Goal: Task Accomplishment & Management: Use online tool/utility

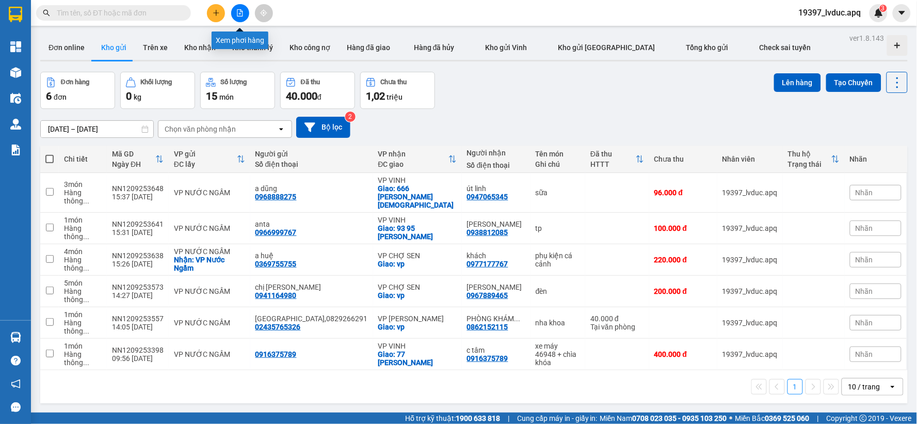
click at [238, 9] on icon "file-add" at bounding box center [240, 12] width 6 height 7
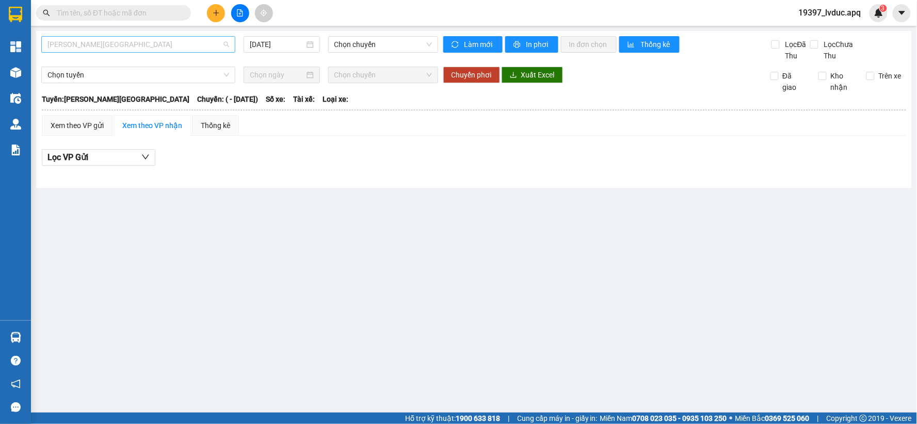
click at [189, 48] on span "[PERSON_NAME][GEOGRAPHIC_DATA]" at bounding box center [138, 44] width 182 height 15
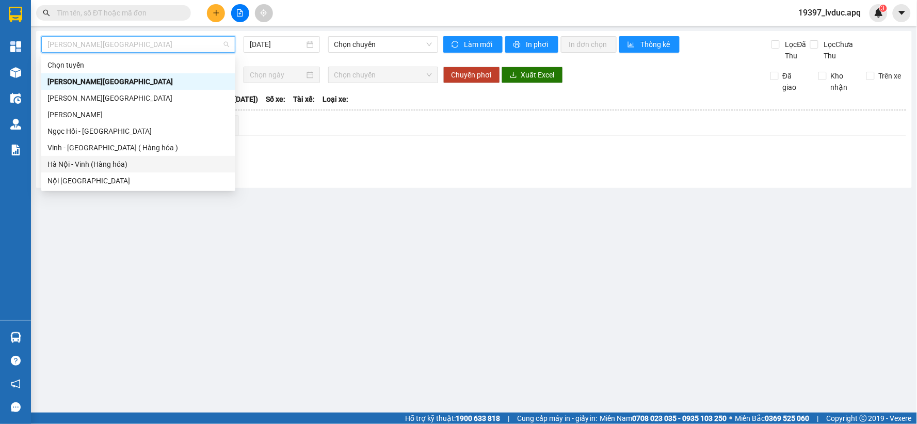
click at [162, 163] on div "Hà Nội - Vinh (Hàng hóa)" at bounding box center [138, 163] width 182 height 11
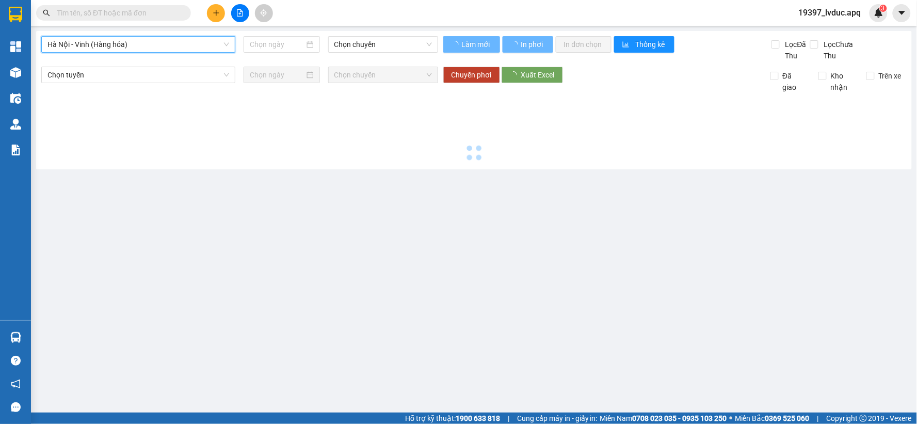
type input "[DATE]"
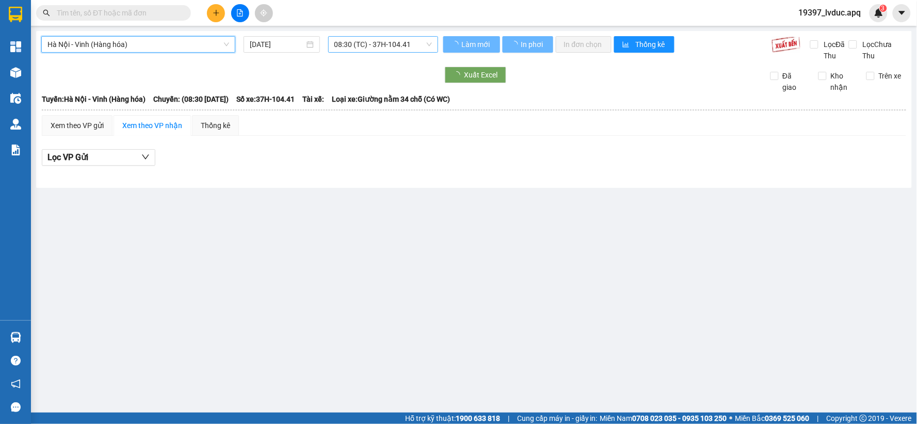
click at [378, 37] on span "08:30 (TC) - 37H-104.41" at bounding box center [383, 44] width 98 height 15
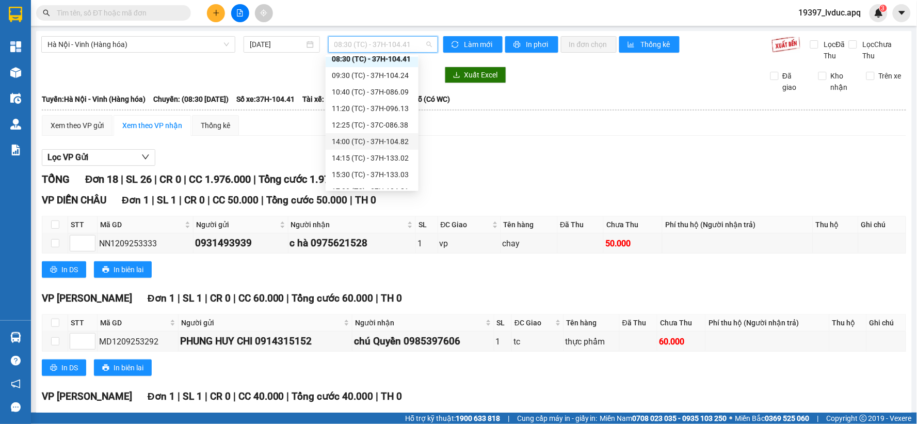
scroll to position [50, 0]
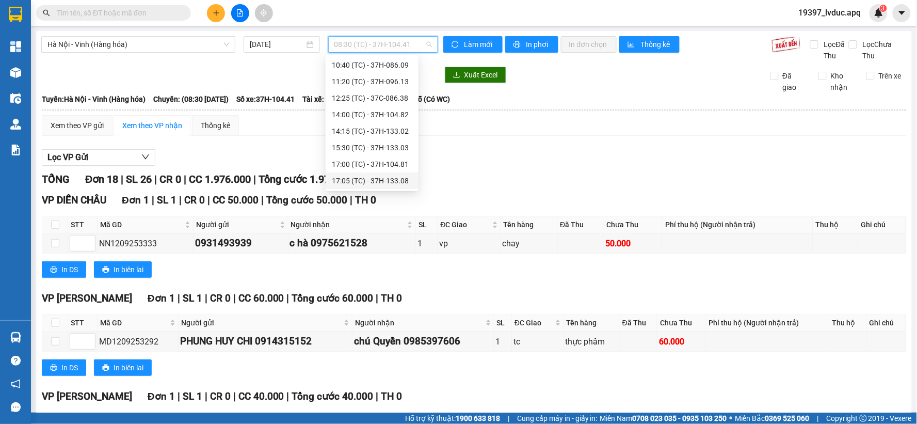
click at [361, 178] on div "17:05 (TC) - 37H-133.08" at bounding box center [372, 180] width 81 height 11
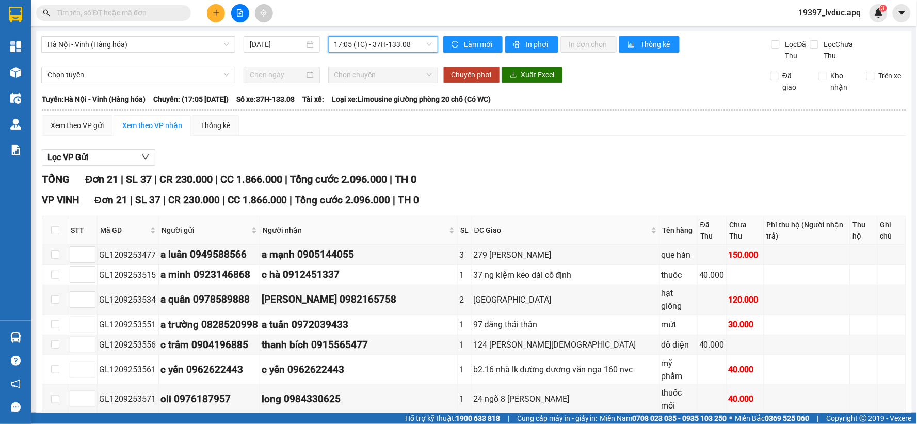
click at [379, 38] on span "17:05 (TC) - 37H-133.08" at bounding box center [383, 44] width 98 height 15
click at [369, 53] on div "Hà Nội - Vinh (Hàng hóa) [DATE] 17:05 (TC) - 37H-133.08" at bounding box center [239, 48] width 397 height 25
click at [408, 49] on span "17:05 (TC) - 37H-133.08" at bounding box center [383, 44] width 98 height 15
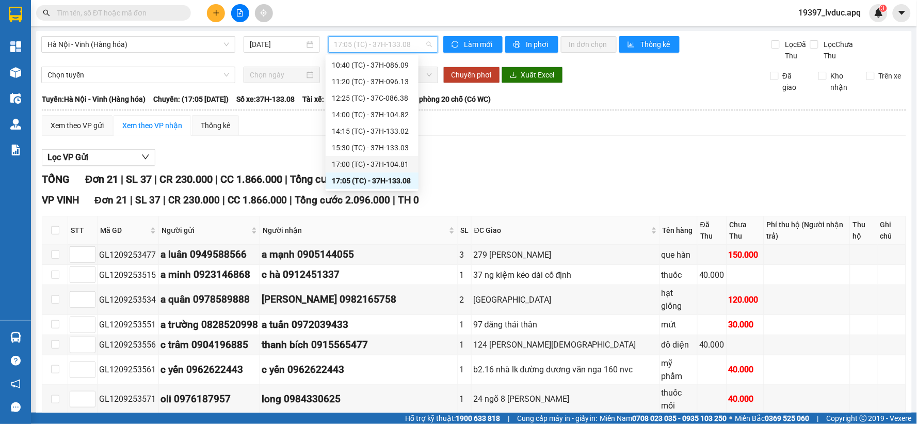
click at [378, 163] on div "17:00 (TC) - 37H-104.81" at bounding box center [372, 163] width 81 height 11
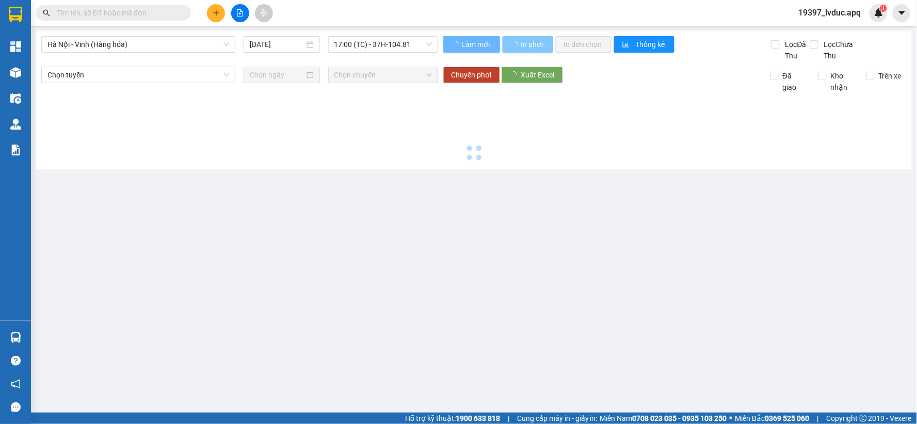
click at [524, 43] on span "In phơi" at bounding box center [533, 44] width 24 height 11
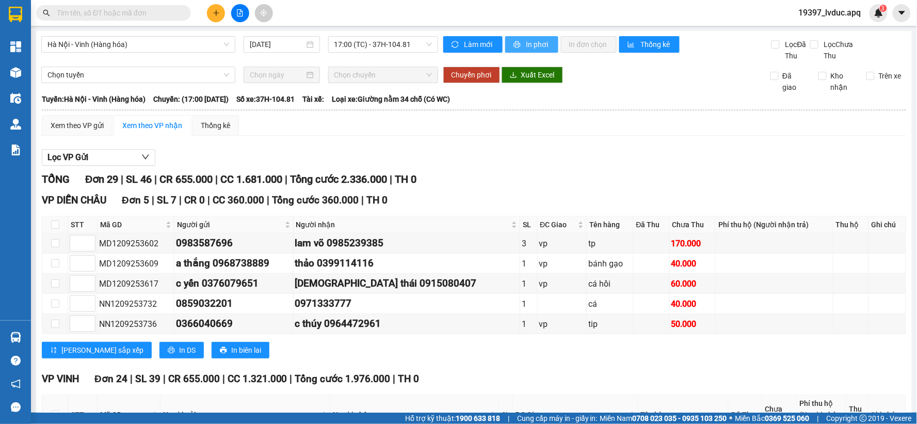
click at [513, 42] on icon "printer" at bounding box center [516, 44] width 7 height 7
drag, startPoint x: 331, startPoint y: 29, endPoint x: 344, endPoint y: 49, distance: 22.8
click at [333, 37] on main "[GEOGRAPHIC_DATA] - [GEOGRAPHIC_DATA] (Hàng hóa) [DATE] 17:00 (TC) - 37H-104.81…" at bounding box center [458, 206] width 917 height 412
click at [344, 49] on span "17:00 (TC) - 37H-104.81" at bounding box center [383, 44] width 98 height 15
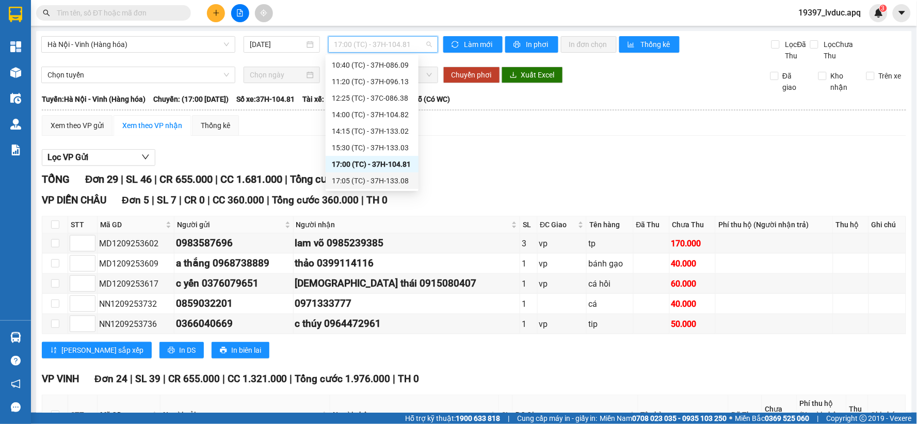
click at [357, 180] on div "17:05 (TC) - 37H-133.08" at bounding box center [372, 180] width 81 height 11
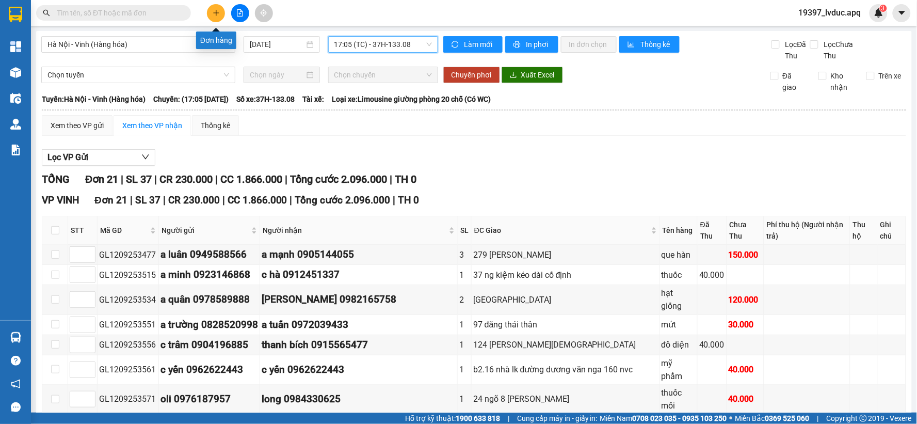
click at [198, 15] on div at bounding box center [100, 12] width 201 height 15
click at [213, 9] on icon "plus" at bounding box center [216, 12] width 7 height 7
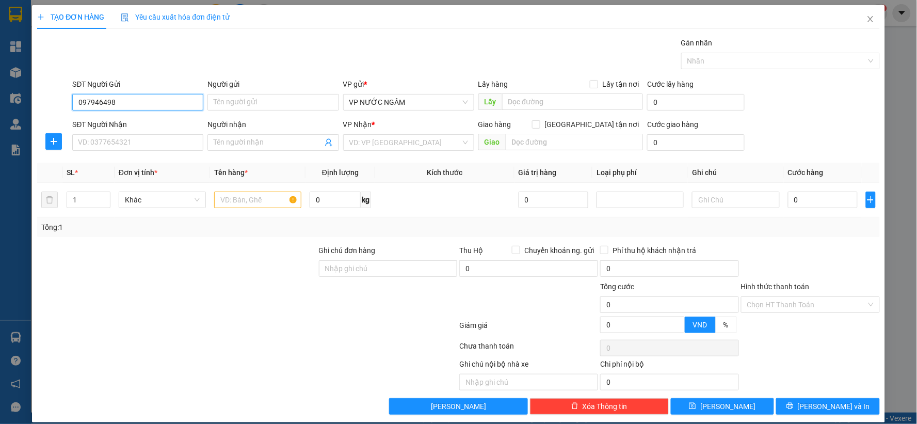
type input "0979464988"
drag, startPoint x: 153, startPoint y: 119, endPoint x: 146, endPoint y: 136, distance: 18.3
click at [151, 127] on div "0979464988 - chi" at bounding box center [137, 122] width 118 height 11
type input "chi"
type input "0979464988"
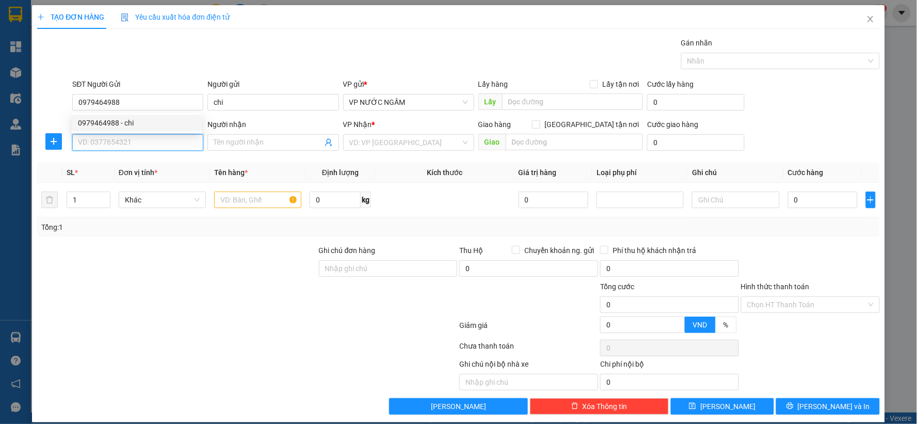
click at [146, 139] on input "SĐT Người Nhận" at bounding box center [137, 142] width 131 height 17
click at [161, 167] on div "0975948456 - việt thủy" at bounding box center [137, 162] width 118 height 11
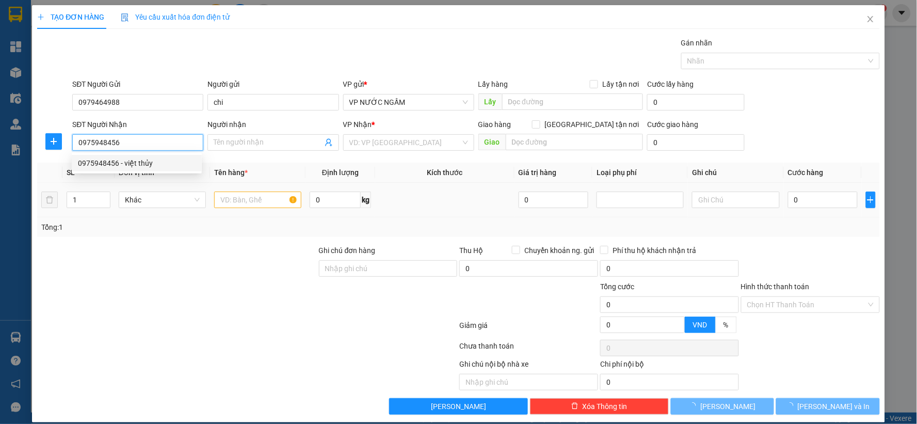
type input "0975948456"
type input "việt thủy"
checkbox input "true"
type input "19 [PERSON_NAME]"
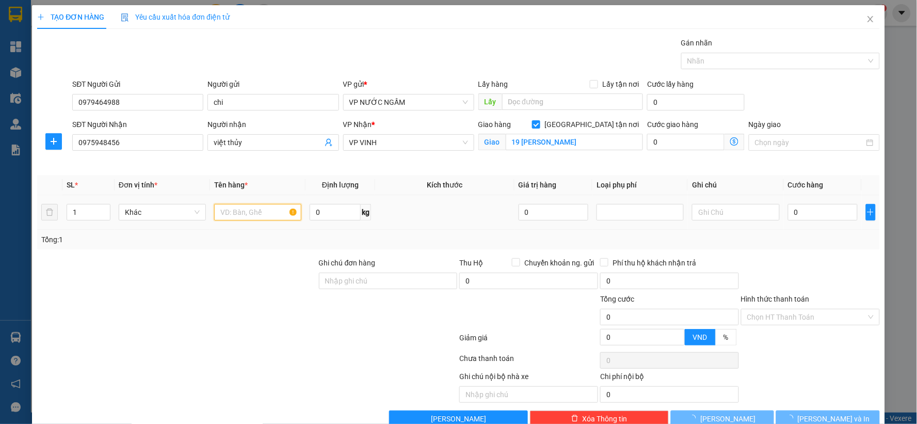
click at [223, 212] on input "text" at bounding box center [257, 212] width 87 height 17
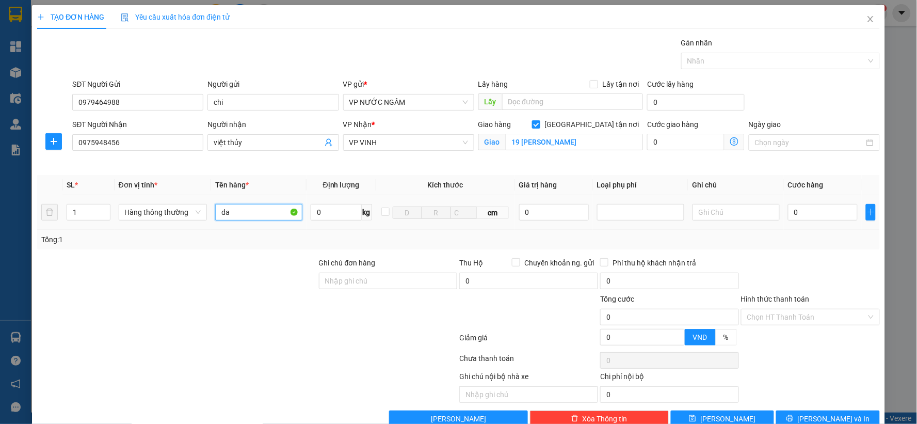
type input "da"
click at [790, 222] on div "0" at bounding box center [823, 212] width 70 height 21
click at [792, 217] on input "0" at bounding box center [823, 212] width 70 height 17
type input "4"
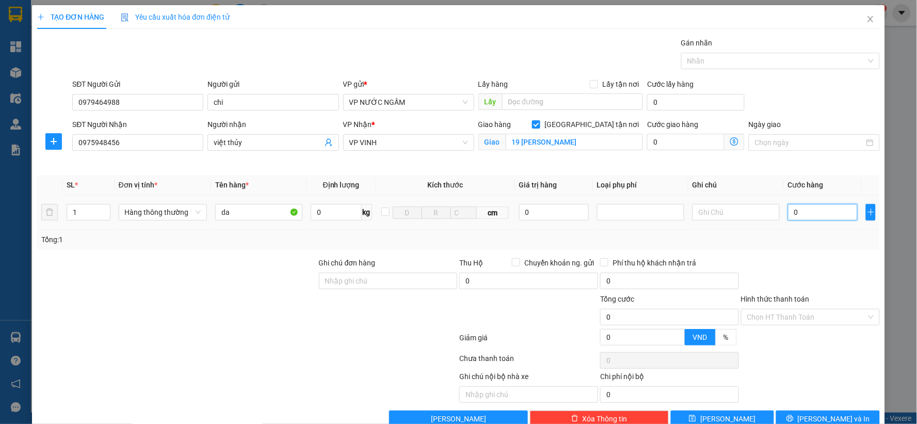
type input "4"
type input "40"
type input "40.000"
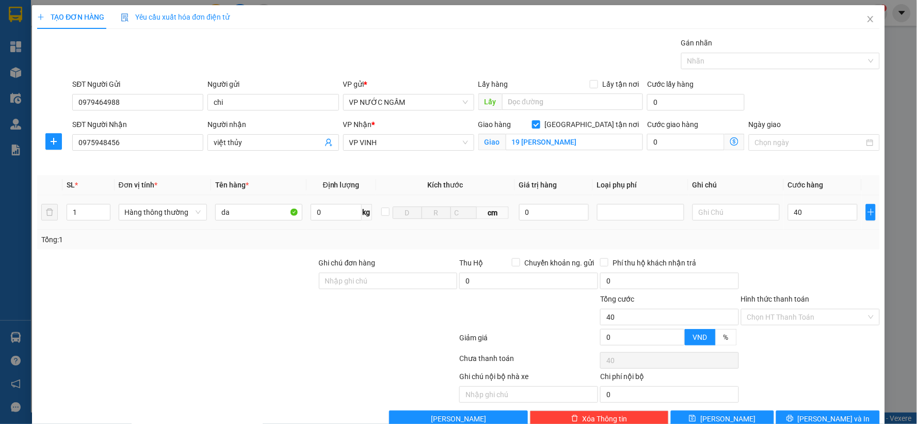
type input "40.000"
click at [792, 222] on div "40.000" at bounding box center [823, 212] width 70 height 21
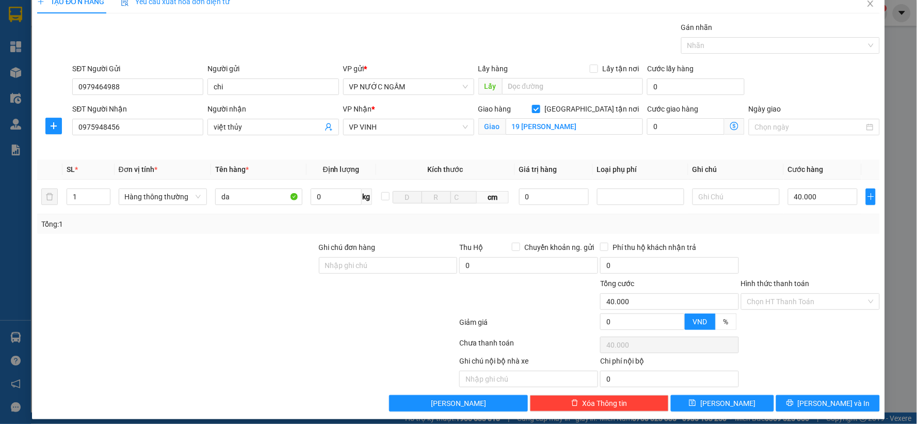
scroll to position [23, 0]
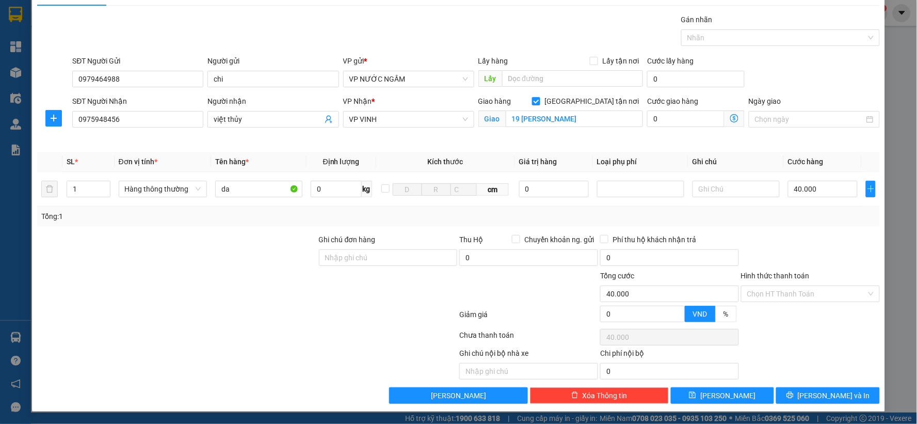
drag, startPoint x: 812, startPoint y: 373, endPoint x: 810, endPoint y: 384, distance: 11.5
click at [812, 375] on div "Ghi chú nội bộ nhà xe Chi phí nội bộ 0" at bounding box center [458, 363] width 845 height 32
click at [808, 385] on div "Transit Pickup Surcharge Ids Transit Deliver Surcharge Ids Transit Deliver Surc…" at bounding box center [458, 209] width 843 height 390
click at [808, 389] on button "[PERSON_NAME] và In" at bounding box center [828, 395] width 104 height 17
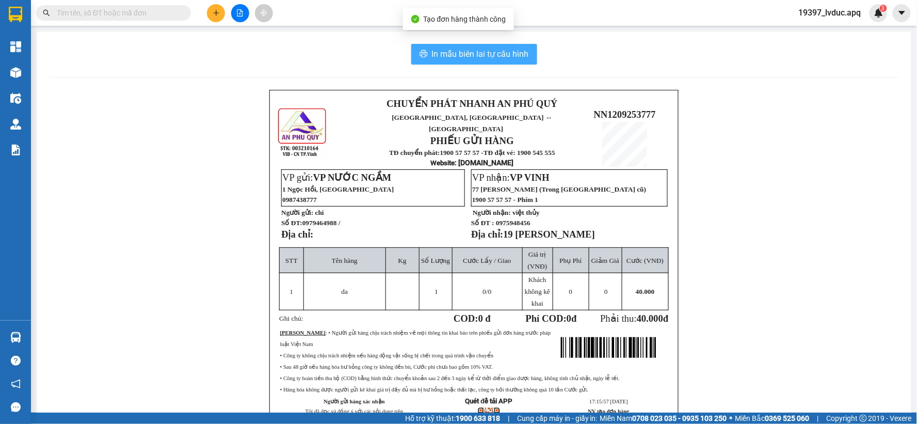
click at [486, 50] on span "In mẫu biên lai tự cấu hình" at bounding box center [480, 53] width 97 height 13
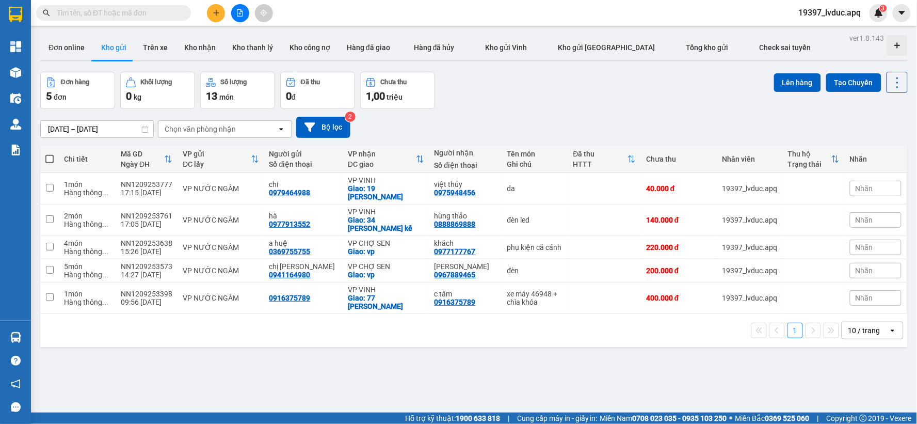
click at [215, 11] on icon "plus" at bounding box center [216, 12] width 7 height 7
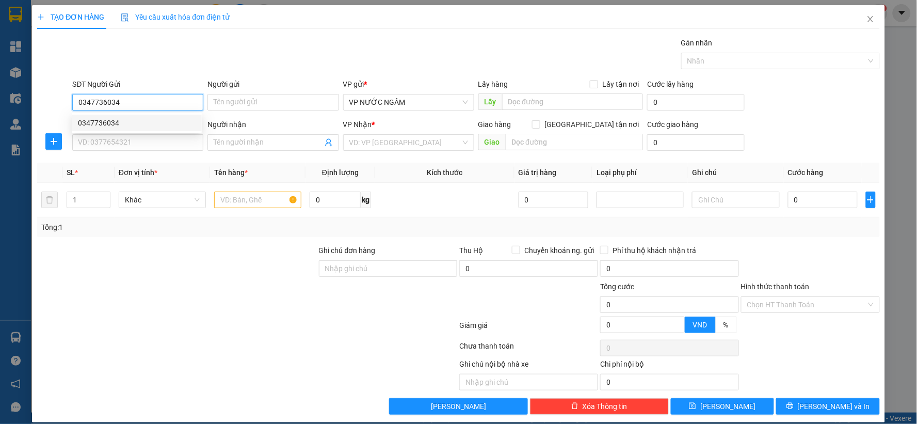
click at [117, 125] on div "0347736034" at bounding box center [137, 122] width 118 height 11
type input "0347736034"
click at [116, 143] on input "SĐT Người Nhận" at bounding box center [137, 142] width 131 height 17
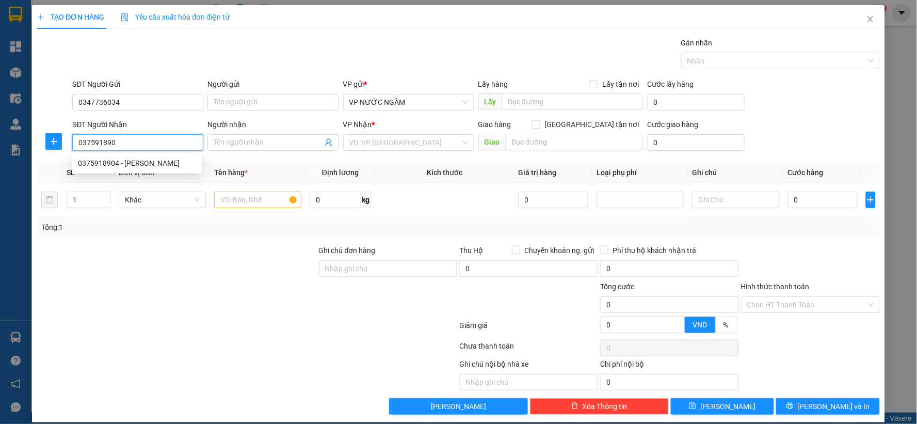
type input "0375918904"
click at [115, 168] on div "0375918904 - [PERSON_NAME]" at bounding box center [137, 162] width 118 height 11
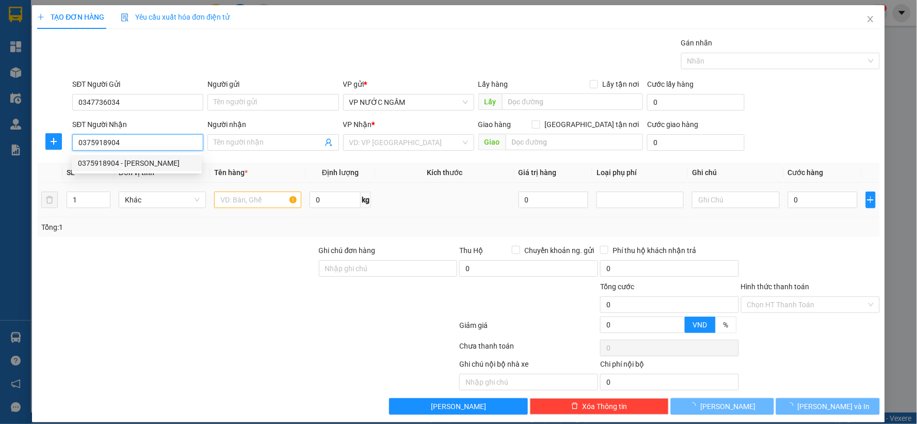
type input "c luân"
checkbox input "true"
type input "vp"
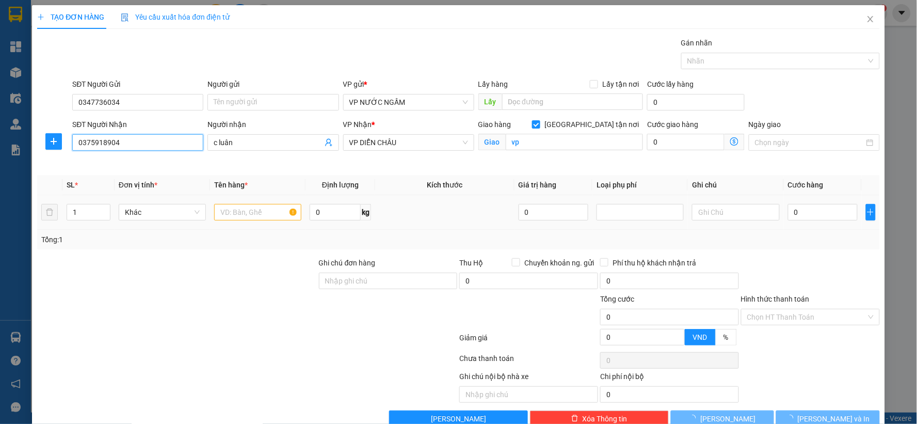
type input "0375918904"
click at [233, 207] on input "text" at bounding box center [257, 212] width 87 height 17
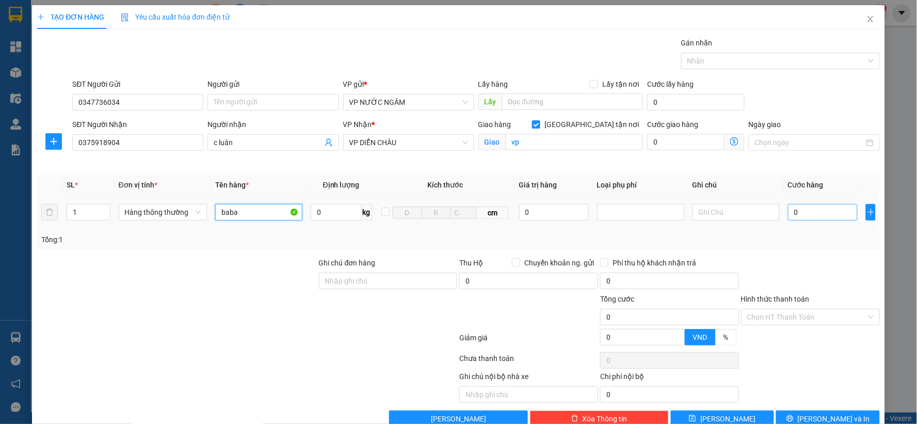
type input "baba"
click at [800, 218] on input "0" at bounding box center [823, 212] width 70 height 17
type input "5"
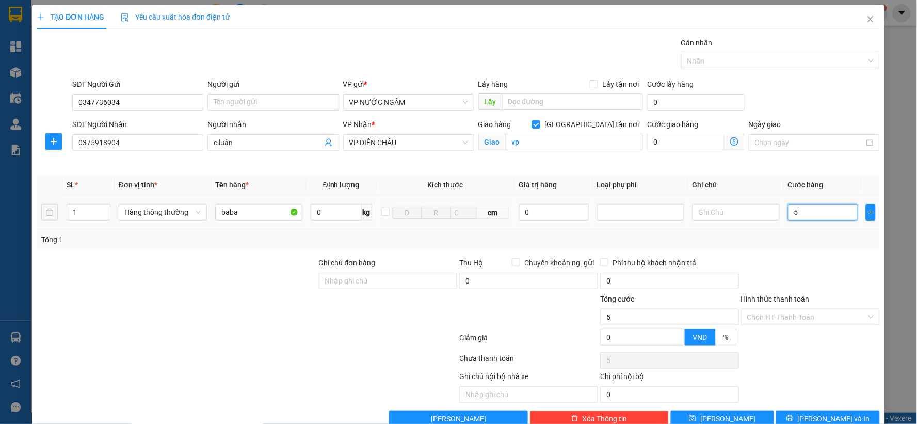
type input "50"
type input "50.000"
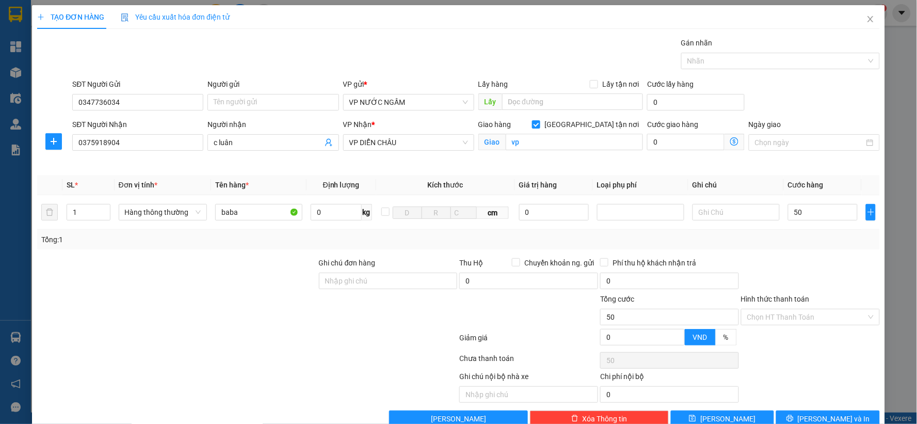
type input "50.000"
click at [782, 253] on div "Transit Pickup Surcharge Ids Transit Deliver Surcharge Ids Transit Deliver Surc…" at bounding box center [458, 232] width 843 height 390
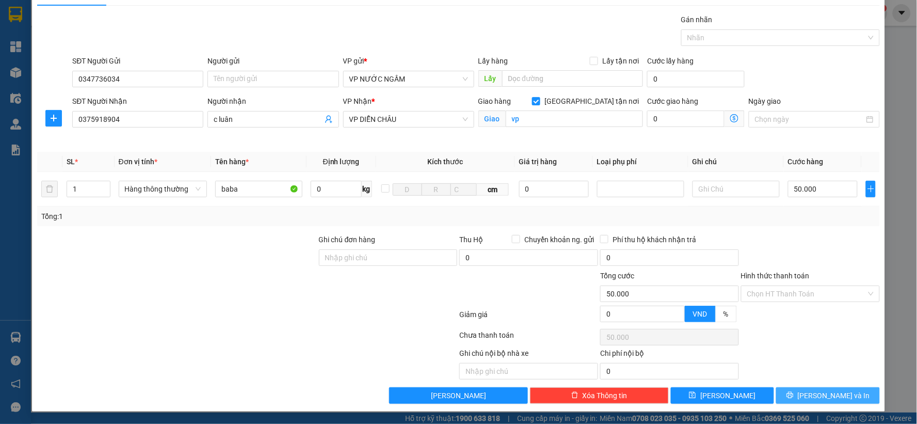
click at [821, 394] on span "[PERSON_NAME] và In" at bounding box center [834, 395] width 72 height 11
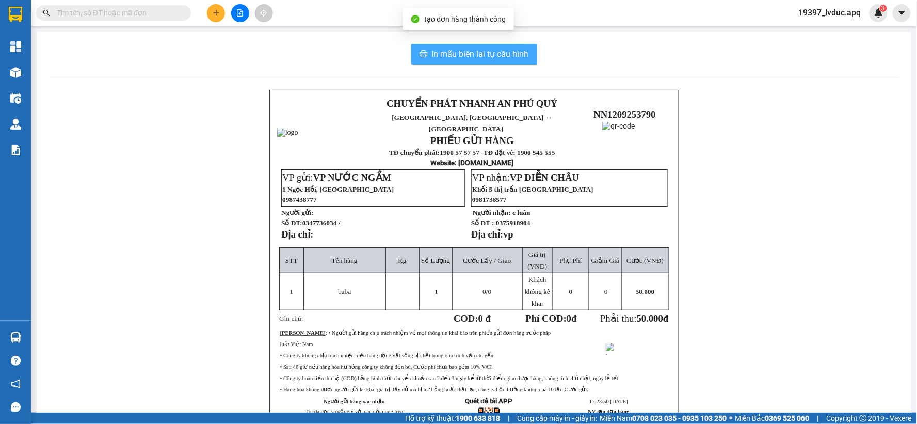
drag, startPoint x: 478, startPoint y: 45, endPoint x: 513, endPoint y: 61, distance: 38.4
click at [478, 49] on button "In mẫu biên lai tự cấu hình" at bounding box center [474, 54] width 126 height 21
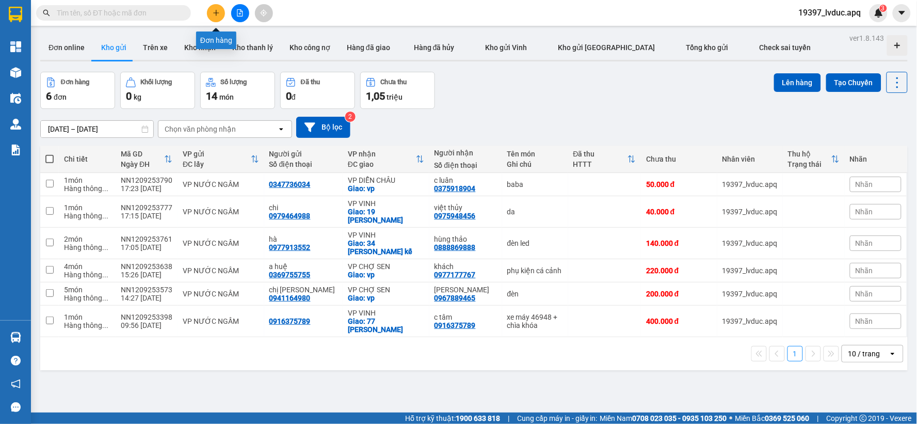
click at [208, 16] on button at bounding box center [216, 13] width 18 height 18
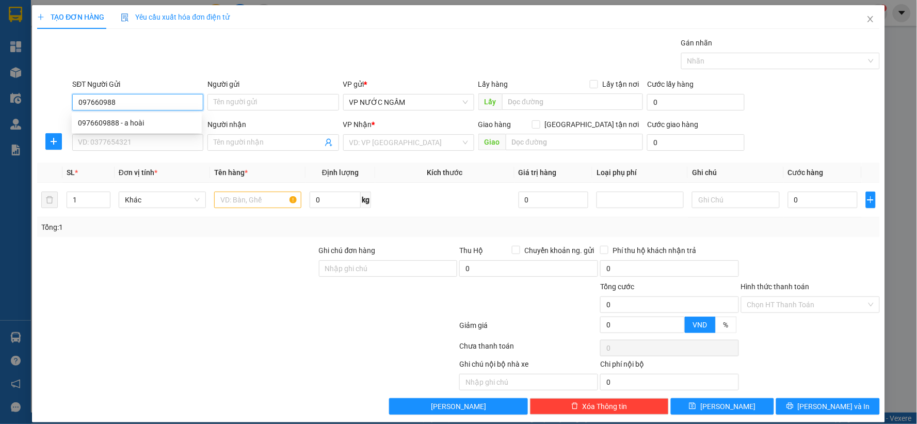
type input "0976609888"
click at [109, 119] on div "0976609888 - a hoài" at bounding box center [137, 122] width 118 height 11
type input "a hoài"
type input "0976609888"
click at [114, 156] on div "Transit Pickup Surcharge Ids Transit Deliver Surcharge Ids Transit Deliver Surc…" at bounding box center [458, 225] width 843 height 377
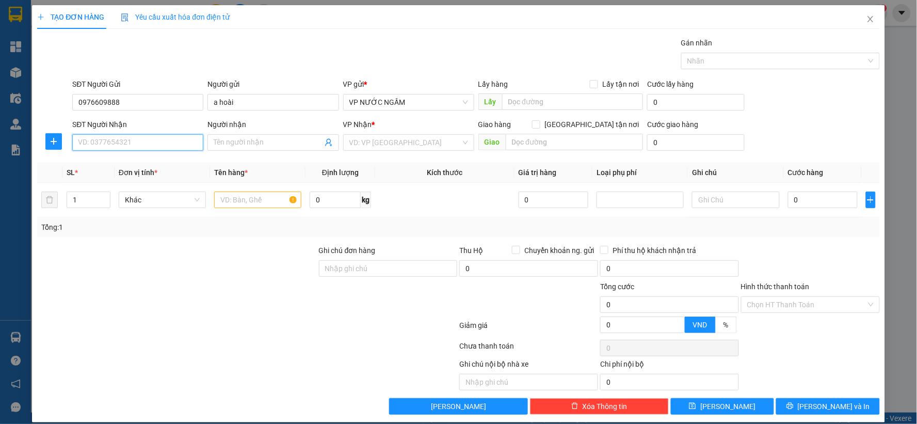
click at [120, 143] on input "SĐT Người Nhận" at bounding box center [137, 142] width 131 height 17
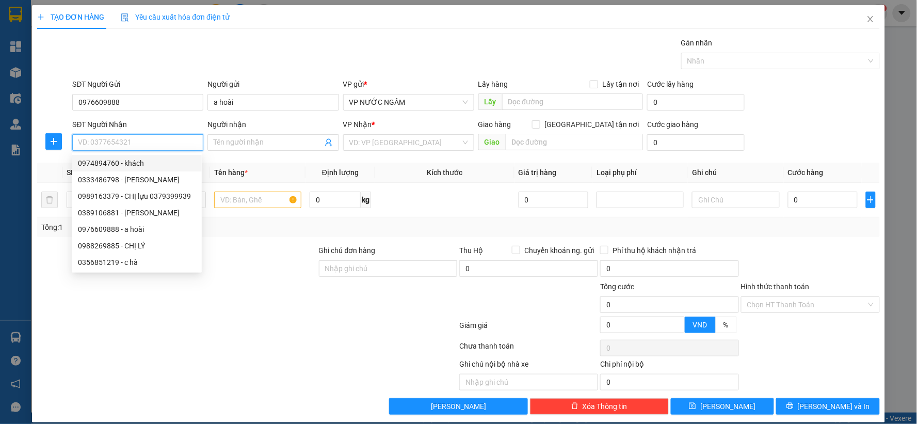
click at [120, 166] on div "0974894760 - khách" at bounding box center [137, 162] width 118 height 11
type input "0974894760"
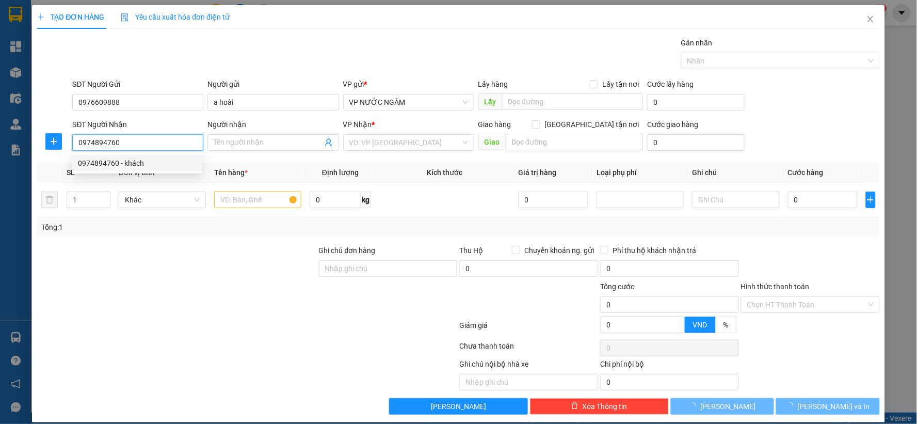
type input "khách"
checkbox input "true"
type input "17 [GEOGRAPHIC_DATA]"
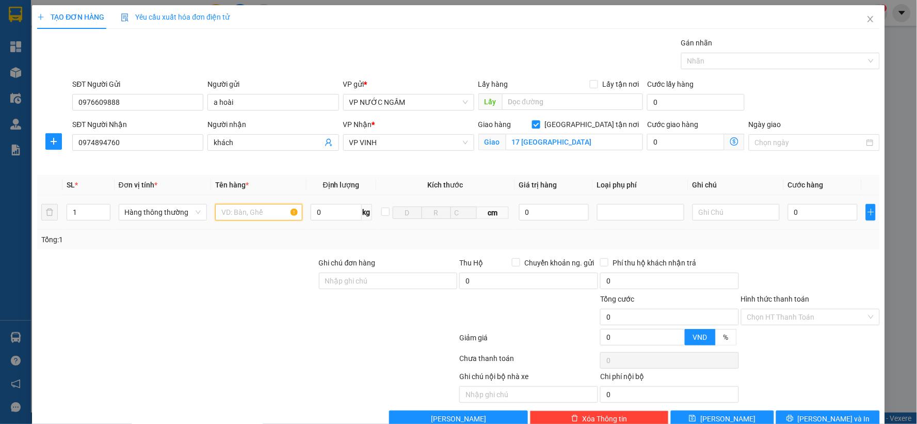
click at [235, 213] on input "text" at bounding box center [258, 212] width 87 height 17
type input "qa"
click at [788, 215] on input "0" at bounding box center [823, 212] width 70 height 17
type input "3"
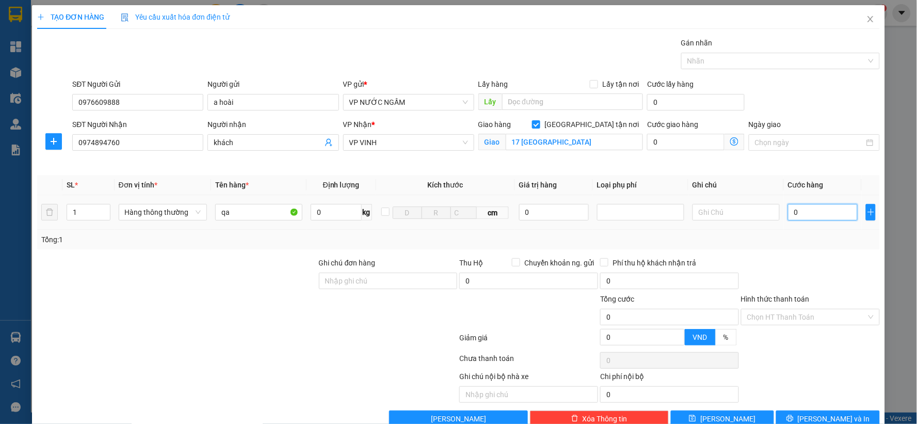
type input "3"
type input "30"
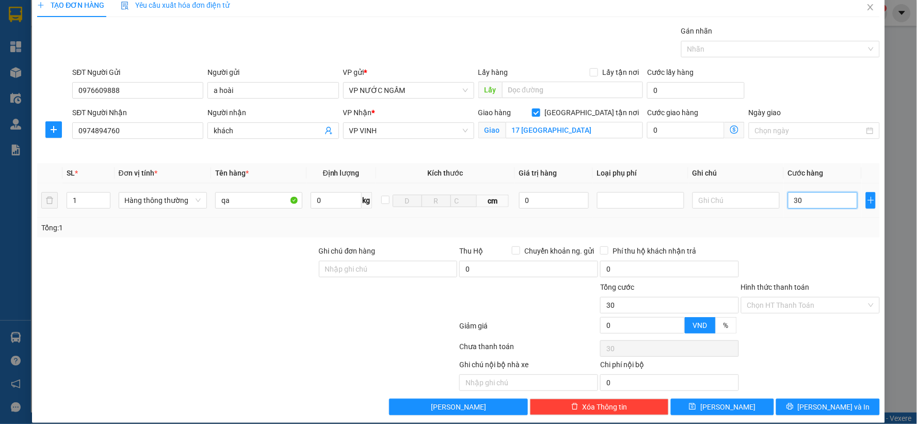
scroll to position [23, 0]
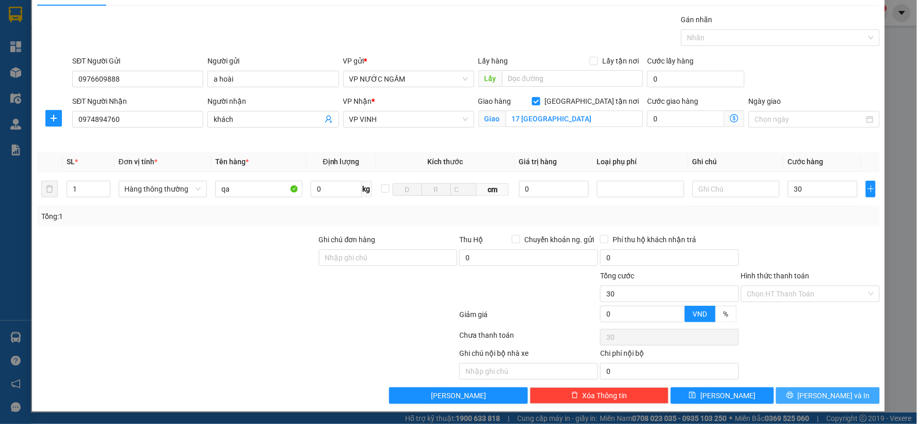
type input "30.000"
click at [794, 396] on icon "printer" at bounding box center [789, 394] width 7 height 7
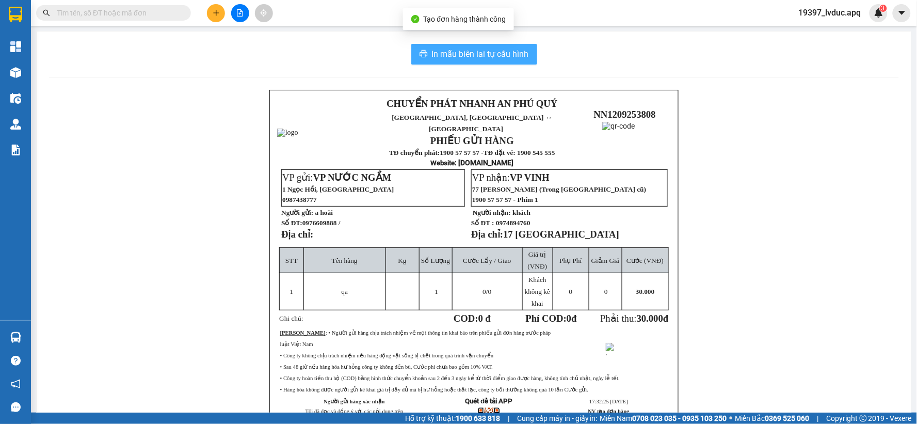
click at [411, 54] on button "In mẫu biên lai tự cấu hình" at bounding box center [474, 54] width 126 height 21
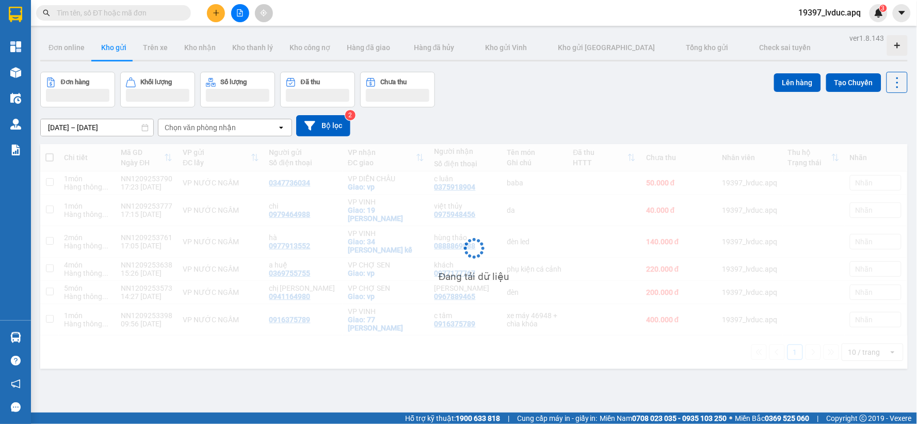
click at [214, 19] on button at bounding box center [216, 13] width 18 height 18
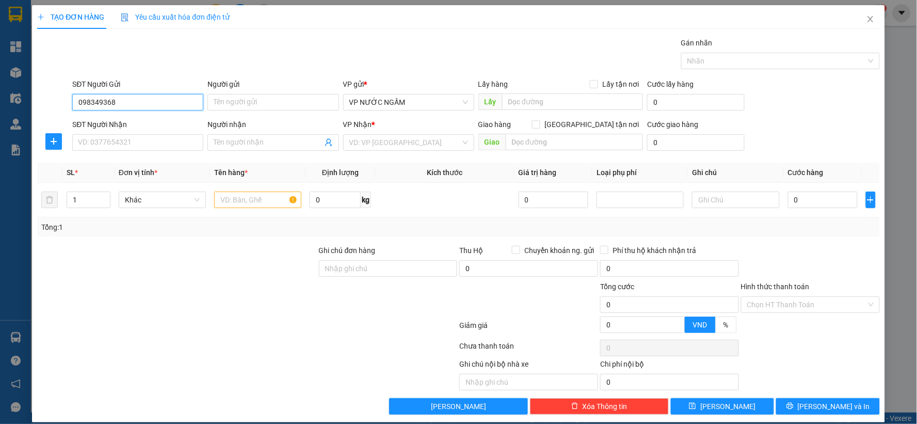
type input "0983493689"
drag, startPoint x: 89, startPoint y: 115, endPoint x: 96, endPoint y: 143, distance: 29.2
click at [90, 117] on div "0983493689 - [GEOGRAPHIC_DATA]" at bounding box center [137, 123] width 130 height 17
type input "[GEOGRAPHIC_DATA]"
type input "0983493689"
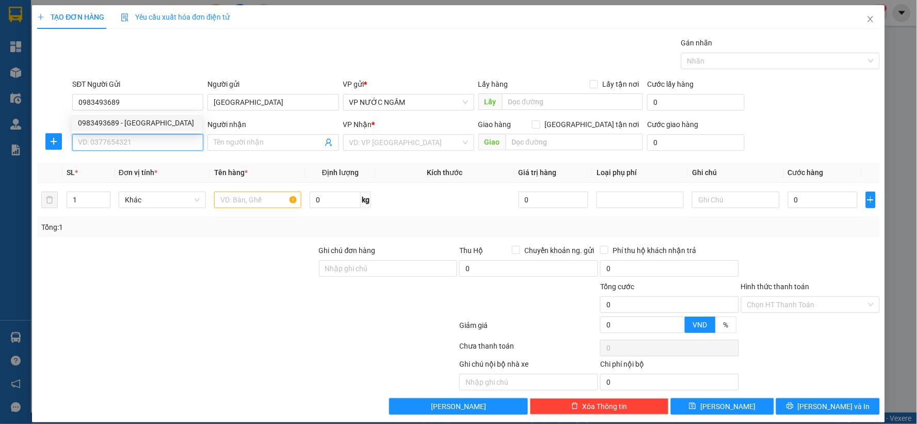
click at [96, 146] on input "SĐT Người Nhận" at bounding box center [137, 142] width 131 height 17
type input "0985473999"
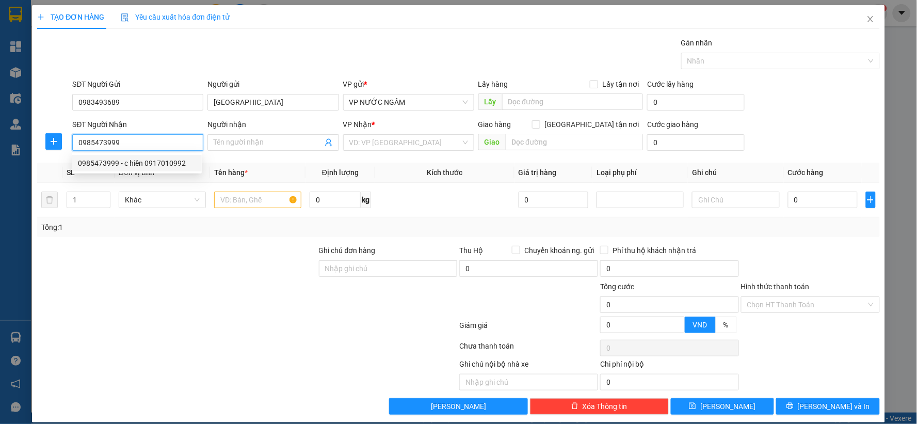
click at [126, 160] on div "0985473999 - c hiền 0917010992" at bounding box center [137, 162] width 118 height 11
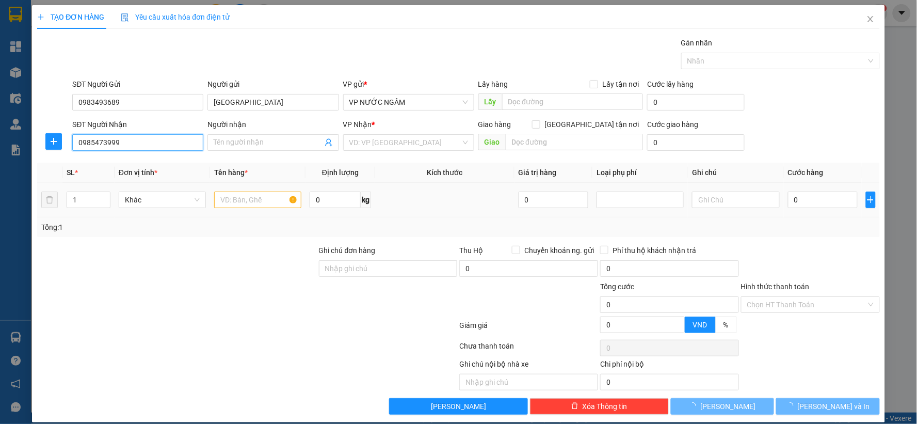
type input "c hiền 0917010992"
type input "0985473999"
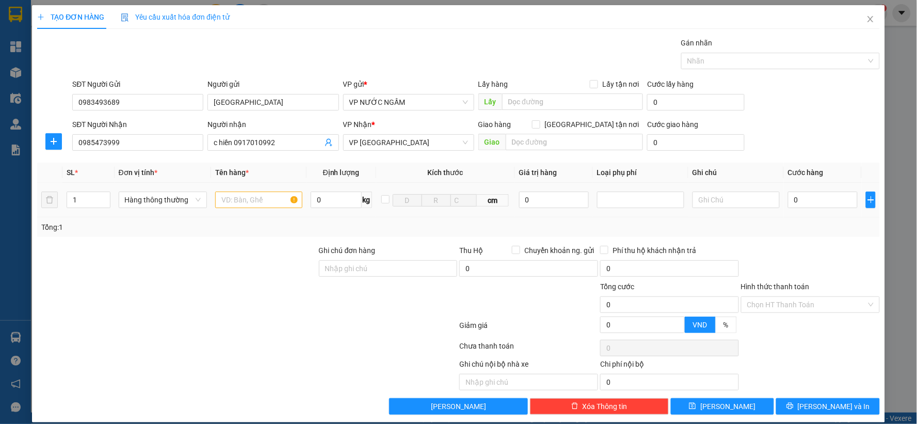
click at [251, 215] on td at bounding box center [258, 200] width 95 height 35
click at [241, 203] on input "text" at bounding box center [258, 199] width 87 height 17
click at [640, 203] on div at bounding box center [641, 200] width 82 height 12
type input "lk"
click at [631, 223] on div "Hàng giá trị cao" at bounding box center [635, 220] width 74 height 11
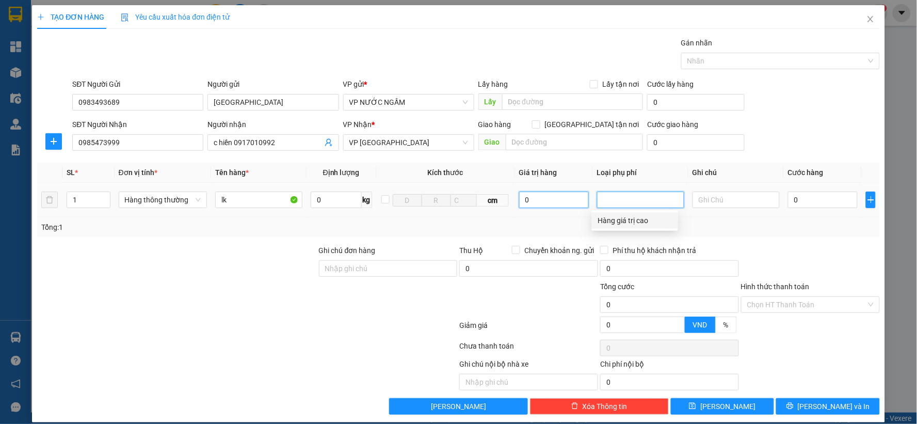
click at [519, 201] on input "0" at bounding box center [554, 199] width 70 height 17
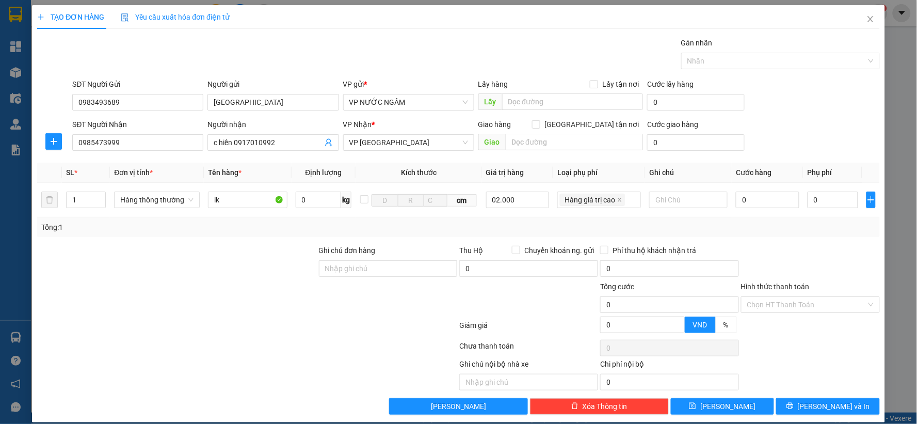
type input "2.000.000"
click at [757, 233] on div "Tổng: 1" at bounding box center [458, 227] width 843 height 20
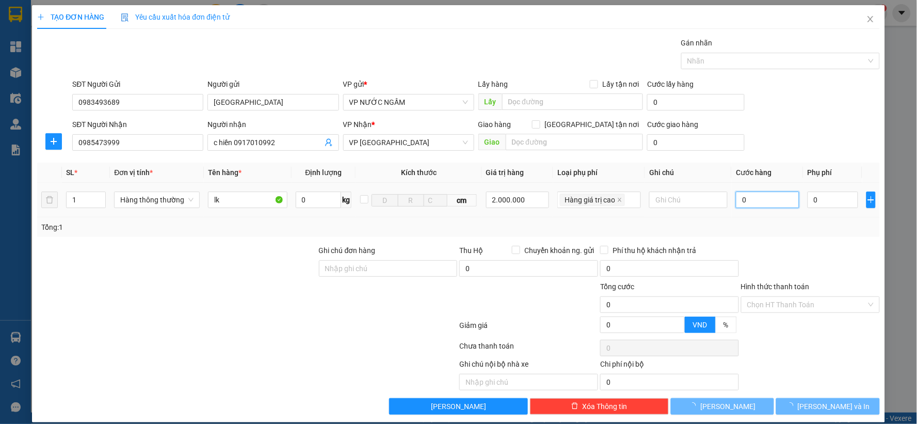
click at [751, 201] on input "0" at bounding box center [767, 199] width 63 height 17
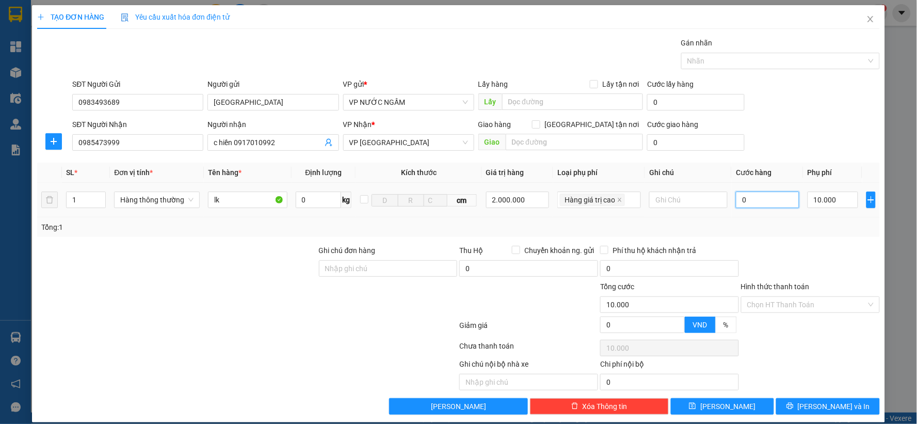
type input "10.000"
type input "5"
type input "10.005"
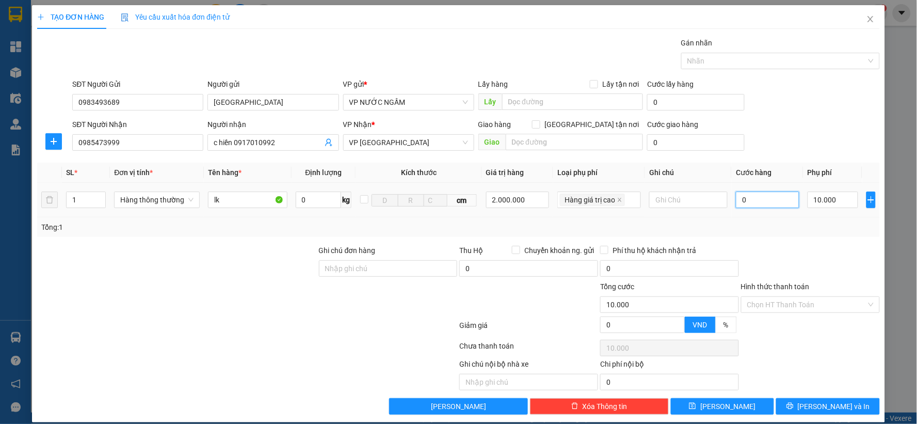
type input "10.005"
type input "50"
type input "10.050"
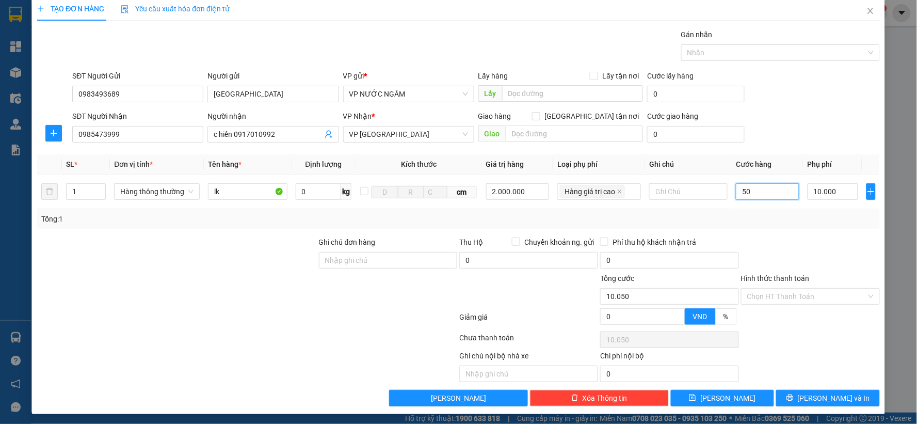
scroll to position [11, 0]
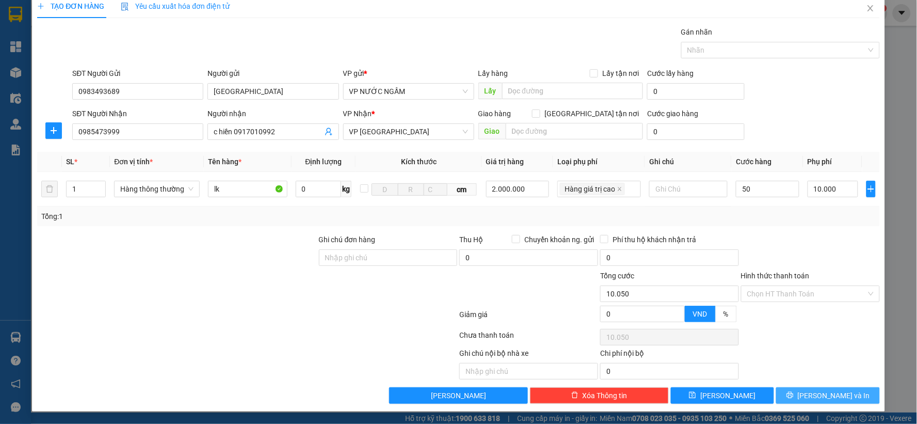
type input "50.000"
type input "60.000"
click at [778, 394] on button "[PERSON_NAME] và In" at bounding box center [828, 395] width 104 height 17
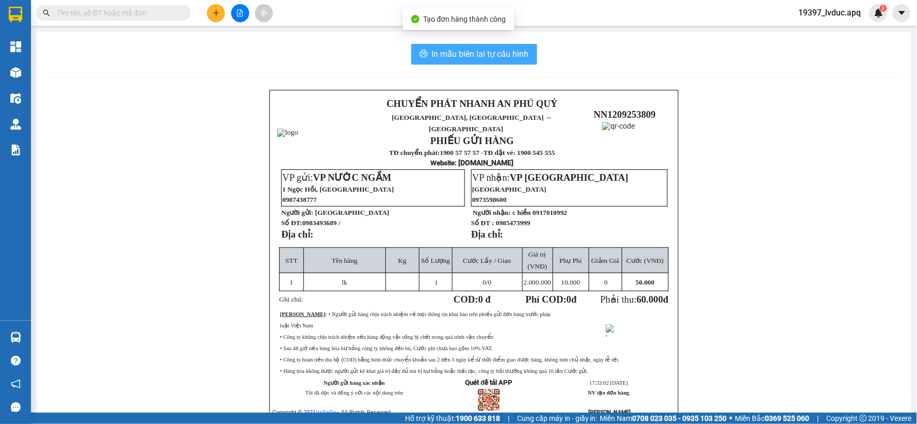
click at [515, 58] on span "In mẫu biên lai tự cấu hình" at bounding box center [480, 53] width 97 height 13
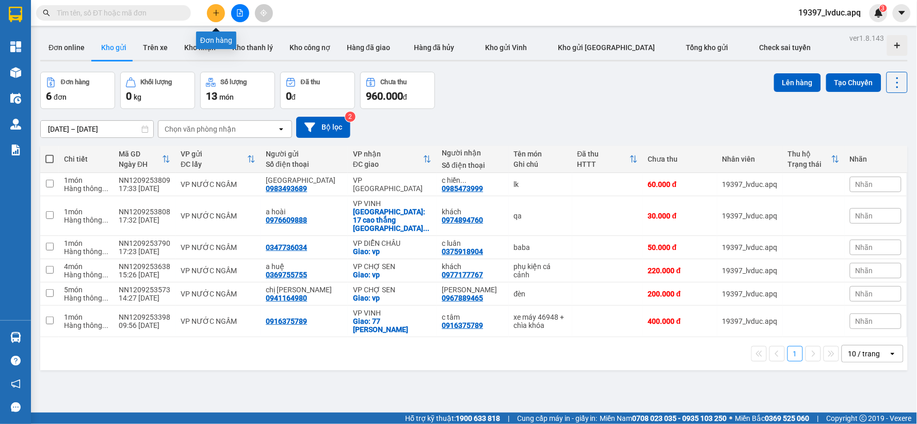
click at [219, 15] on button at bounding box center [216, 13] width 18 height 18
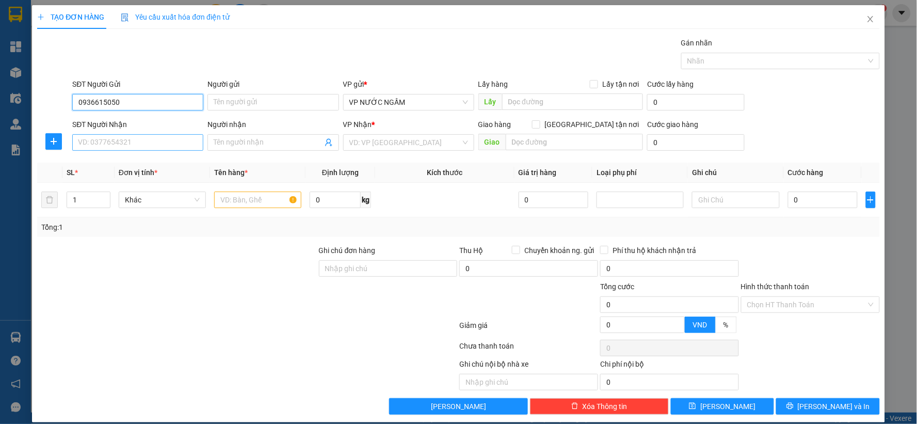
type input "0936615050"
click at [158, 140] on input "SĐT Người Nhận" at bounding box center [137, 142] width 131 height 17
type input "0879419555"
click at [143, 164] on div "0879419555 - c thương" at bounding box center [137, 162] width 118 height 11
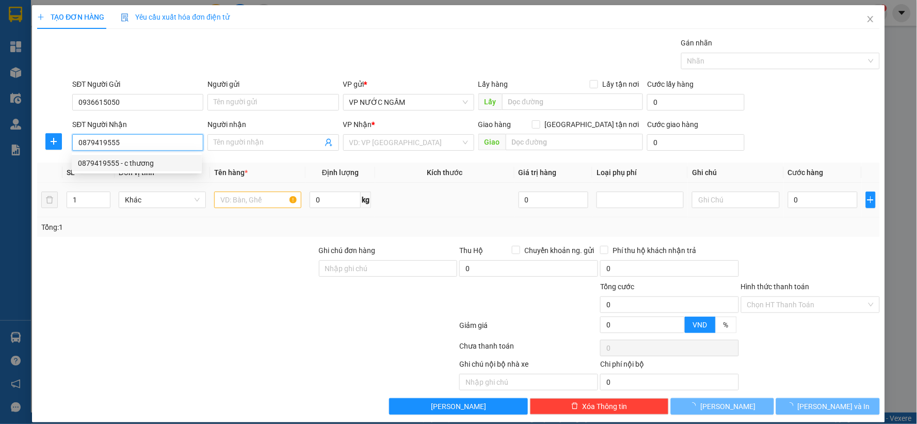
type input "c thương"
checkbox input "true"
type input "nhận vp"
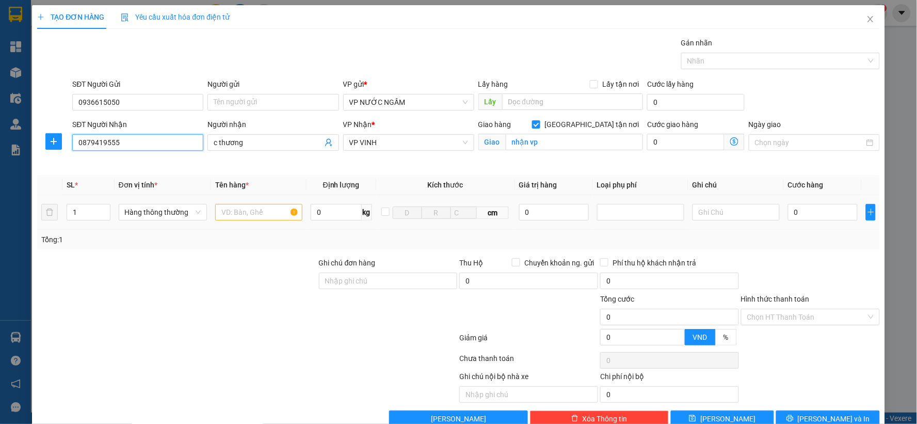
type input "0879419555"
click at [279, 208] on input "text" at bounding box center [258, 212] width 87 height 17
type input "sơn"
click at [800, 211] on input "0" at bounding box center [823, 212] width 70 height 17
type input "4"
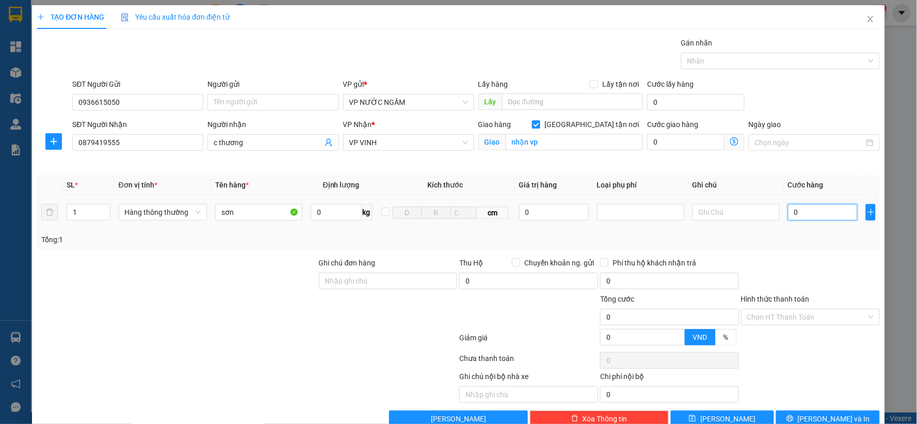
type input "4"
type input "40"
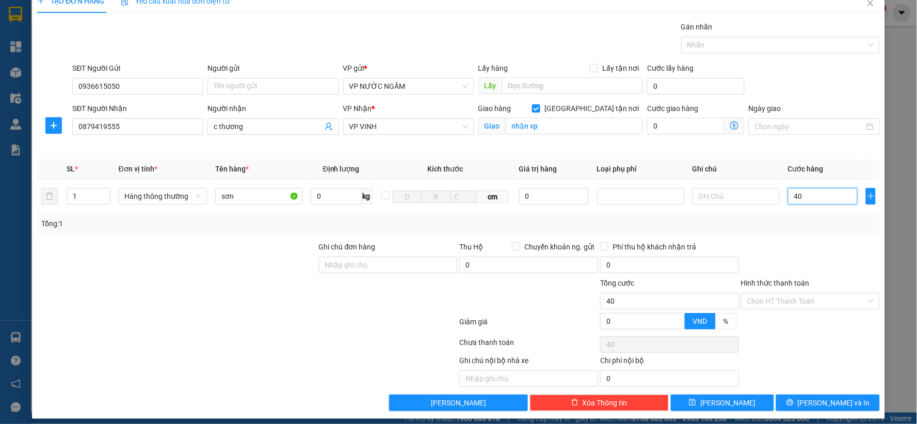
scroll to position [23, 0]
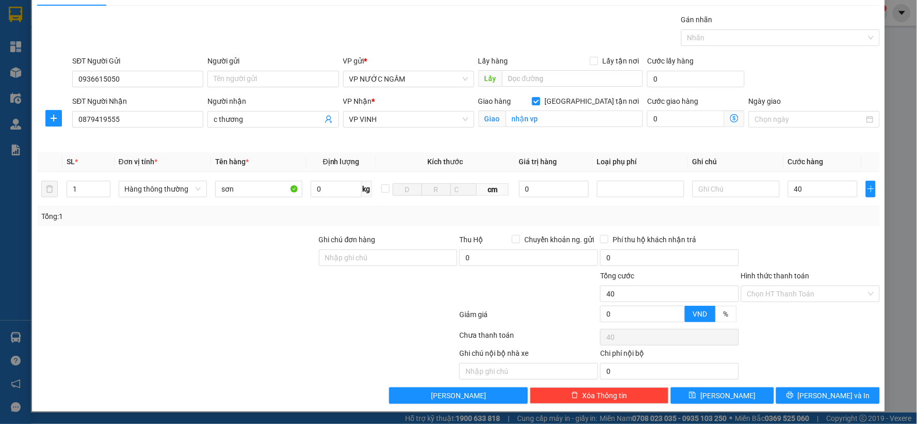
type input "40.000"
drag, startPoint x: 826, startPoint y: 238, endPoint x: 816, endPoint y: 245, distance: 12.2
click at [826, 239] on div at bounding box center [810, 252] width 141 height 36
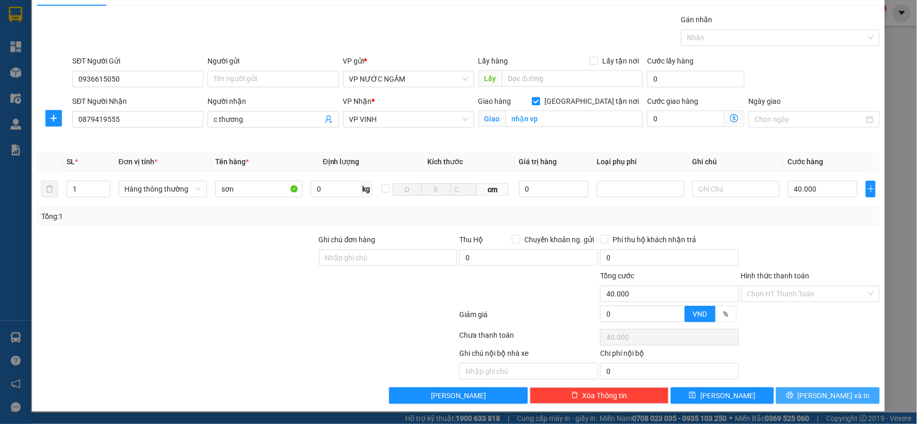
click at [789, 404] on div "TẠO ĐƠN HÀNG Yêu cầu xuất hóa đơn điện tử Transit Pickup Surcharge Ids Transit …" at bounding box center [458, 196] width 853 height 429
drag, startPoint x: 788, startPoint y: 391, endPoint x: 750, endPoint y: 371, distance: 43.0
click at [788, 393] on button "[PERSON_NAME] và In" at bounding box center [828, 395] width 104 height 17
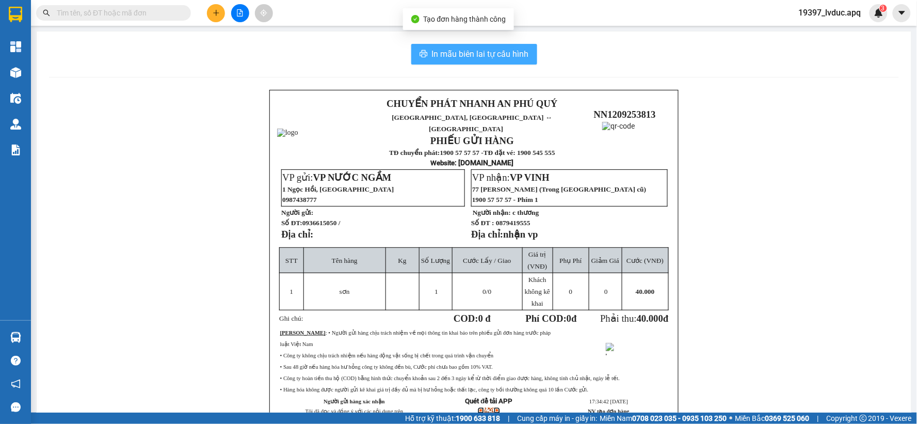
click at [435, 54] on span "In mẫu biên lai tự cấu hình" at bounding box center [480, 53] width 97 height 13
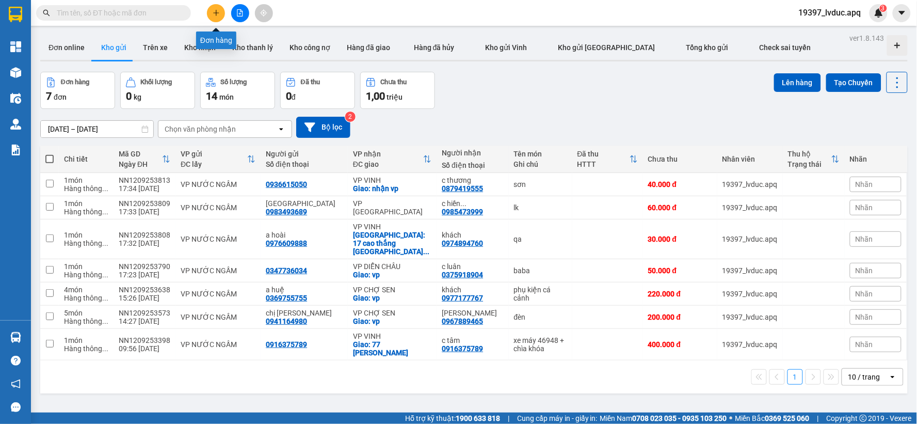
click at [211, 9] on button at bounding box center [216, 13] width 18 height 18
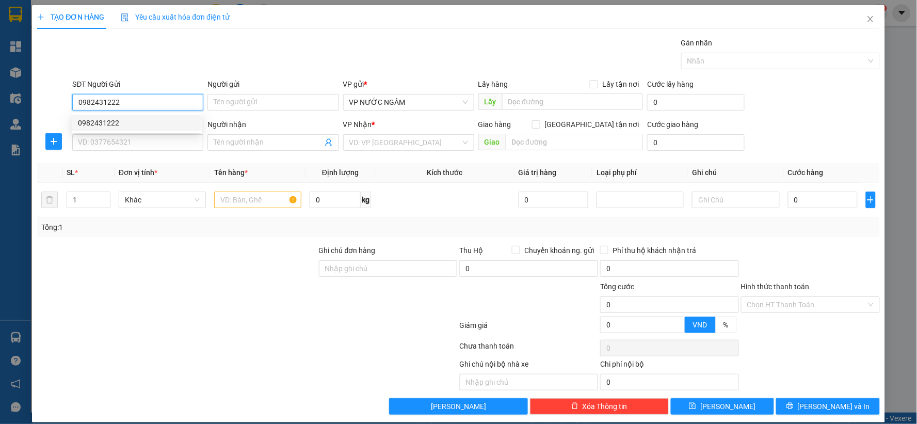
drag, startPoint x: 124, startPoint y: 118, endPoint x: 127, endPoint y: 124, distance: 7.4
click at [124, 120] on div "0982431222" at bounding box center [137, 122] width 118 height 11
type input "0982431222"
click at [128, 133] on div "SĐT Người Nhận" at bounding box center [137, 126] width 131 height 15
click at [128, 137] on input "SĐT Người Nhận" at bounding box center [137, 142] width 131 height 17
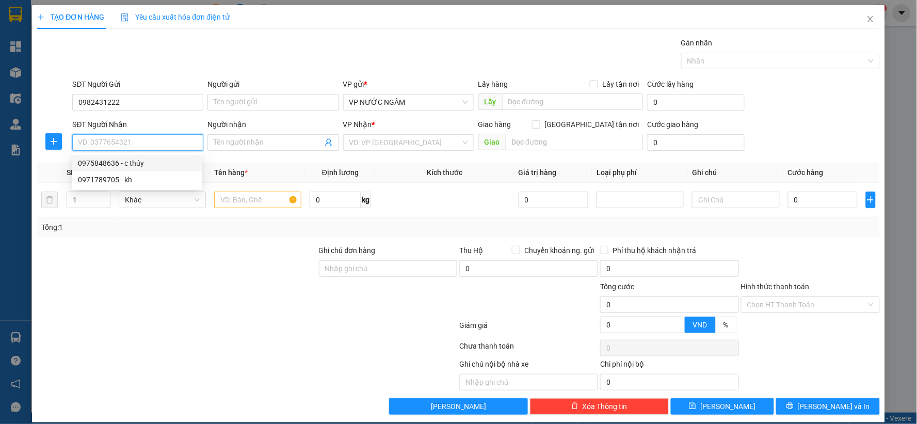
drag, startPoint x: 117, startPoint y: 157, endPoint x: 143, endPoint y: 176, distance: 32.5
click at [117, 164] on div "0975848636 - c thúy" at bounding box center [137, 162] width 118 height 11
type input "0975848636"
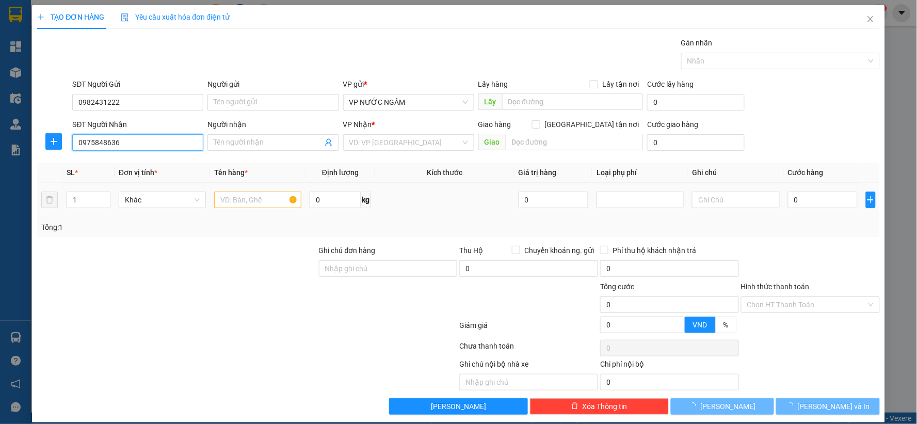
type input "c thúy"
checkbox input "true"
type input "159 [PERSON_NAME]"
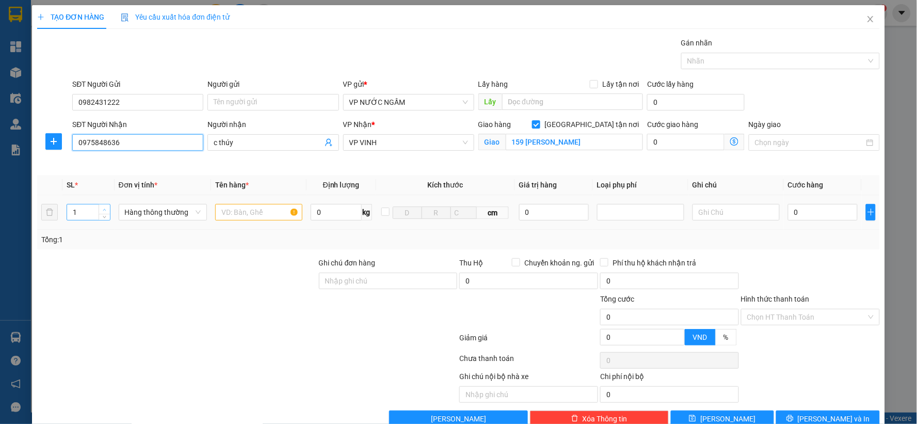
type input "10"
click at [104, 206] on span "up" at bounding box center [105, 209] width 6 height 6
type input "4"
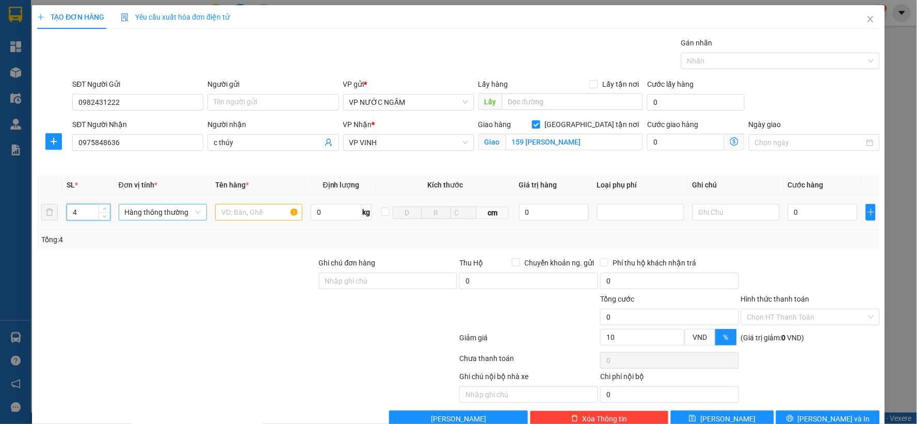
drag, startPoint x: 104, startPoint y: 206, endPoint x: 131, endPoint y: 214, distance: 28.3
click at [104, 207] on span "up" at bounding box center [105, 209] width 6 height 6
click at [230, 210] on input "text" at bounding box center [258, 212] width 87 height 17
type input "bưởi"
click at [801, 213] on input "0" at bounding box center [823, 212] width 70 height 17
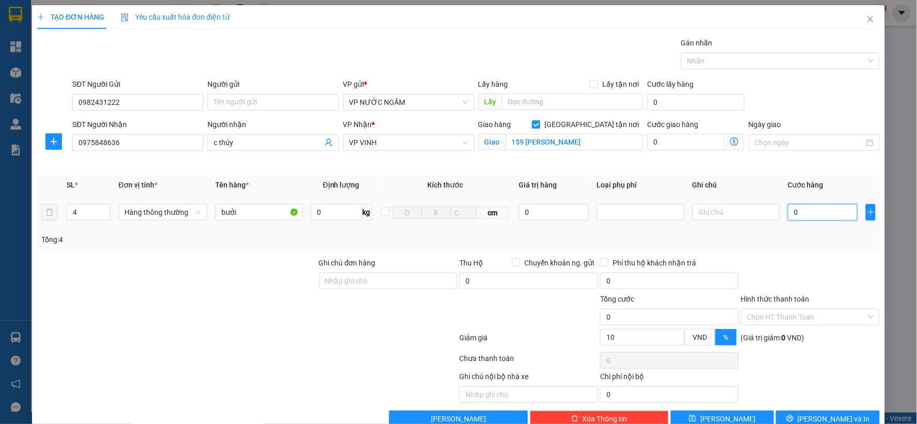
type input "4"
type input "40"
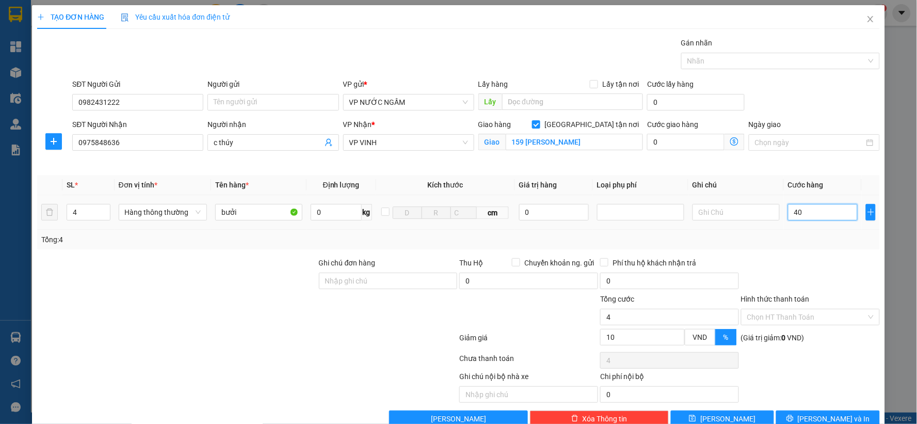
type input "40"
type input "40.000"
type input "36.000"
click at [785, 258] on div at bounding box center [810, 275] width 141 height 36
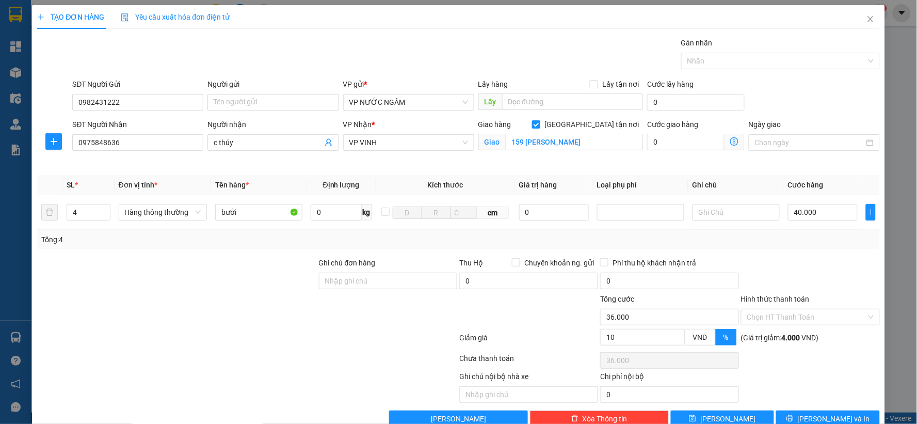
scroll to position [23, 0]
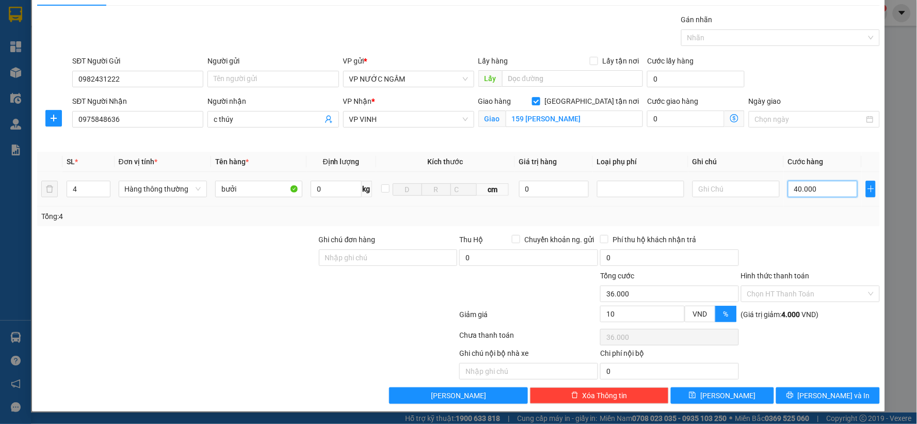
click at [822, 191] on input "40.000" at bounding box center [823, 189] width 70 height 17
type input "4"
type input "40"
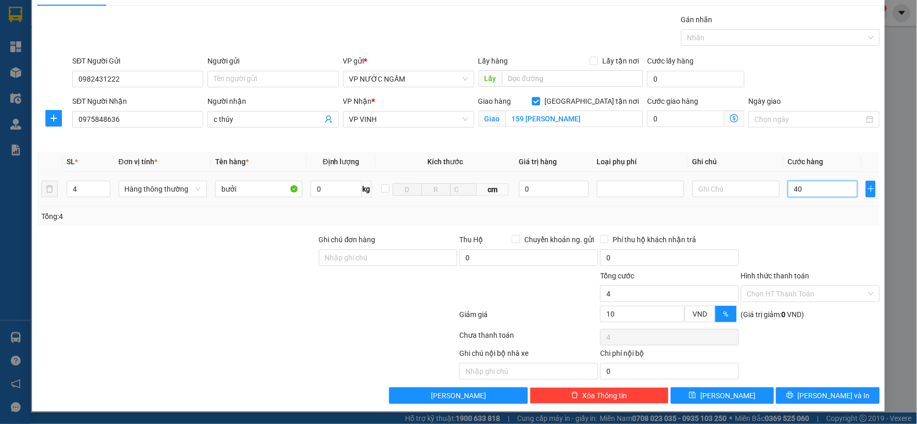
type input "40"
type input "400"
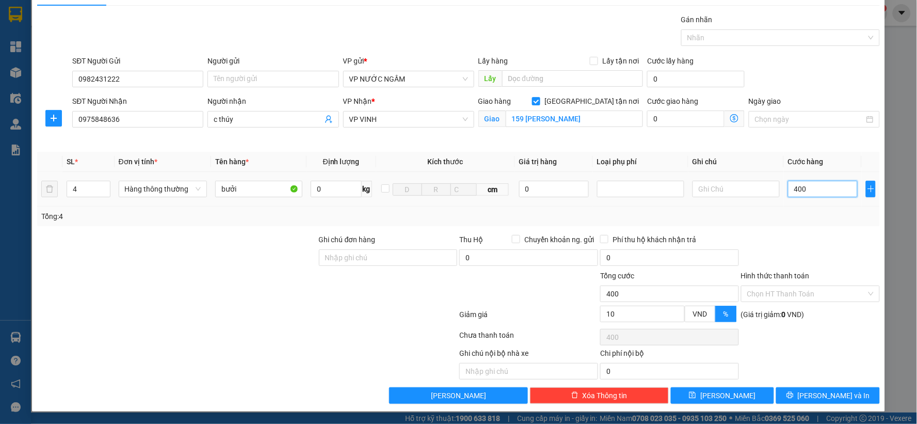
type input "4.000"
type input "4.000.000"
type input "3.600.000"
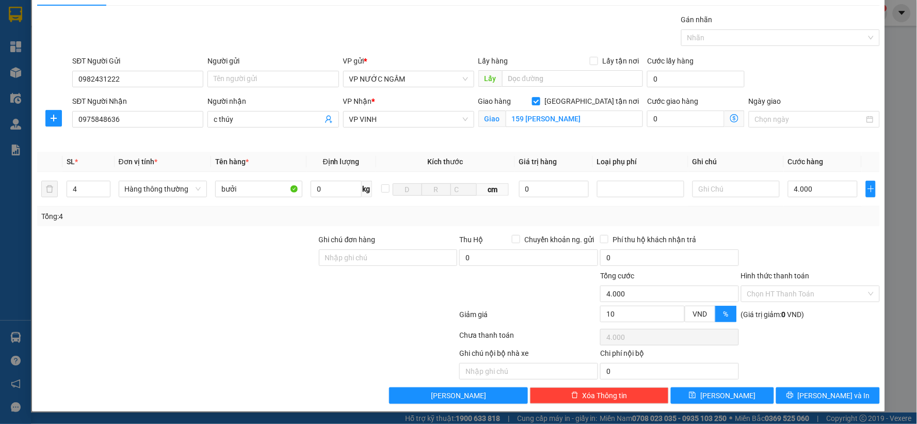
type input "3.600.000"
click at [802, 211] on div "Tổng: 4" at bounding box center [458, 216] width 834 height 11
click at [818, 194] on input "4.000.000" at bounding box center [823, 189] width 70 height 17
type input "4"
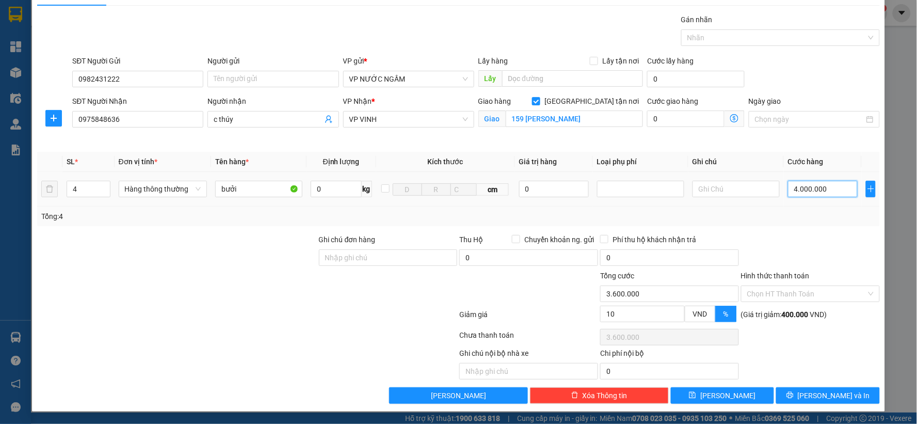
type input "4"
type input "40"
type input "400"
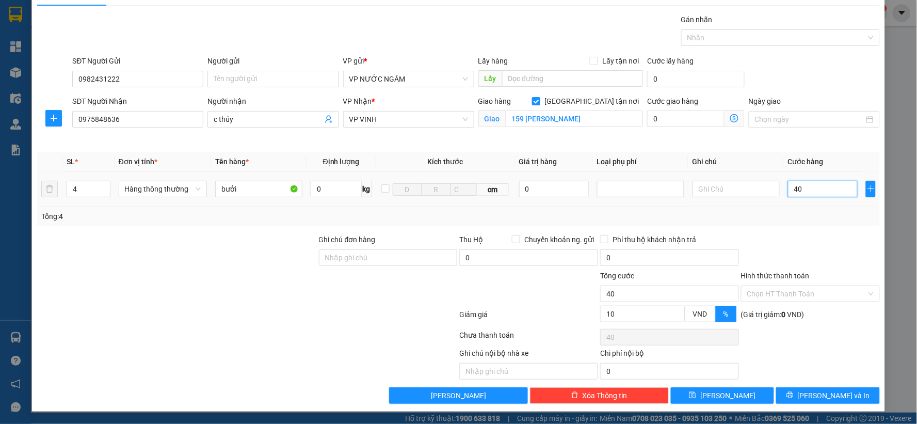
type input "400"
type input "400.000"
type input "360.000"
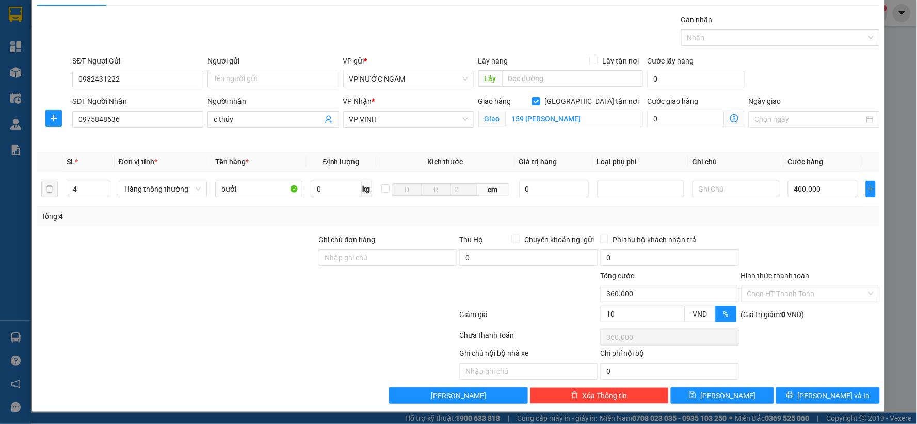
click at [813, 208] on div "Tổng: 4" at bounding box center [458, 216] width 843 height 20
click at [809, 394] on button "[PERSON_NAME] và In" at bounding box center [828, 395] width 104 height 17
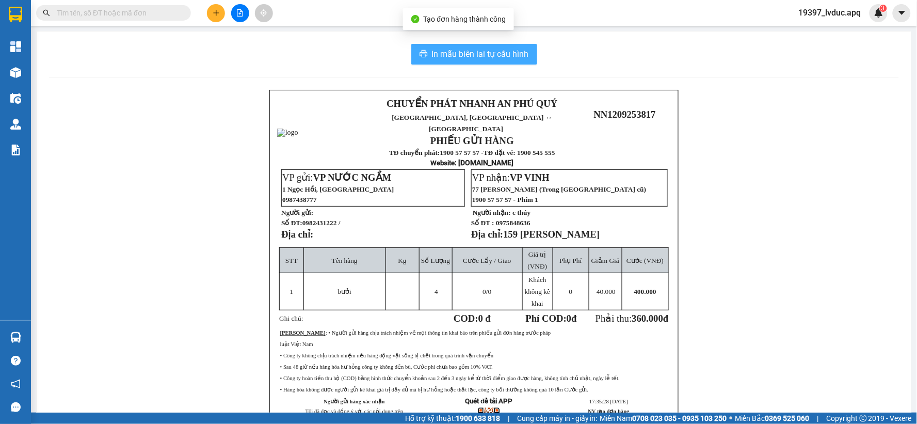
click at [493, 58] on span "In mẫu biên lai tự cấu hình" at bounding box center [480, 53] width 97 height 13
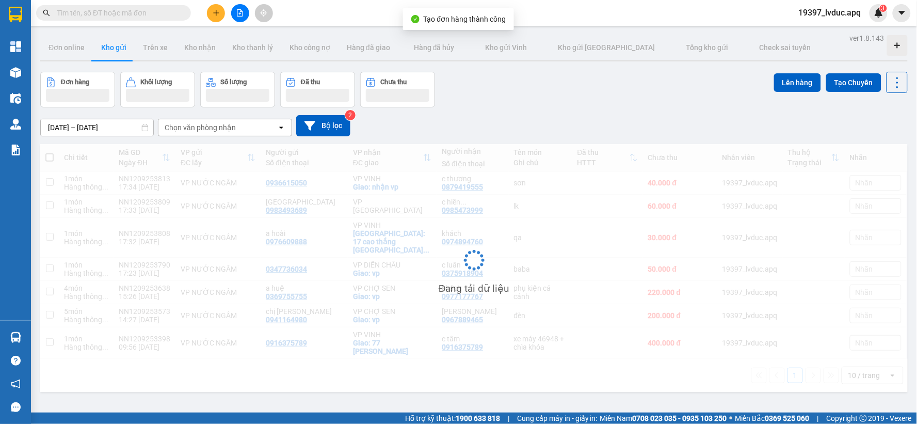
click at [213, 9] on icon "plus" at bounding box center [216, 12] width 7 height 7
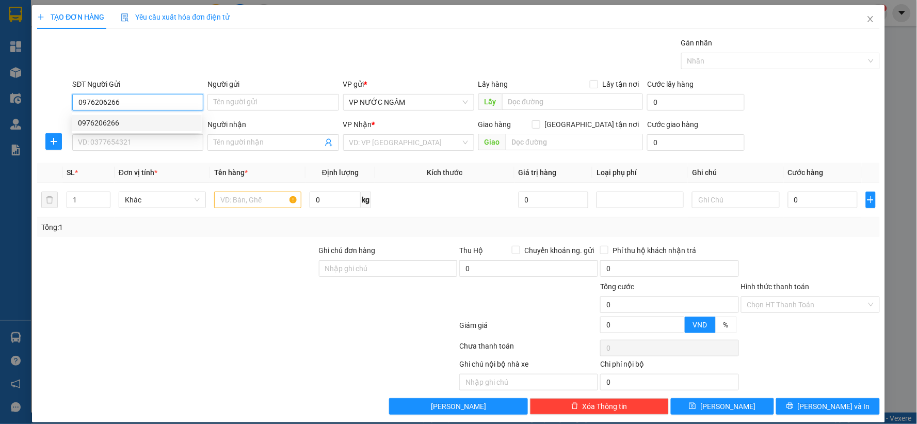
click at [115, 126] on div "0976206266" at bounding box center [137, 122] width 118 height 11
type input "0976206266"
click at [110, 140] on input "SĐT Người Nhận" at bounding box center [137, 142] width 131 height 17
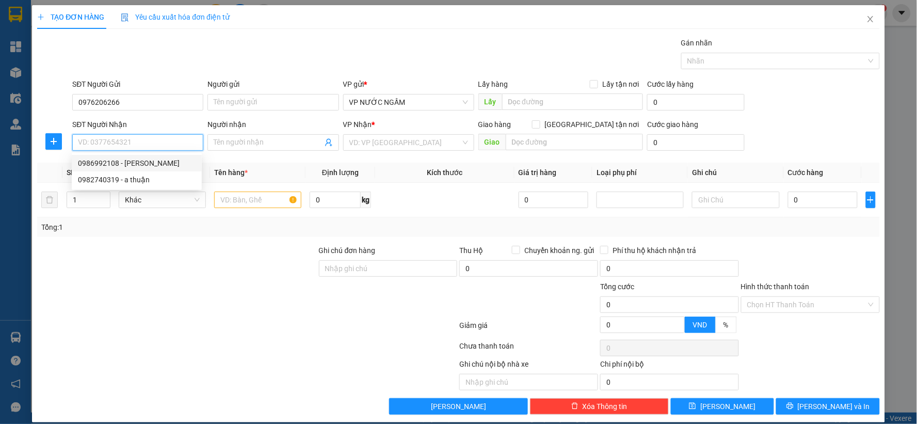
click at [105, 160] on div "0986992108 - [PERSON_NAME]" at bounding box center [137, 162] width 118 height 11
type input "0986992108"
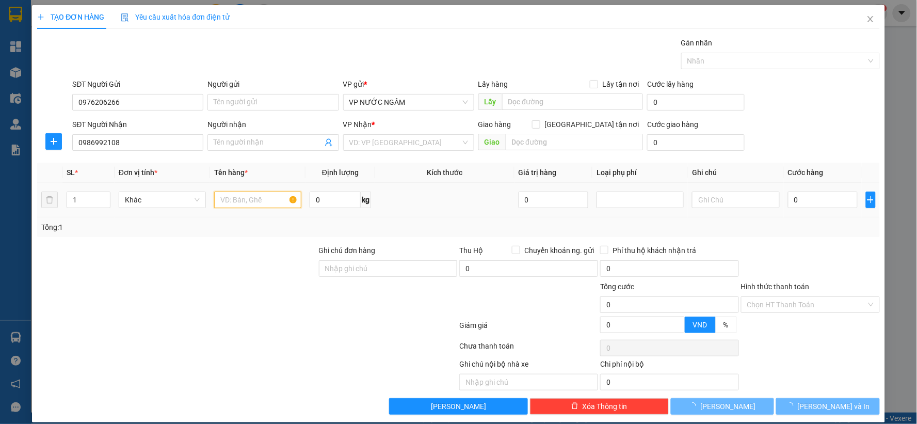
click at [242, 203] on input "text" at bounding box center [257, 199] width 87 height 17
type input "[PERSON_NAME]"
checkbox input "true"
type input "vp"
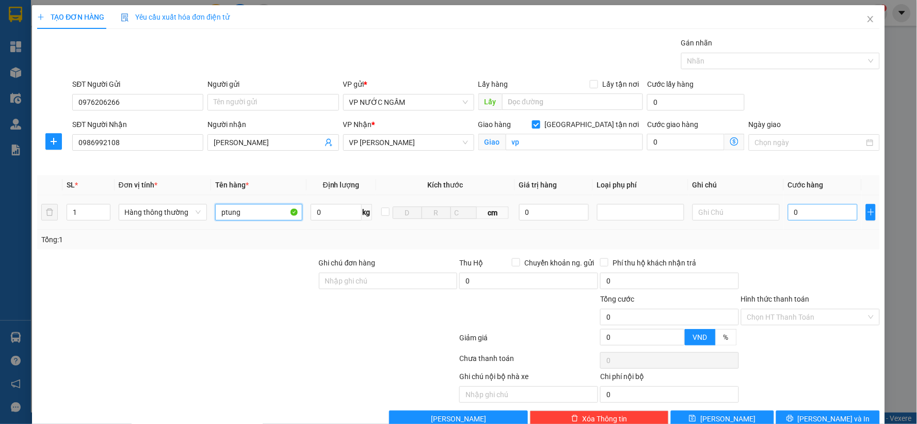
type input "ptung"
click at [801, 208] on input "0" at bounding box center [823, 212] width 70 height 17
type input "4"
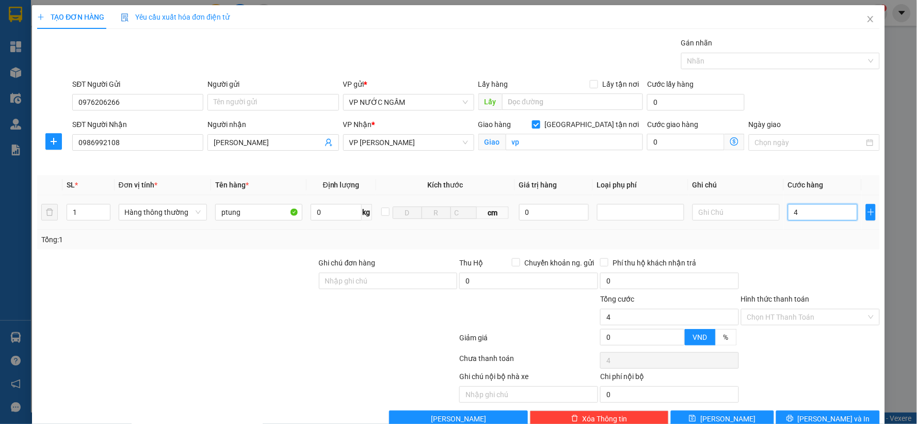
type input "40"
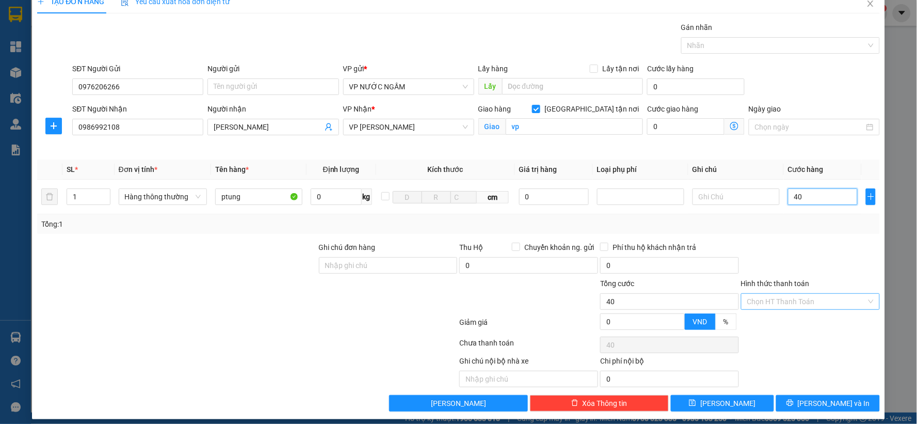
scroll to position [23, 0]
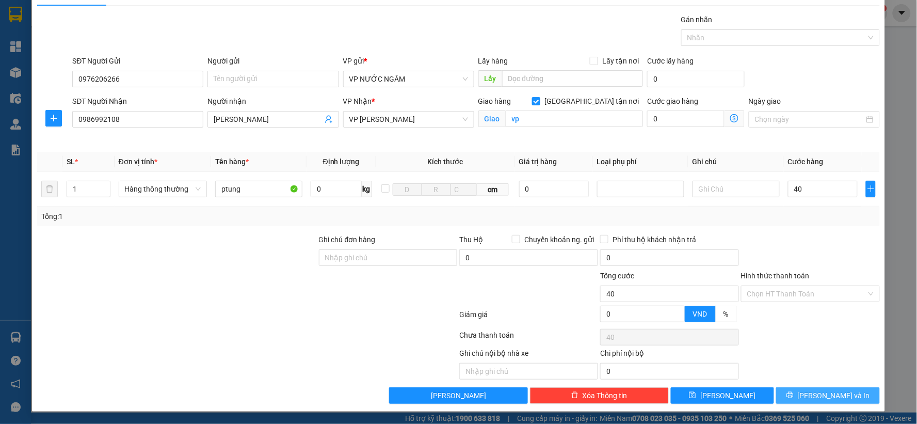
type input "40.000"
click at [798, 398] on button "[PERSON_NAME] và In" at bounding box center [828, 395] width 104 height 17
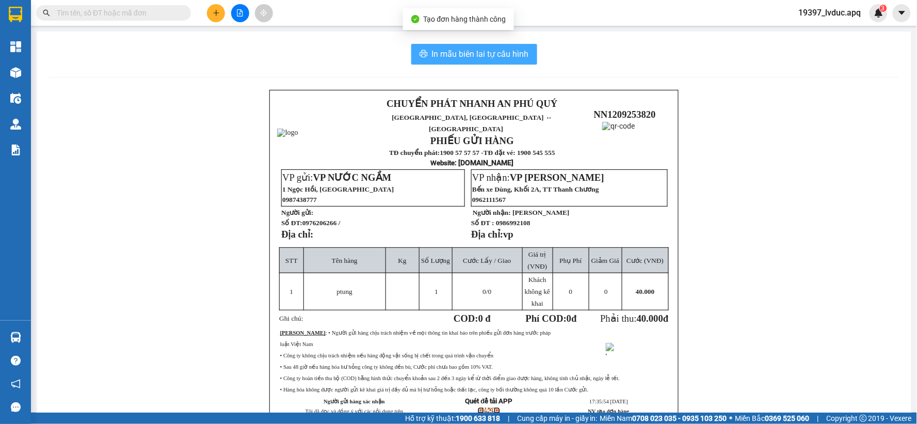
drag, startPoint x: 467, startPoint y: 51, endPoint x: 478, endPoint y: 59, distance: 14.0
click at [467, 54] on span "In mẫu biên lai tự cấu hình" at bounding box center [480, 53] width 97 height 13
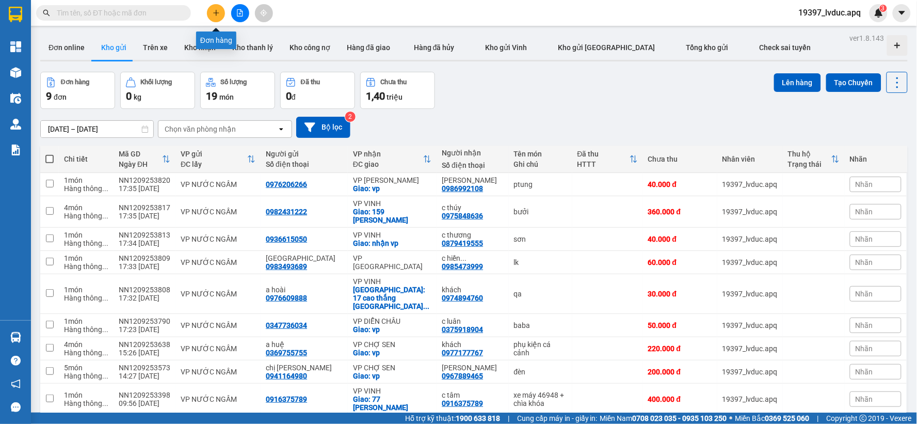
click at [213, 5] on button at bounding box center [216, 13] width 18 height 18
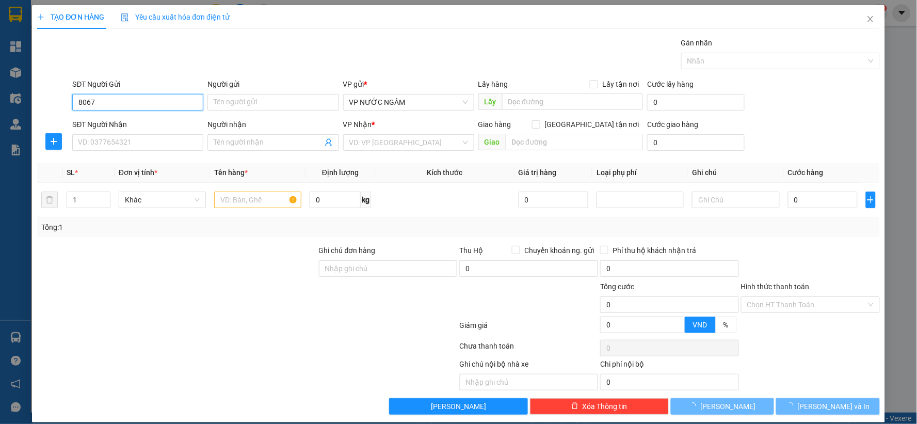
click at [132, 102] on input "8067" at bounding box center [137, 102] width 131 height 17
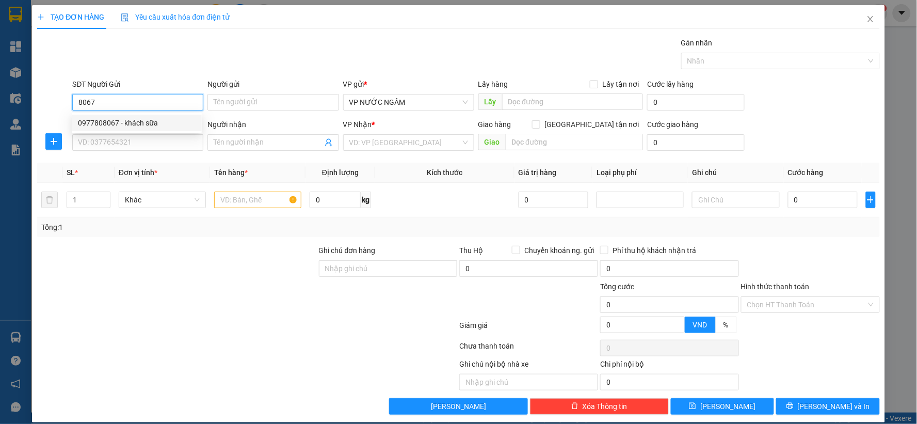
click at [93, 122] on div "0977808067 - khách sữa" at bounding box center [137, 122] width 118 height 11
type input "0977808067"
type input "khách sữa"
type input "0977808067"
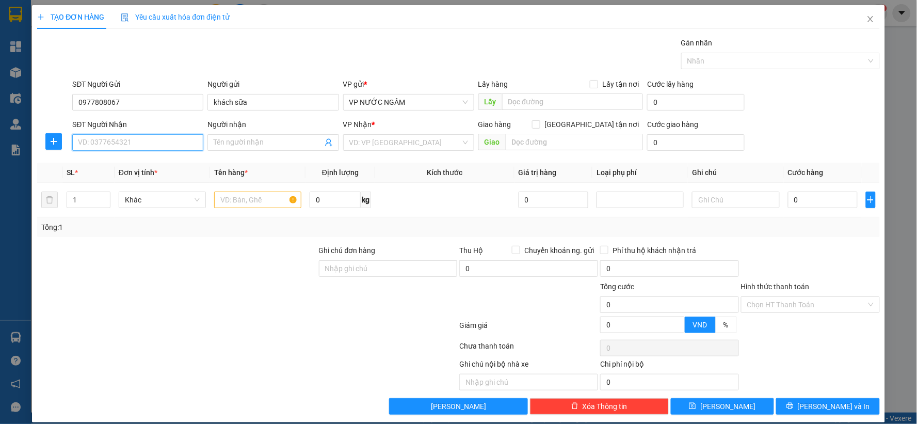
click at [100, 150] on input "SĐT Người Nhận" at bounding box center [137, 142] width 131 height 17
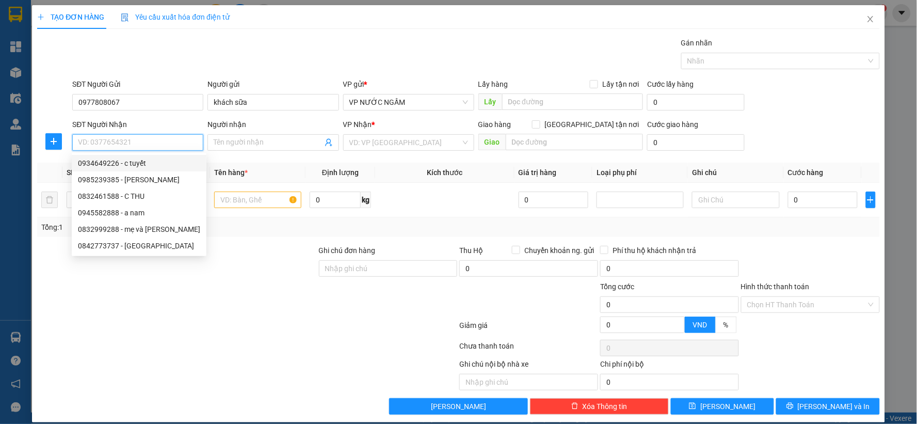
click at [120, 163] on div "0934649226 - c tuyết" at bounding box center [139, 162] width 122 height 11
type input "0934649226"
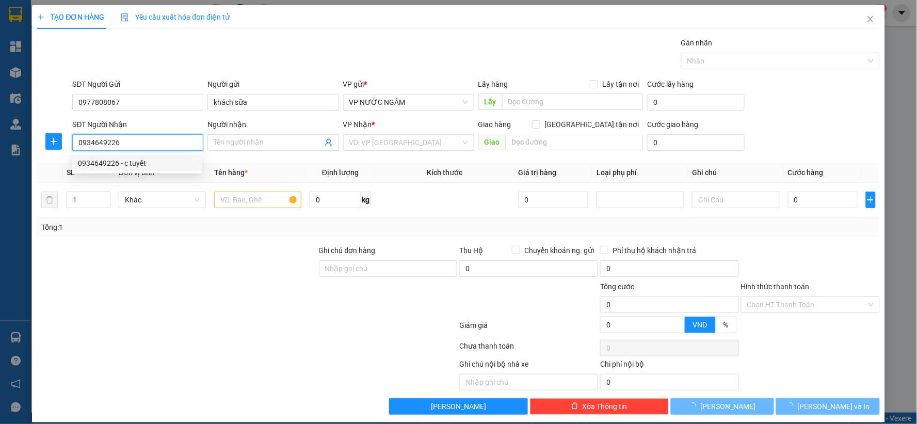
type input "c tuyết"
checkbox input "true"
type input "cay xăng hưng thịnh"
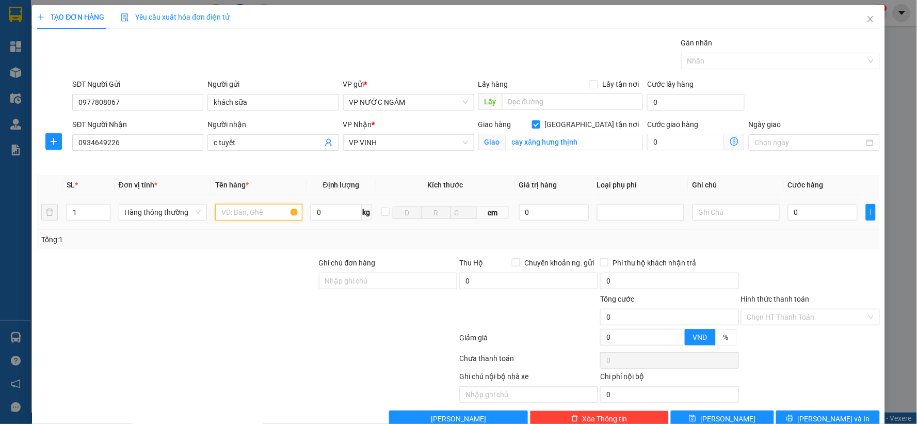
click at [255, 216] on input "text" at bounding box center [258, 212] width 87 height 17
type input "sữa"
click at [788, 214] on input "0" at bounding box center [823, 212] width 70 height 17
type input "5"
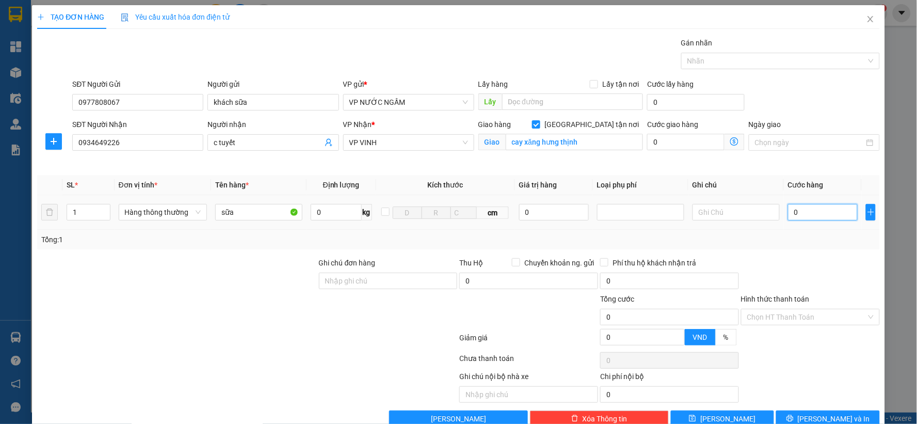
type input "5"
type input "50"
type input "50.000"
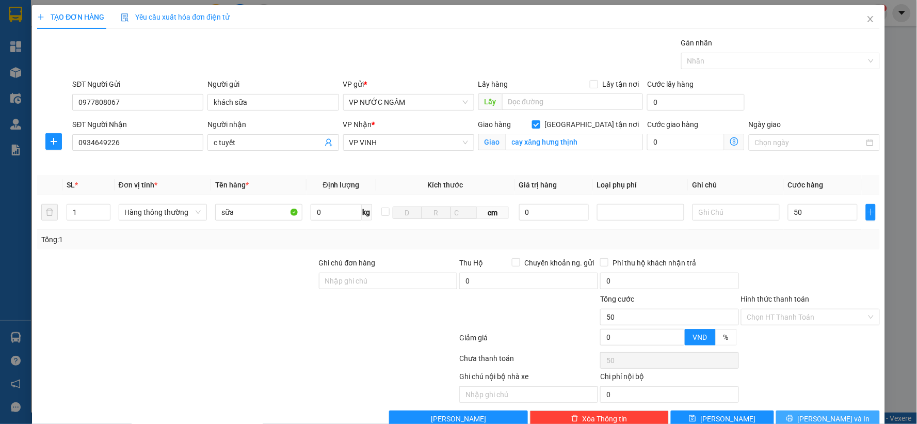
type input "50.000"
click at [824, 413] on span "[PERSON_NAME] và In" at bounding box center [834, 418] width 72 height 11
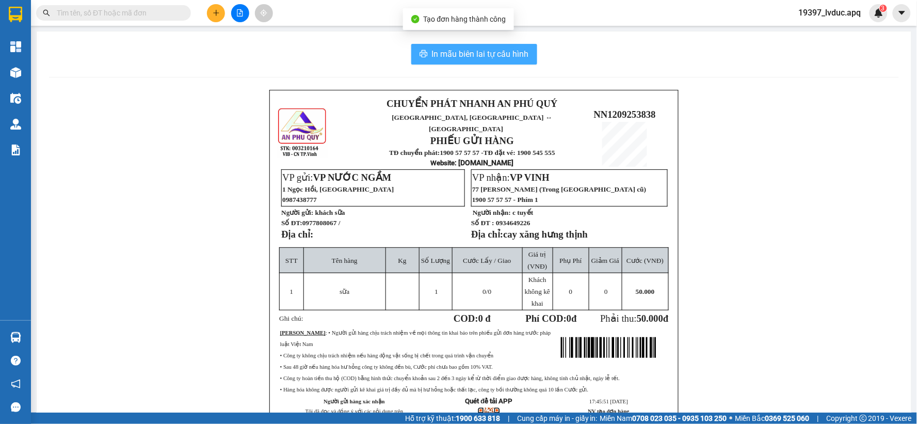
click at [442, 49] on span "In mẫu biên lai tự cấu hình" at bounding box center [480, 53] width 97 height 13
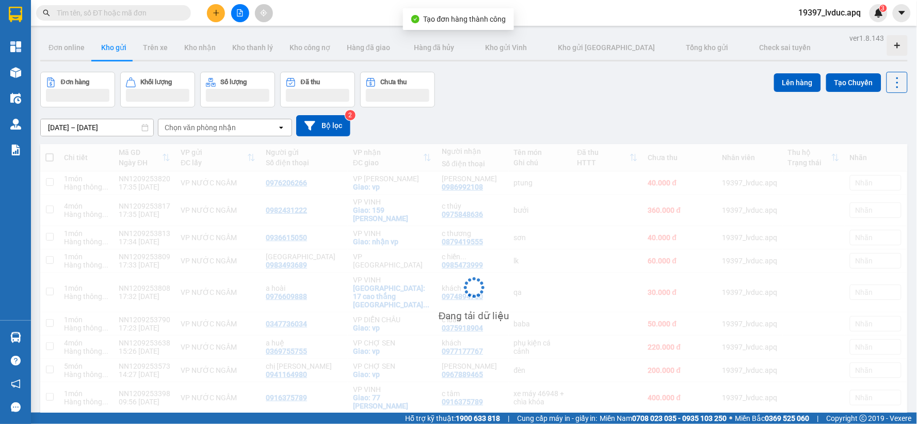
click at [217, 20] on button at bounding box center [216, 13] width 18 height 18
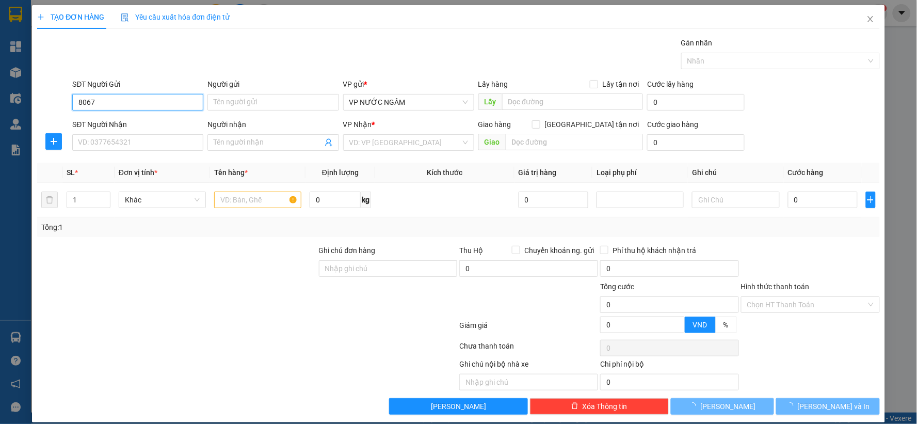
click at [117, 107] on input "8067" at bounding box center [137, 102] width 131 height 17
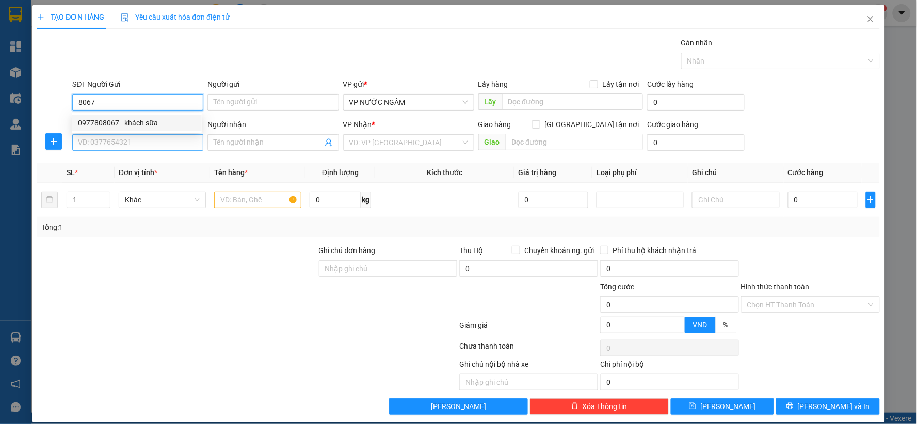
drag, startPoint x: 116, startPoint y: 123, endPoint x: 104, endPoint y: 142, distance: 22.9
click at [115, 122] on div "0977808067 - khách sữa" at bounding box center [137, 122] width 118 height 11
type input "0977808067"
type input "khách sữa"
type input "0977808067"
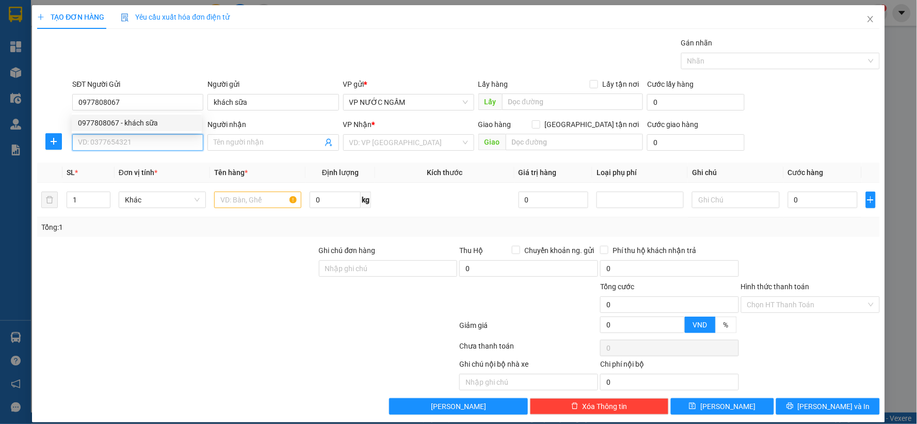
click at [104, 142] on input "SĐT Người Nhận" at bounding box center [137, 142] width 131 height 17
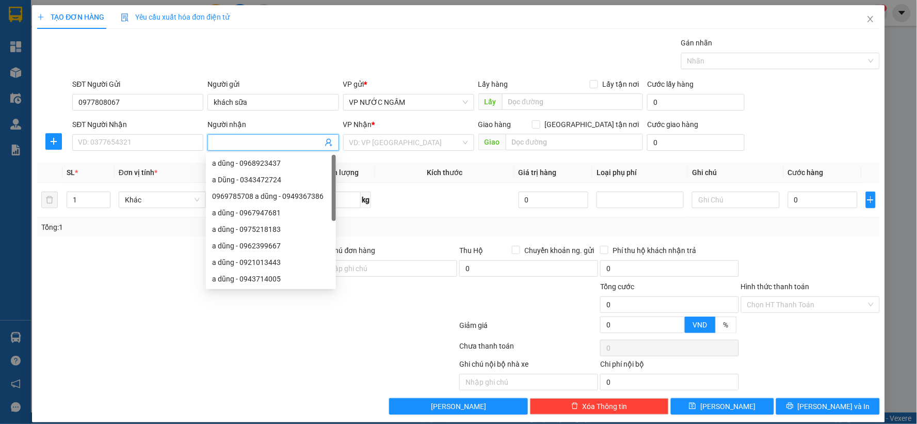
click at [326, 145] on icon "user-add" at bounding box center [329, 142] width 8 height 8
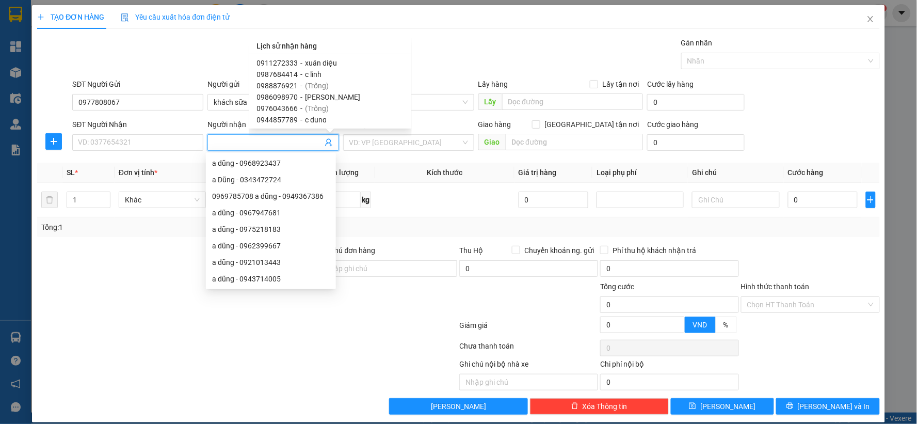
scroll to position [59, 0]
click at [321, 107] on span "HOÀI ANH" at bounding box center [323, 109] width 34 height 8
type input "0942481052"
type input "HOÀI ANH"
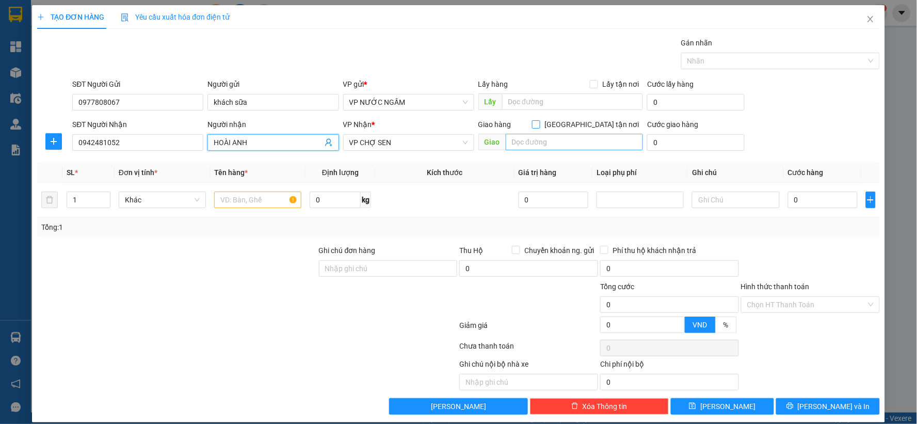
drag, startPoint x: 589, startPoint y: 124, endPoint x: 572, endPoint y: 133, distance: 19.2
click at [539, 124] on input "[GEOGRAPHIC_DATA] tận nơi" at bounding box center [535, 123] width 7 height 7
checkbox input "true"
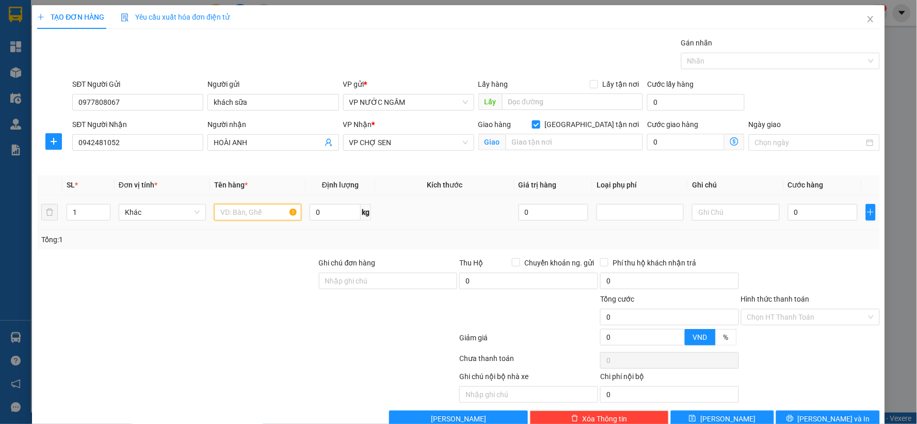
drag, startPoint x: 241, startPoint y: 206, endPoint x: 234, endPoint y: 203, distance: 7.4
click at [234, 204] on input "text" at bounding box center [257, 212] width 87 height 17
type input "sữa"
click at [804, 214] on input "0" at bounding box center [823, 212] width 70 height 17
type input "1"
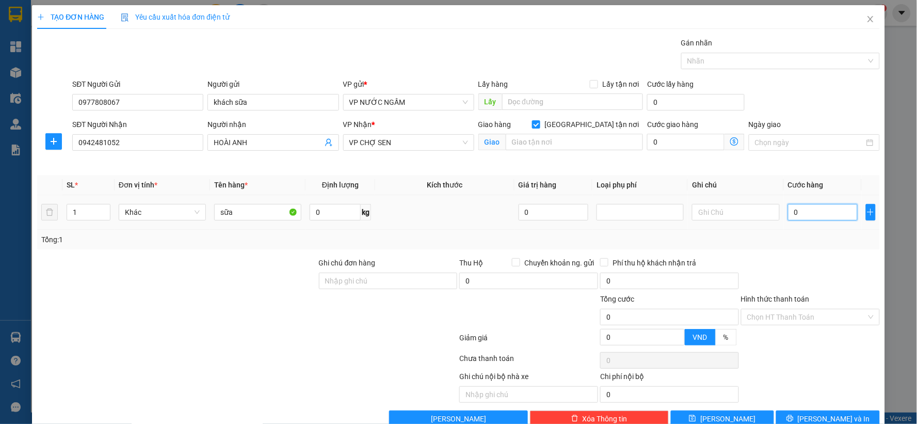
type input "1"
type input "18"
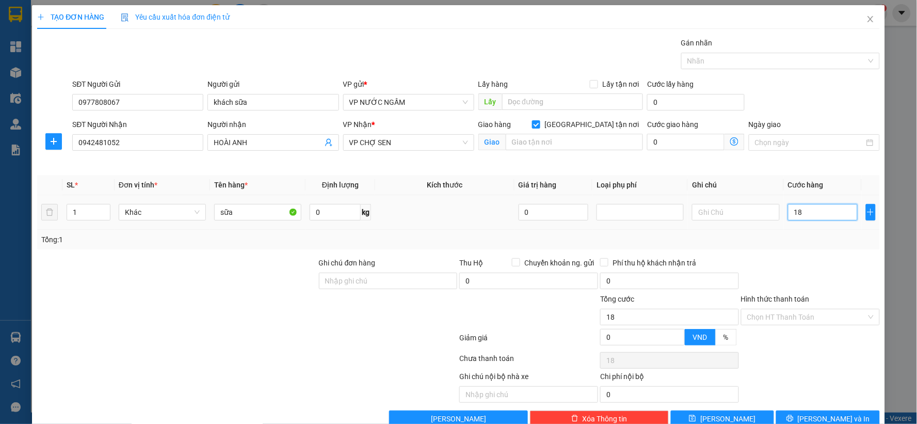
type input "180"
type input "180.000"
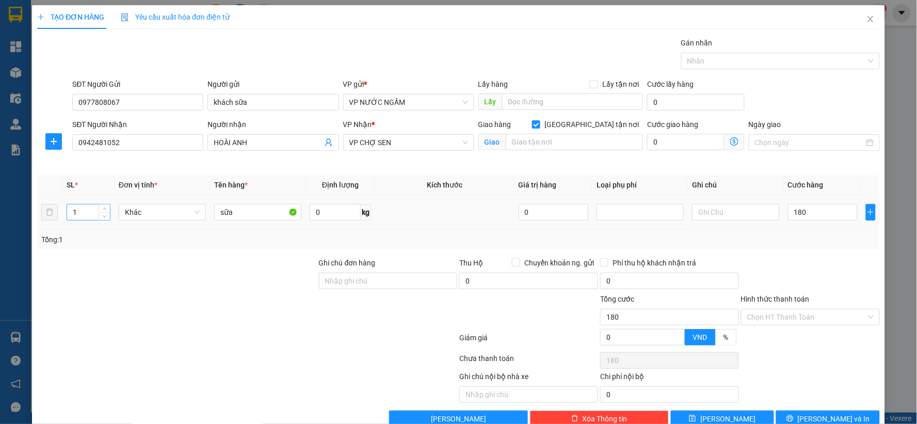
type input "180.000"
click at [91, 208] on input "1" at bounding box center [88, 211] width 43 height 15
type input "4"
click at [821, 212] on input "180.000" at bounding box center [823, 212] width 70 height 17
type input "0"
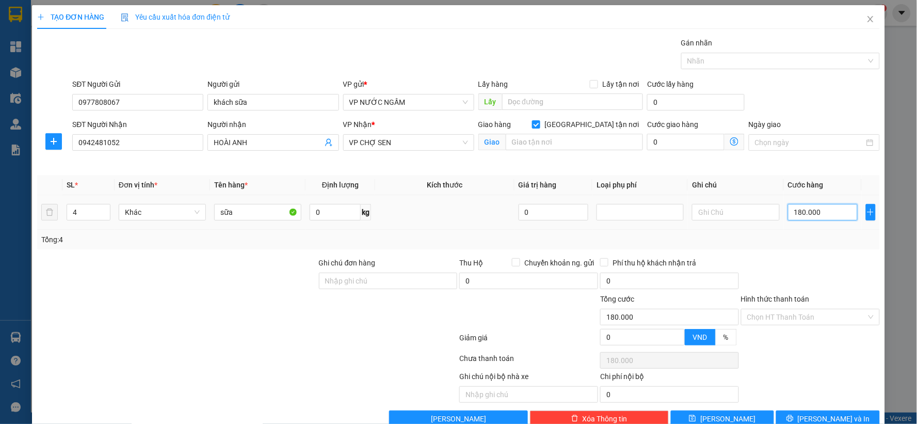
type input "0"
type input "01"
type input "1"
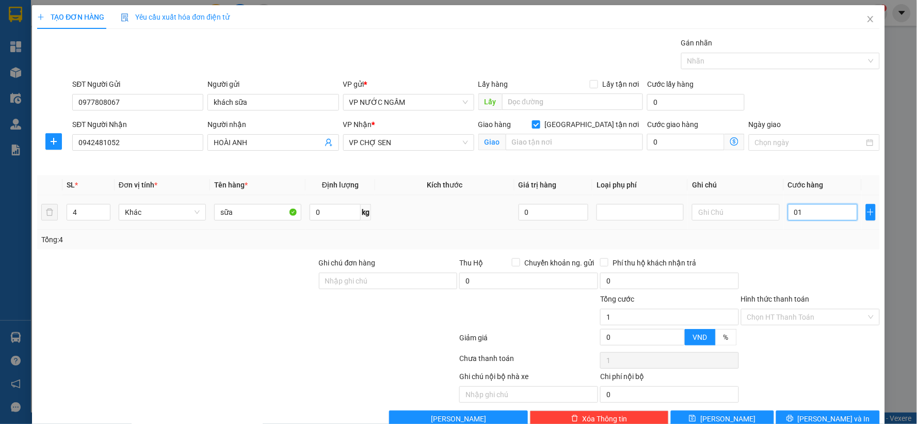
type input "018"
type input "18"
type input "0.180"
type input "180"
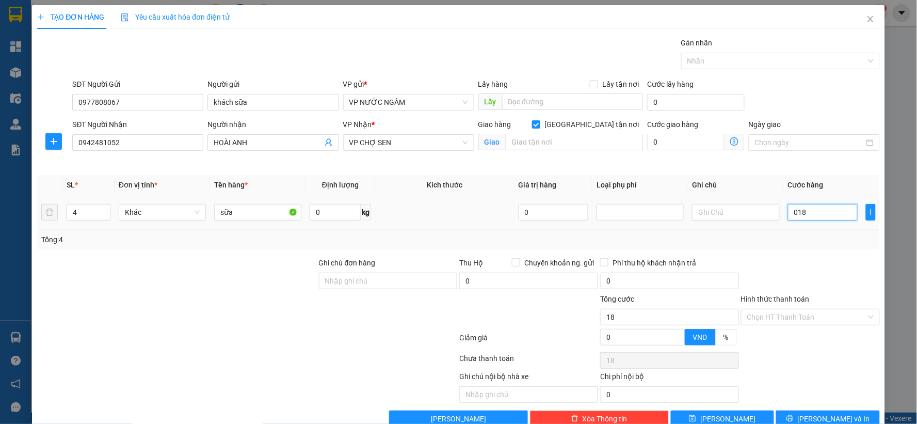
type input "180"
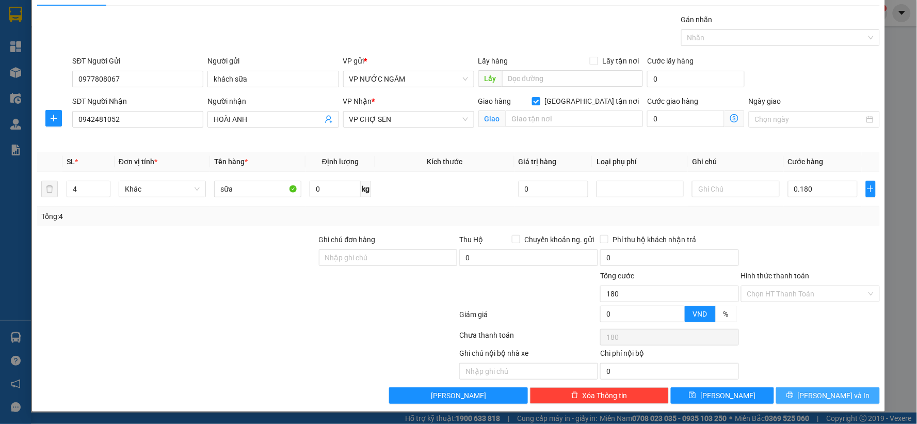
type input "180.000"
click at [831, 395] on span "[PERSON_NAME] và In" at bounding box center [834, 395] width 72 height 11
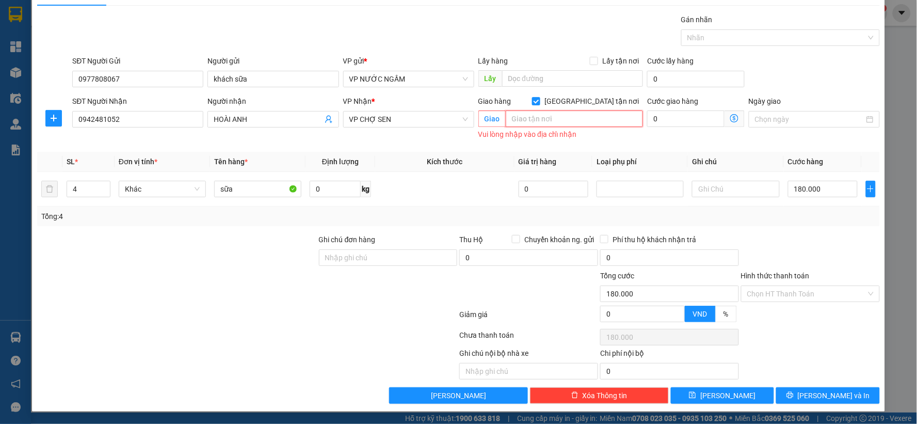
click at [561, 114] on input "text" at bounding box center [575, 118] width 138 height 17
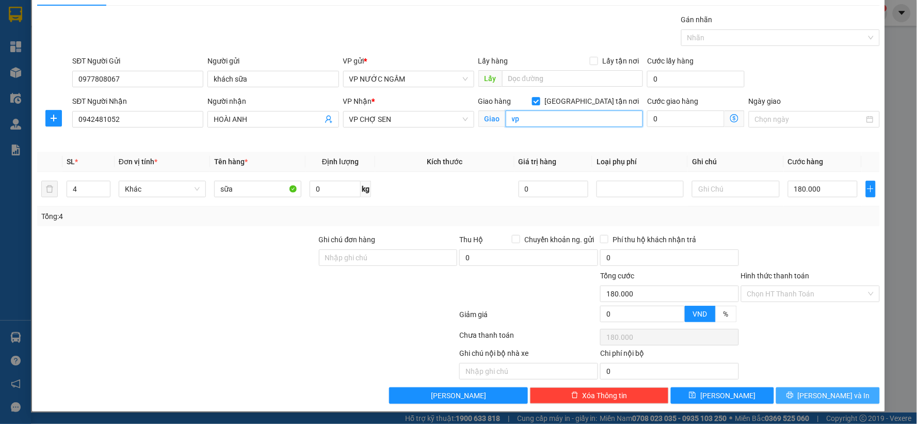
type input "vp"
click at [841, 395] on button "[PERSON_NAME] và In" at bounding box center [828, 395] width 104 height 17
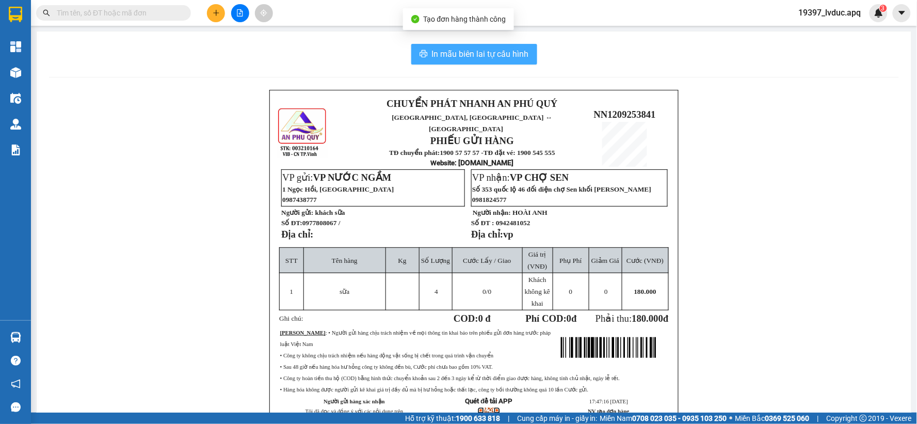
drag, startPoint x: 465, startPoint y: 59, endPoint x: 466, endPoint y: 47, distance: 11.9
click at [465, 54] on span "In mẫu biên lai tự cấu hình" at bounding box center [480, 53] width 97 height 13
click at [466, 47] on button "In mẫu biên lai tự cấu hình" at bounding box center [474, 54] width 126 height 21
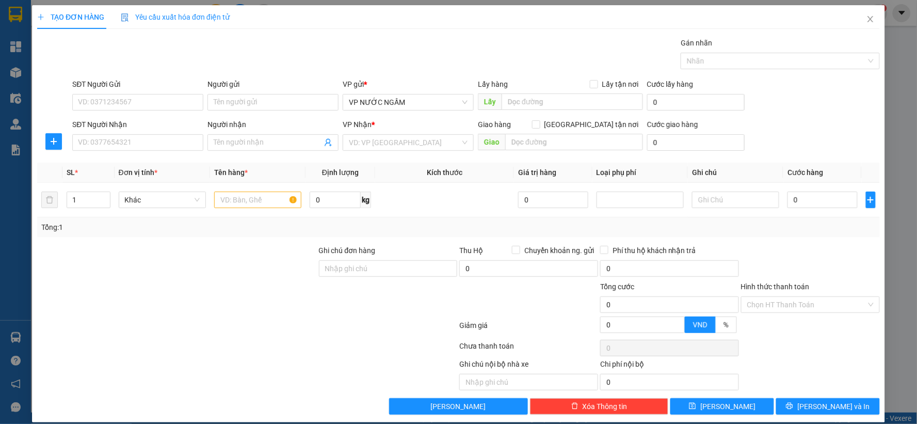
click at [215, 16] on span "Yêu cầu xuất hóa đơn điện tử" at bounding box center [175, 17] width 109 height 8
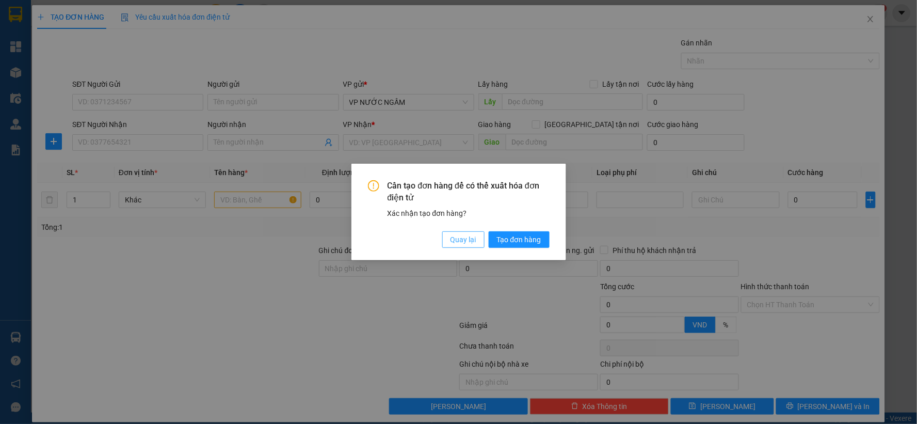
click at [458, 240] on span "Quay lại" at bounding box center [464, 239] width 26 height 11
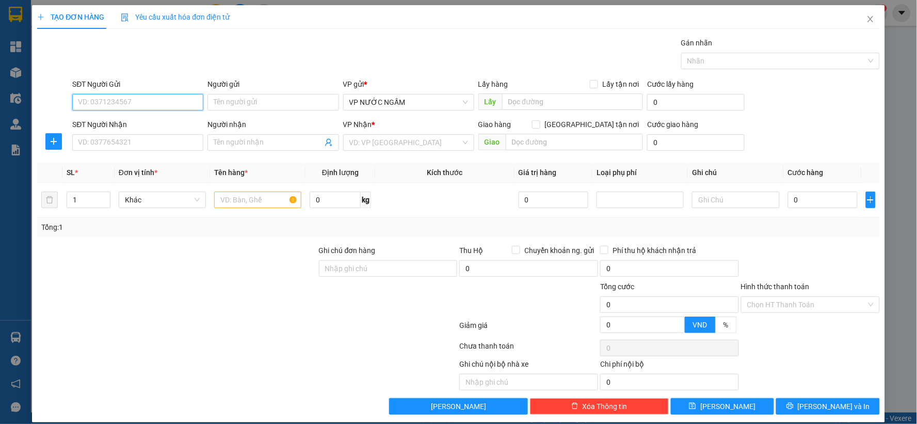
click at [173, 97] on input "SĐT Người Gửi" at bounding box center [137, 102] width 131 height 17
click at [128, 121] on div "0977808067 - khách sữa" at bounding box center [137, 122] width 118 height 11
type input "0977808067"
drag, startPoint x: 132, startPoint y: 136, endPoint x: 126, endPoint y: 133, distance: 6.3
click at [128, 135] on input "SĐT Người Nhận" at bounding box center [137, 142] width 131 height 17
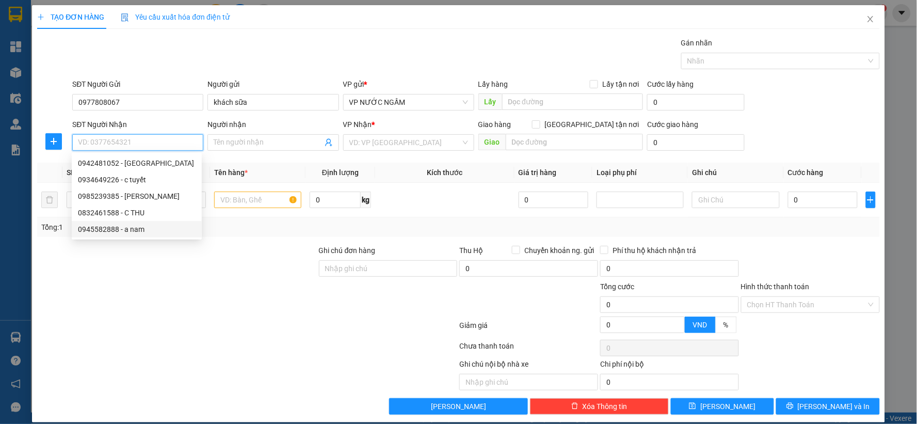
click at [136, 233] on div "0945582888 - a nam" at bounding box center [137, 228] width 118 height 11
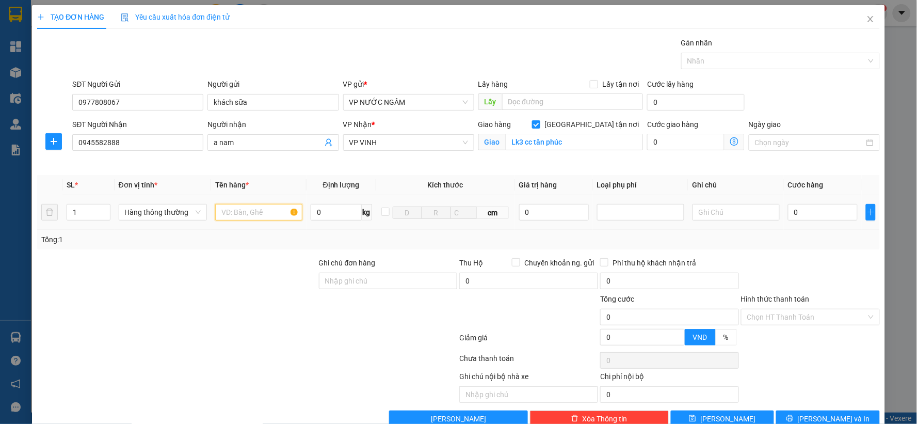
drag, startPoint x: 238, startPoint y: 220, endPoint x: 203, endPoint y: 203, distance: 39.0
click at [225, 212] on input "text" at bounding box center [258, 212] width 87 height 17
click at [814, 214] on input "0" at bounding box center [823, 212] width 70 height 17
click at [802, 408] on div "Transit Pickup Surcharge Ids Transit Deliver Surcharge Ids Transit Deliver Surc…" at bounding box center [458, 232] width 843 height 390
click at [798, 421] on button "[PERSON_NAME] và In" at bounding box center [828, 418] width 104 height 17
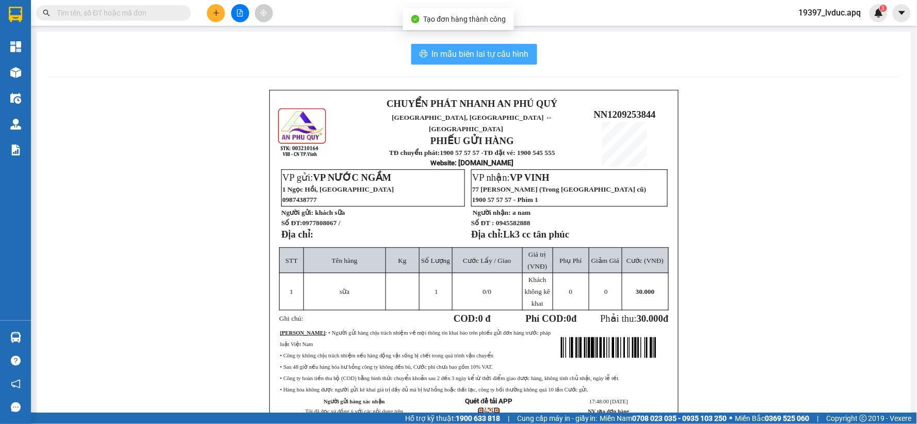
click at [512, 47] on span "In mẫu biên lai tự cấu hình" at bounding box center [480, 53] width 97 height 13
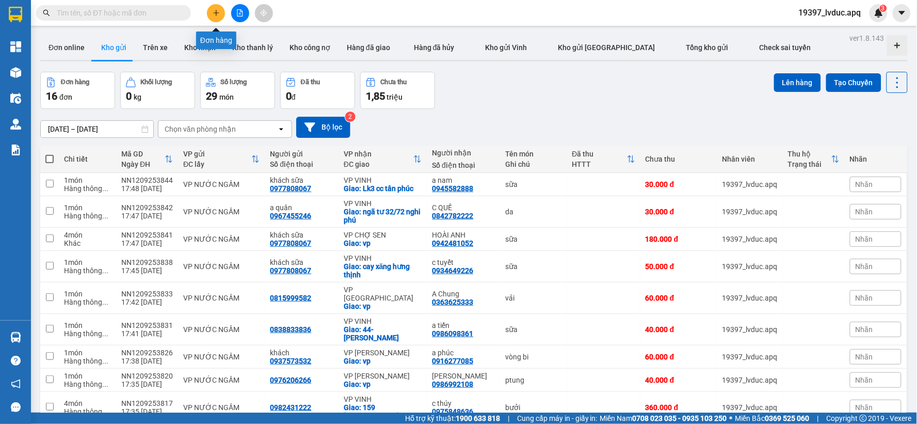
click at [219, 13] on icon "plus" at bounding box center [216, 12] width 7 height 7
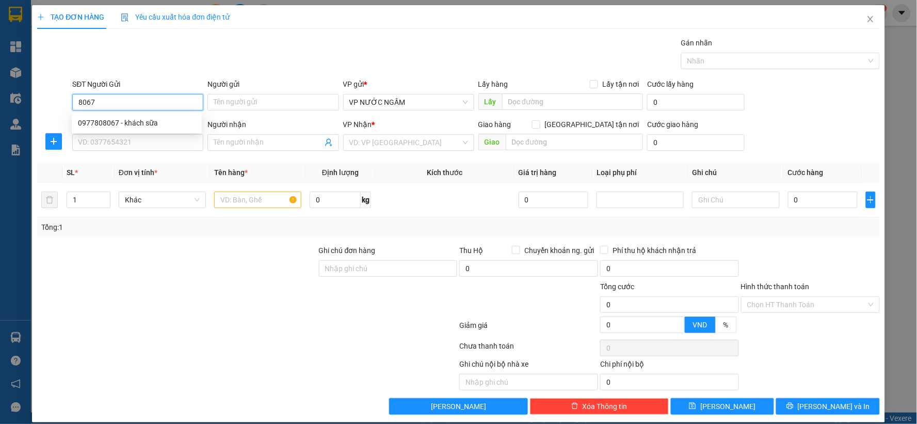
click at [150, 117] on div "0977808067 - khách sữa" at bounding box center [137, 122] width 118 height 11
click at [134, 138] on input "SĐT Người Nhận" at bounding box center [137, 142] width 131 height 17
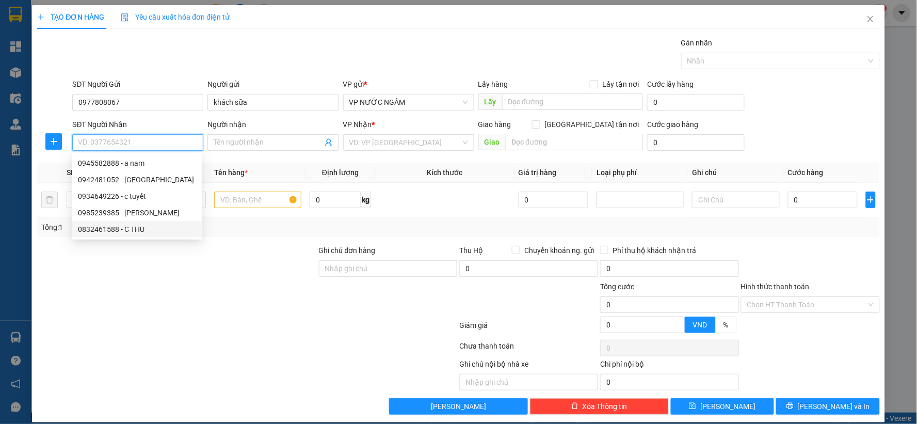
click at [132, 229] on div "0832461588 - C THU" at bounding box center [137, 228] width 118 height 11
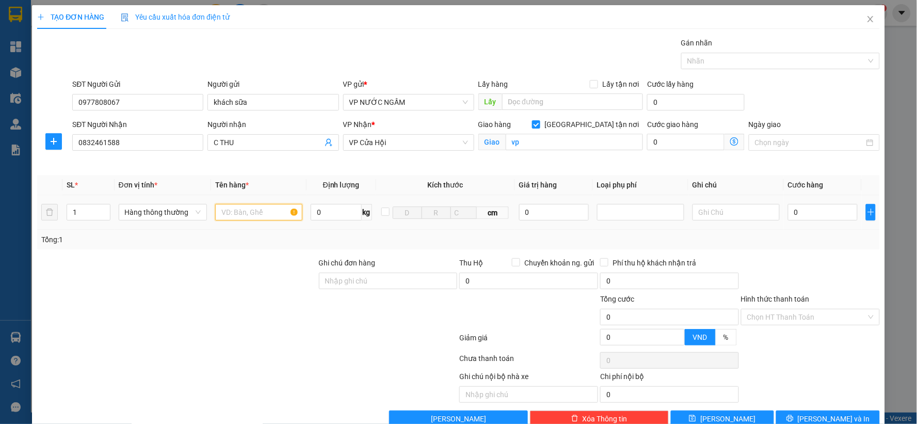
click at [254, 217] on input "text" at bounding box center [258, 212] width 87 height 17
click at [86, 206] on input "1" at bounding box center [88, 211] width 43 height 15
click at [794, 209] on input "0" at bounding box center [823, 212] width 70 height 17
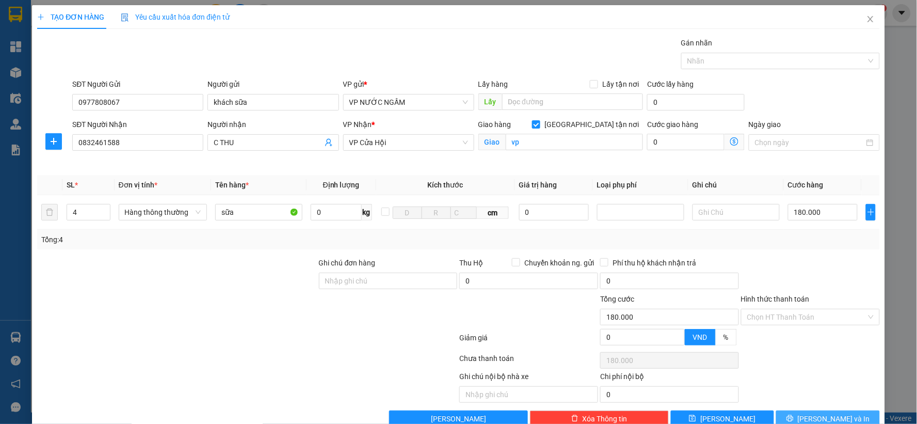
click at [857, 417] on button "[PERSON_NAME] và In" at bounding box center [828, 418] width 104 height 17
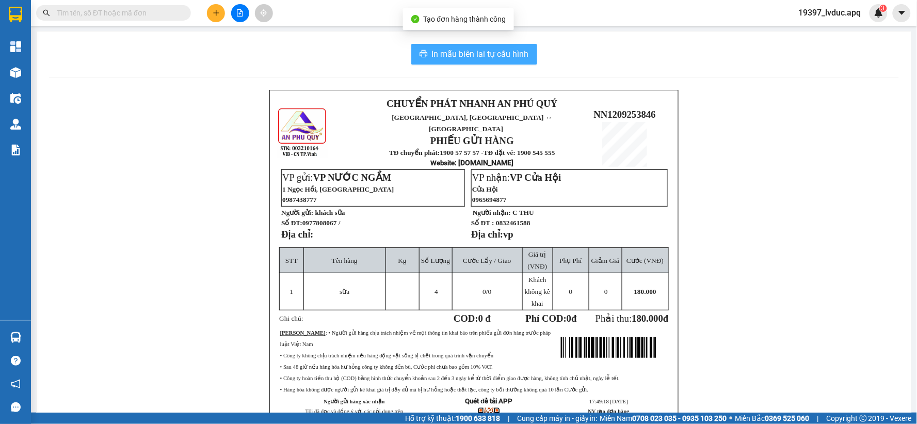
click at [483, 48] on span "In mẫu biên lai tự cấu hình" at bounding box center [480, 53] width 97 height 13
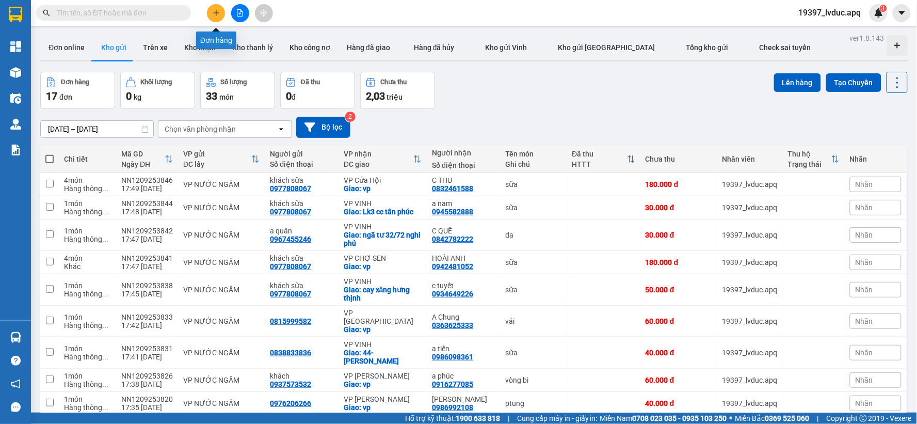
click at [207, 10] on button at bounding box center [216, 13] width 18 height 18
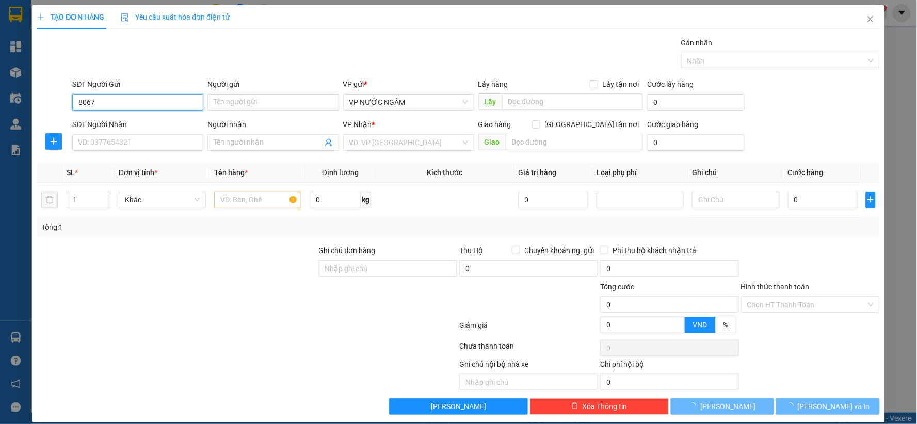
click at [157, 101] on input "8067" at bounding box center [137, 102] width 131 height 17
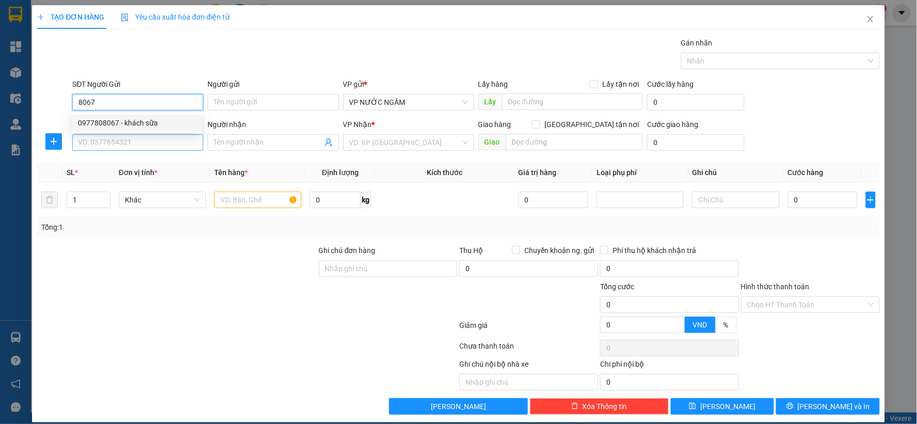
drag, startPoint x: 147, startPoint y: 119, endPoint x: 124, endPoint y: 141, distance: 31.4
click at [138, 130] on div "0977808067 - khách sữa" at bounding box center [137, 123] width 130 height 17
click at [122, 142] on input "SĐT Người Nhận" at bounding box center [137, 142] width 131 height 17
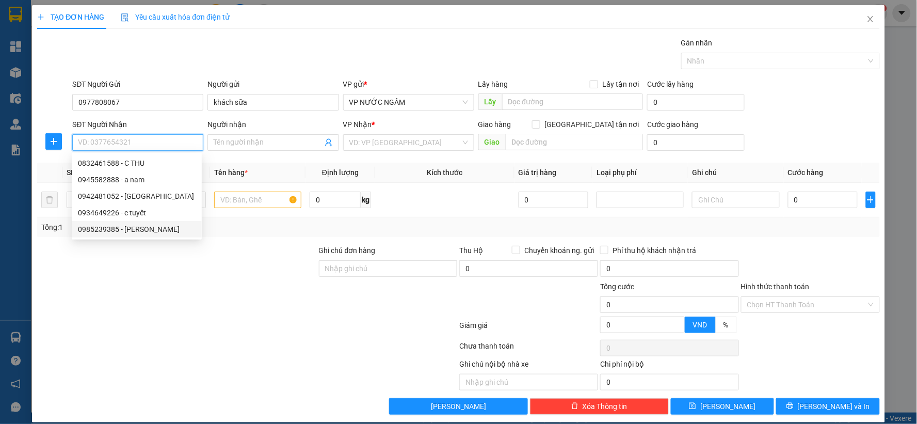
click at [142, 230] on div "0985239385 - [PERSON_NAME]" at bounding box center [137, 228] width 118 height 11
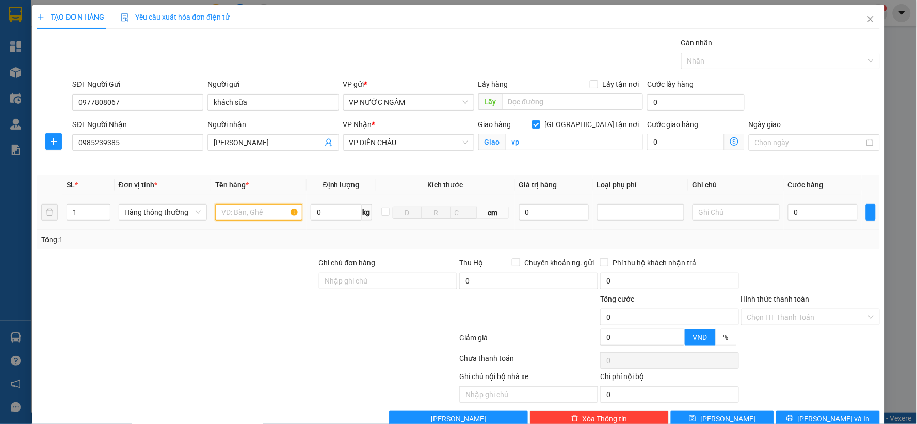
click at [259, 217] on input "text" at bounding box center [258, 212] width 87 height 17
click at [80, 211] on input "1" at bounding box center [88, 211] width 43 height 15
click at [788, 215] on input "0" at bounding box center [823, 212] width 70 height 17
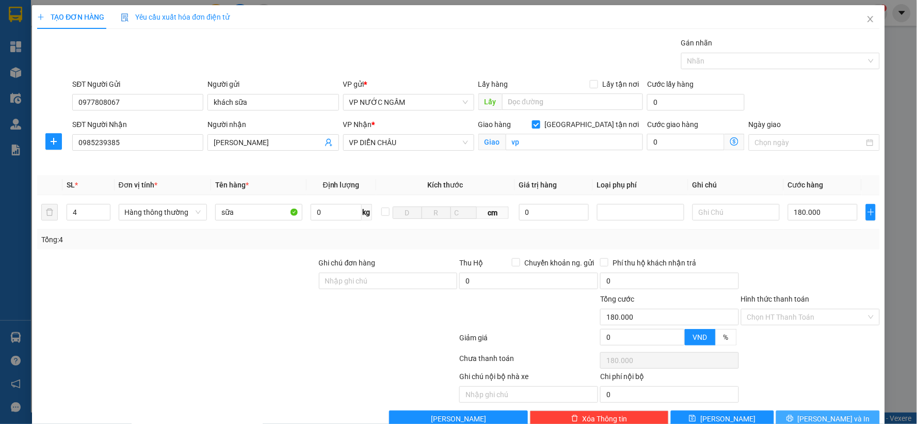
click at [795, 422] on button "[PERSON_NAME] và In" at bounding box center [828, 418] width 104 height 17
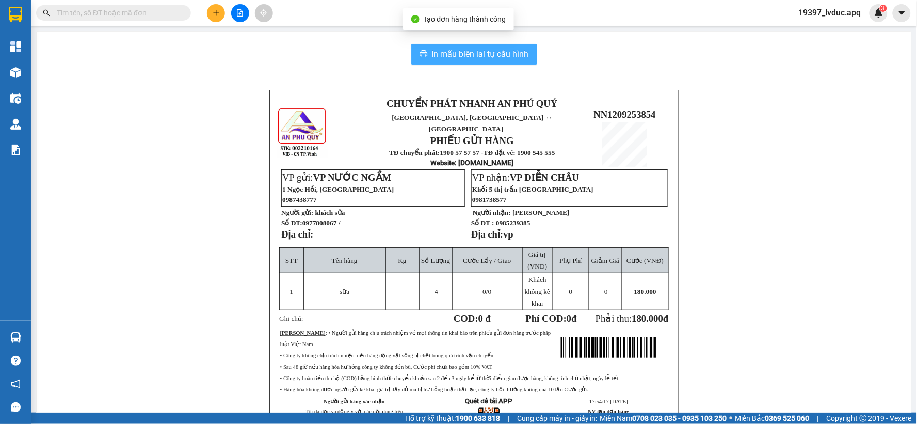
click at [432, 56] on span "In mẫu biên lai tự cấu hình" at bounding box center [480, 53] width 97 height 13
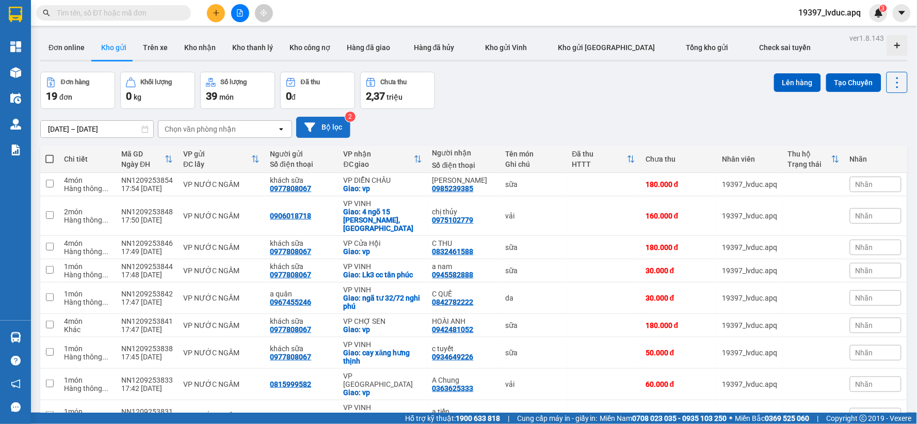
click at [335, 130] on button "Bộ lọc" at bounding box center [323, 127] width 54 height 21
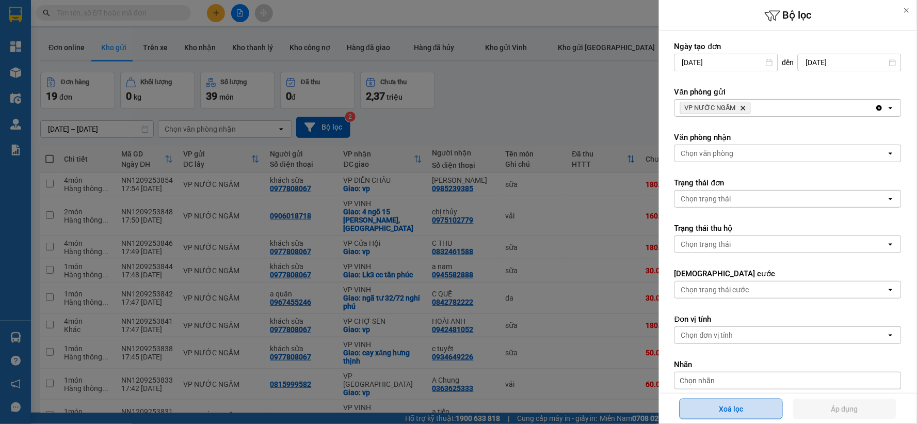
click at [741, 417] on button "Xoá lọc" at bounding box center [731, 408] width 103 height 21
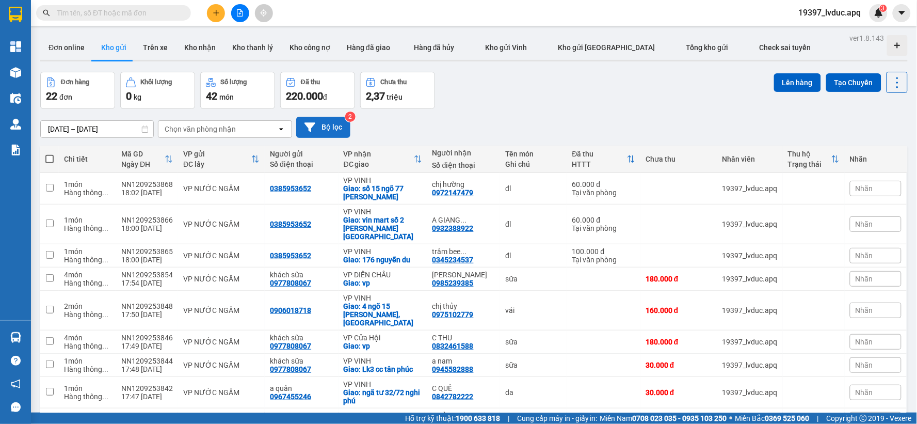
click at [341, 136] on button "Bộ lọc" at bounding box center [323, 127] width 54 height 21
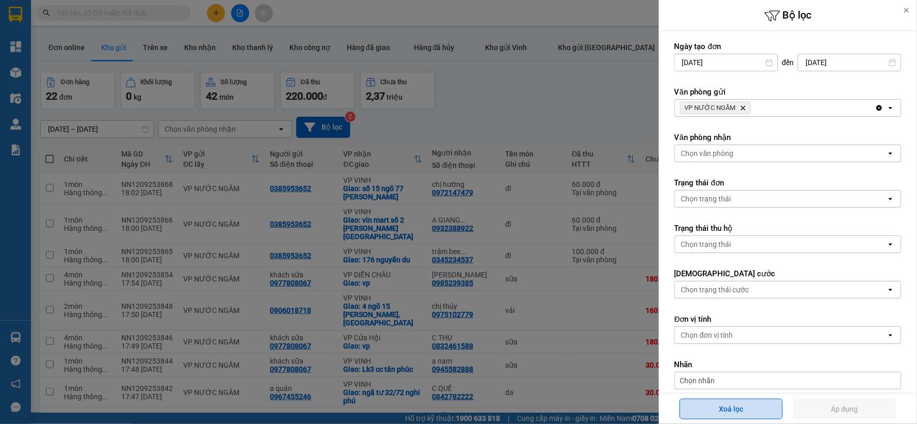
click at [762, 419] on button "Xoá lọc" at bounding box center [731, 408] width 103 height 21
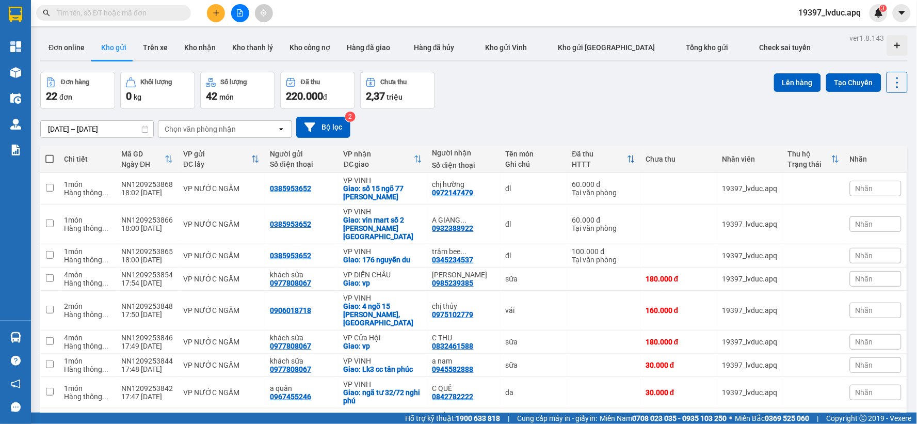
click at [176, 17] on input "text" at bounding box center [118, 12] width 122 height 11
click at [243, 12] on icon "file-add" at bounding box center [240, 12] width 6 height 7
click at [173, 16] on input "text" at bounding box center [118, 12] width 122 height 11
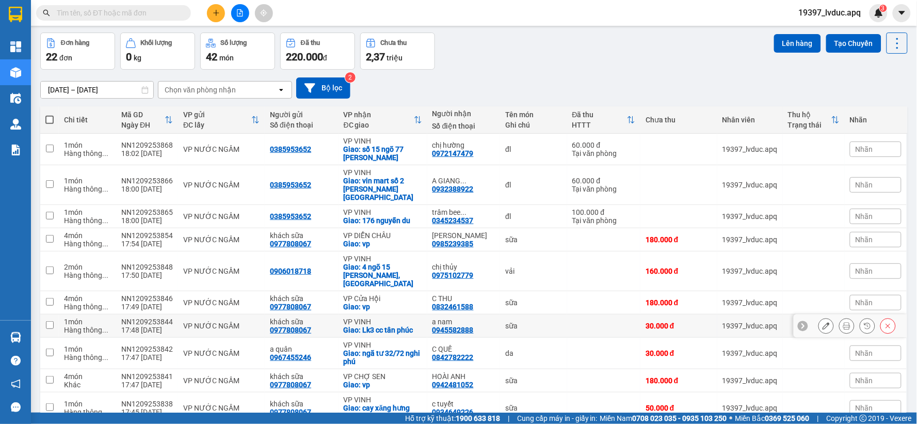
scroll to position [77, 0]
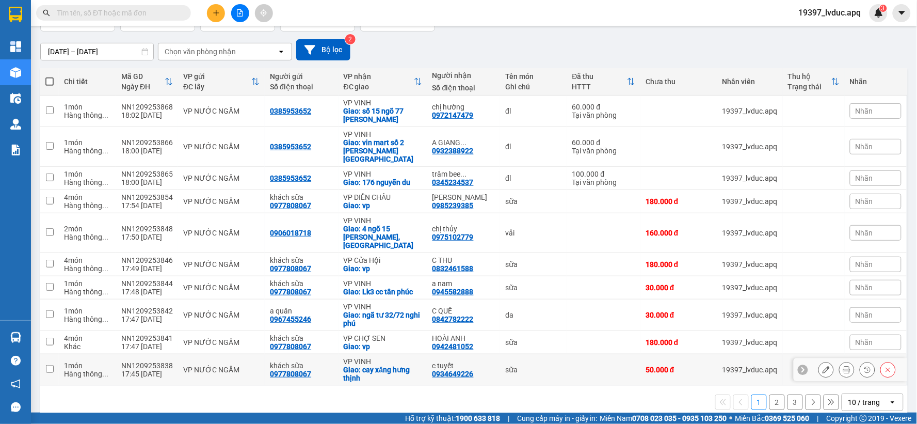
click at [140, 369] on div "17:45 [DATE]" at bounding box center [147, 373] width 52 height 8
checkbox input "true"
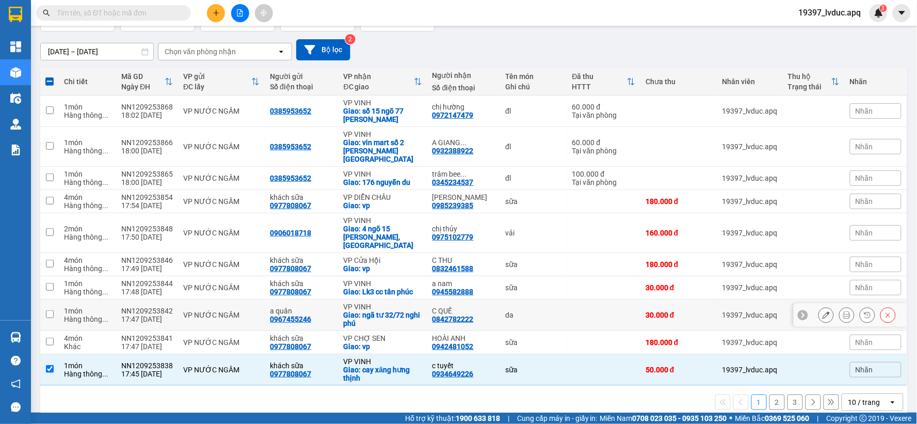
click at [150, 315] on div "17:47 [DATE]" at bounding box center [147, 319] width 52 height 8
checkbox input "true"
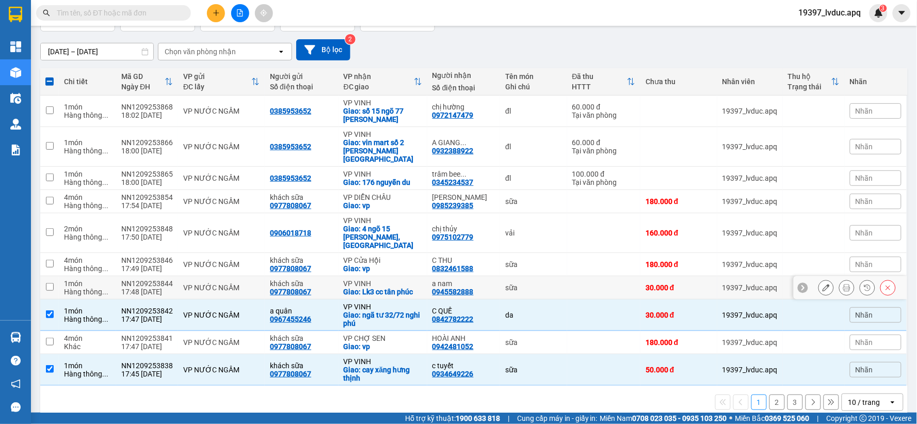
click at [152, 287] on div "17:48 [DATE]" at bounding box center [147, 291] width 52 height 8
checkbox input "true"
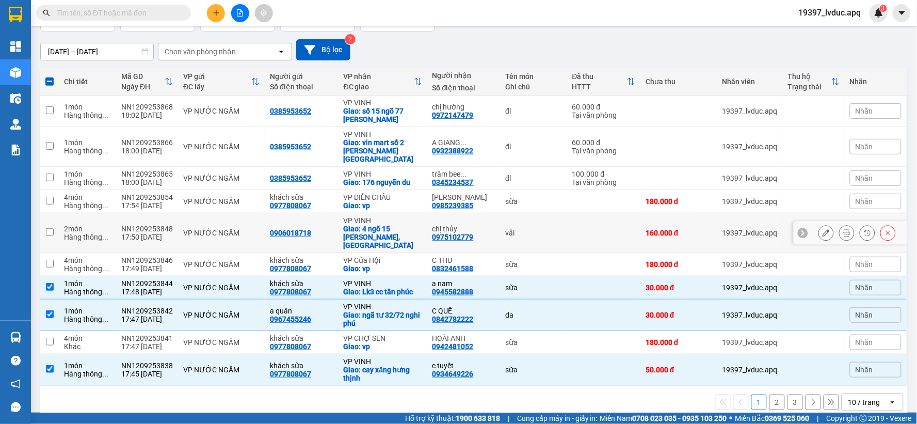
click at [238, 229] on div "VP NƯỚC NGẦM" at bounding box center [221, 233] width 76 height 8
checkbox input "true"
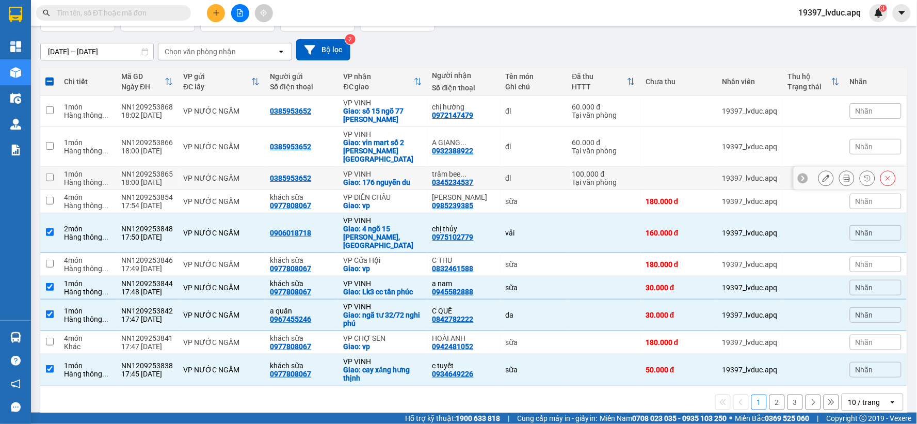
click at [240, 174] on td "VP NƯỚC NGẦM" at bounding box center [221, 178] width 87 height 23
checkbox input "true"
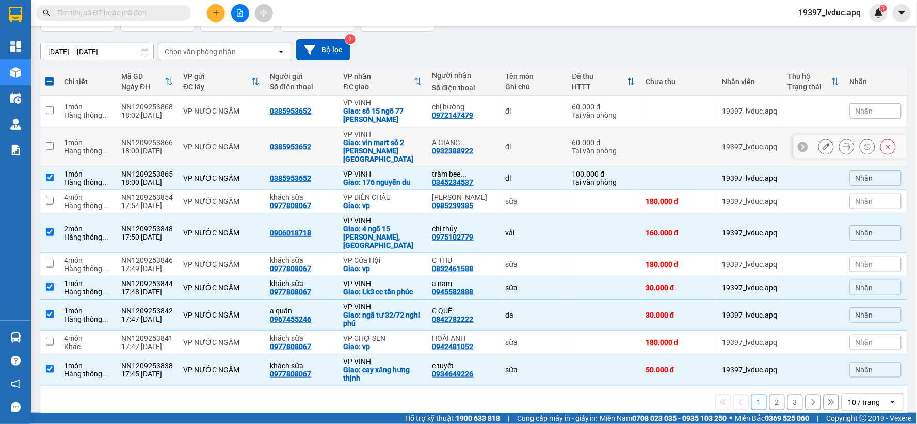
click at [235, 148] on td "VP NƯỚC NGẦM" at bounding box center [221, 147] width 87 height 40
checkbox input "true"
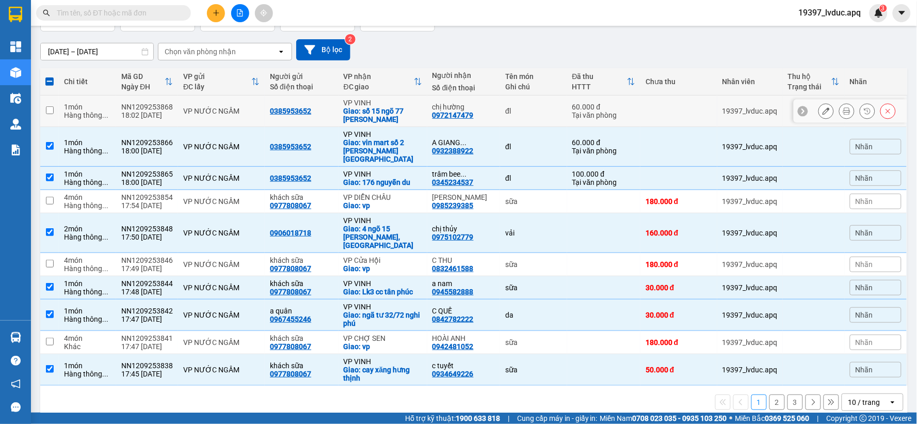
click at [219, 101] on td "VP NƯỚC NGẦM" at bounding box center [221, 110] width 87 height 31
checkbox input "true"
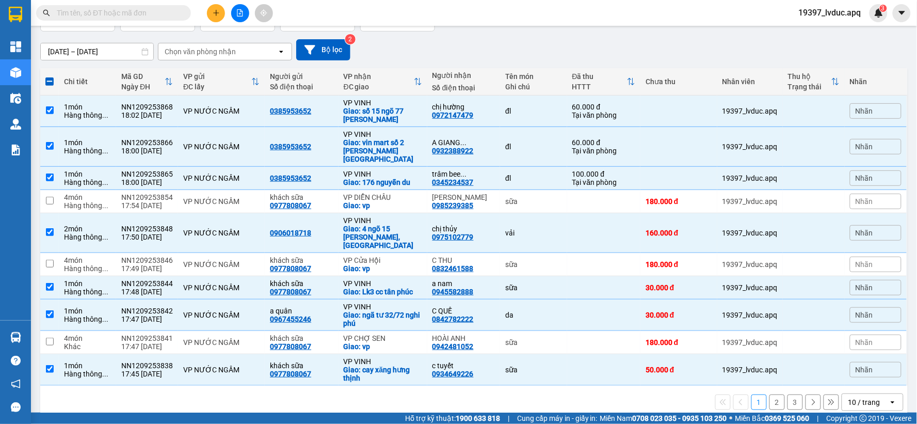
scroll to position [0, 0]
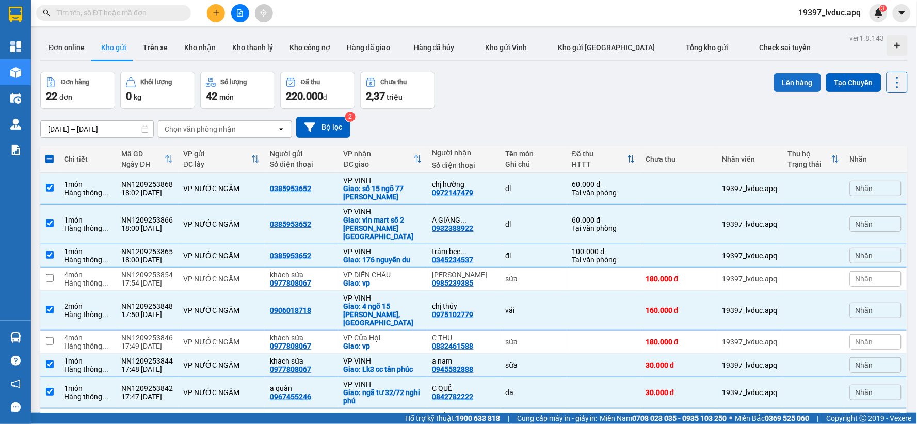
click at [786, 86] on button "Lên hàng" at bounding box center [797, 82] width 47 height 19
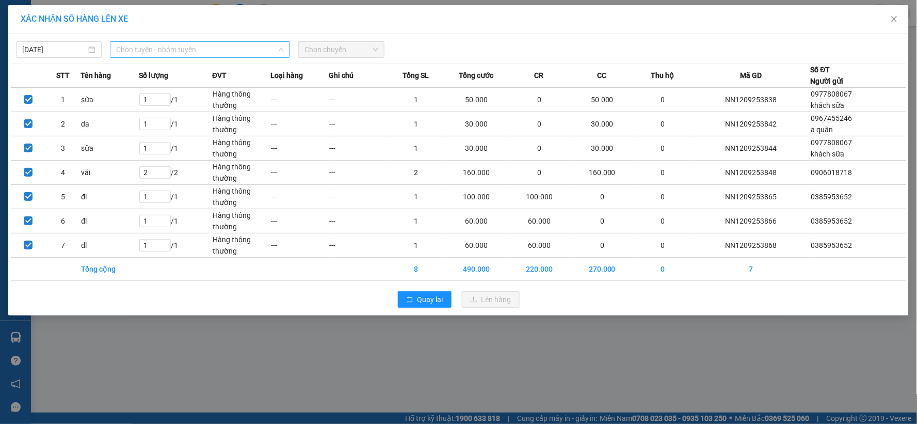
click at [230, 48] on span "Chọn tuyến - nhóm tuyến" at bounding box center [200, 49] width 168 height 15
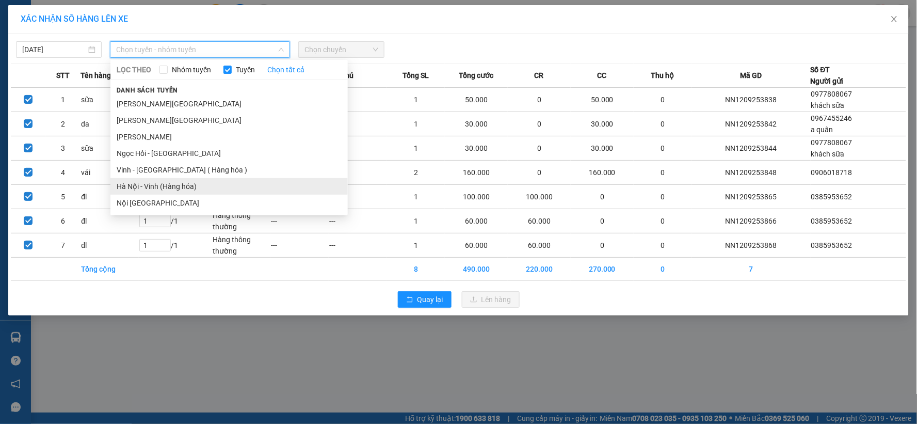
click at [181, 191] on li "Hà Nội - Vinh (Hàng hóa)" at bounding box center [228, 186] width 237 height 17
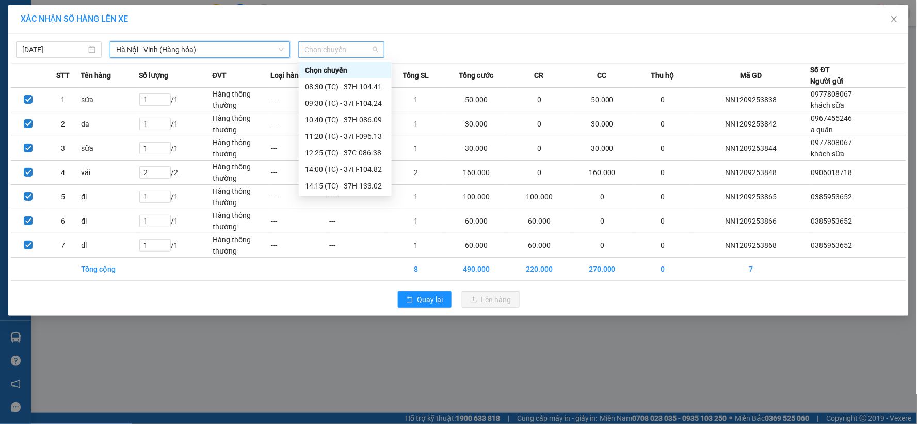
click at [348, 42] on span "Chọn chuyến" at bounding box center [340, 49] width 73 height 15
click at [337, 180] on div "22:40 (TC) - 37H-133.00" at bounding box center [345, 185] width 81 height 11
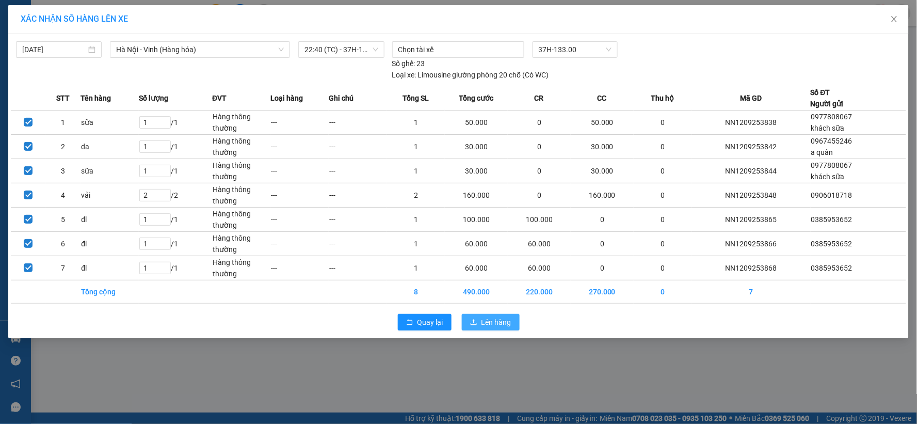
click at [479, 318] on button "Lên hàng" at bounding box center [491, 322] width 58 height 17
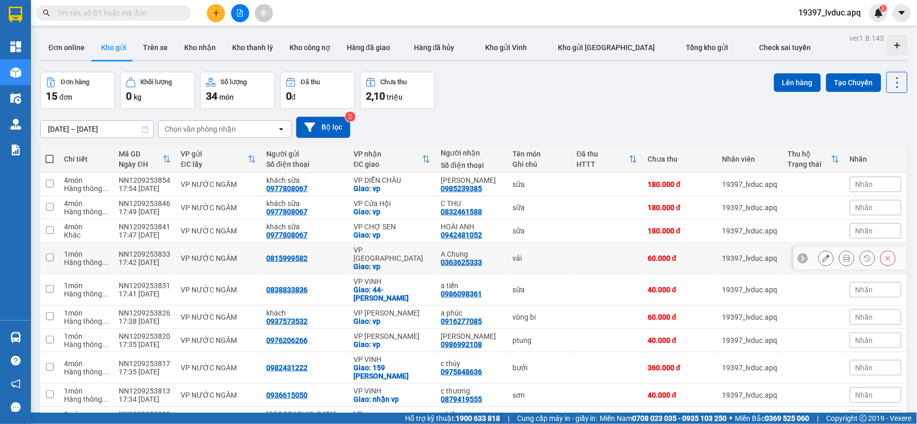
scroll to position [53, 0]
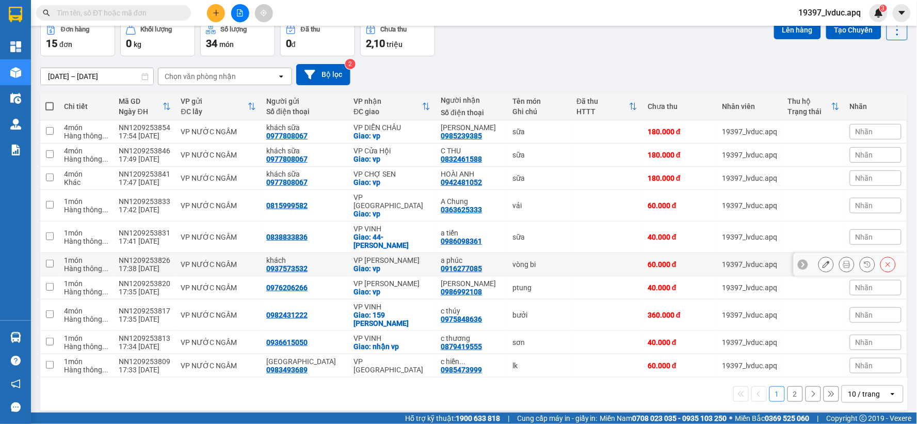
click at [246, 253] on td "VP NƯỚC NGẦM" at bounding box center [219, 264] width 86 height 23
checkbox input "true"
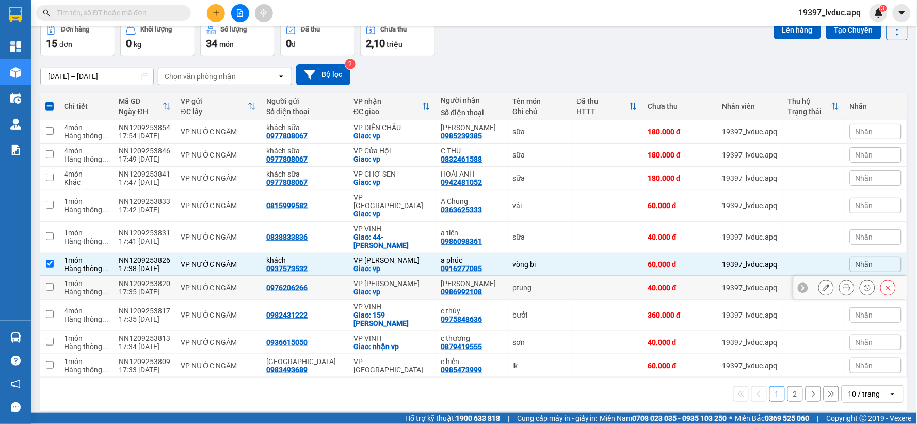
click at [241, 285] on td "VP NƯỚC NGẦM" at bounding box center [219, 287] width 86 height 23
checkbox input "true"
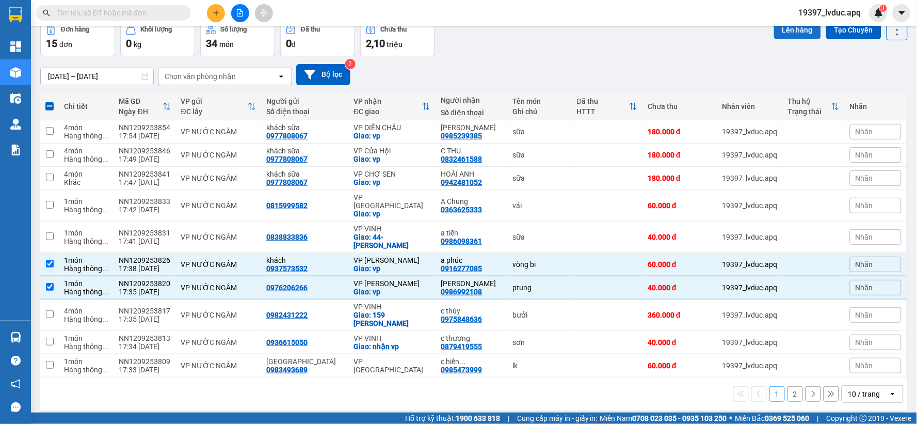
click at [798, 29] on button "Lên hàng" at bounding box center [797, 30] width 47 height 19
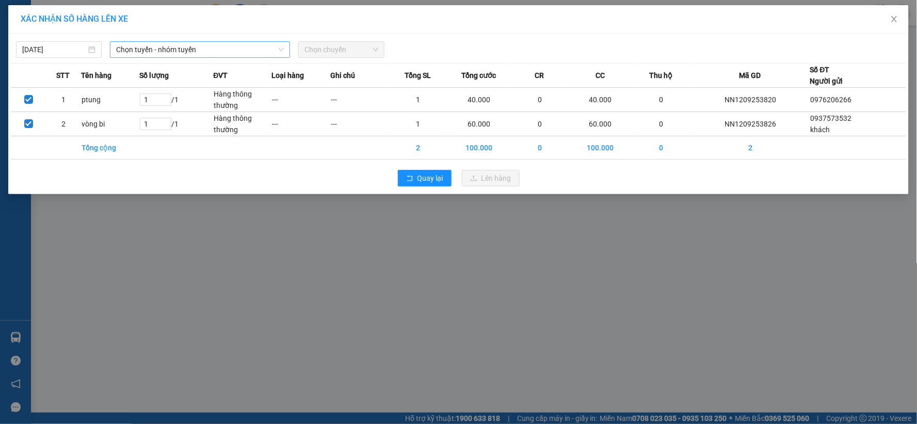
click at [256, 55] on span "Chọn tuyến - nhóm tuyến" at bounding box center [200, 49] width 168 height 15
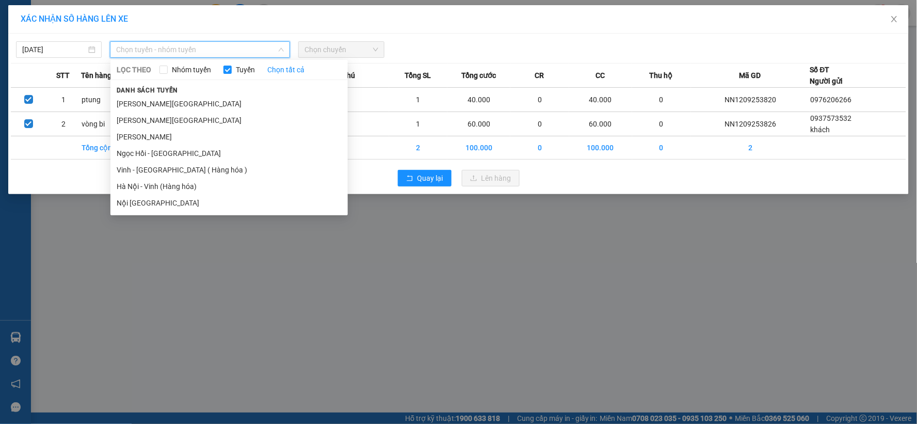
drag, startPoint x: 202, startPoint y: 188, endPoint x: 212, endPoint y: 169, distance: 21.5
click at [201, 187] on li "Hà Nội - Vinh (Hàng hóa)" at bounding box center [228, 186] width 237 height 17
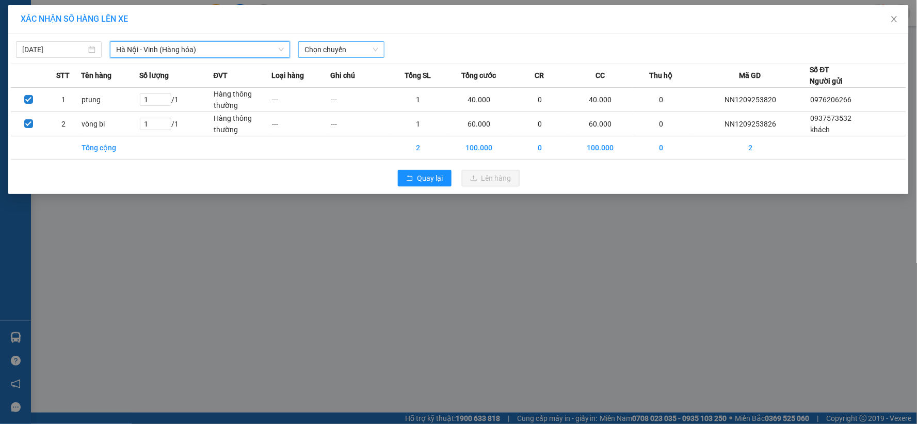
click at [338, 55] on span "Chọn chuyến" at bounding box center [340, 49] width 73 height 15
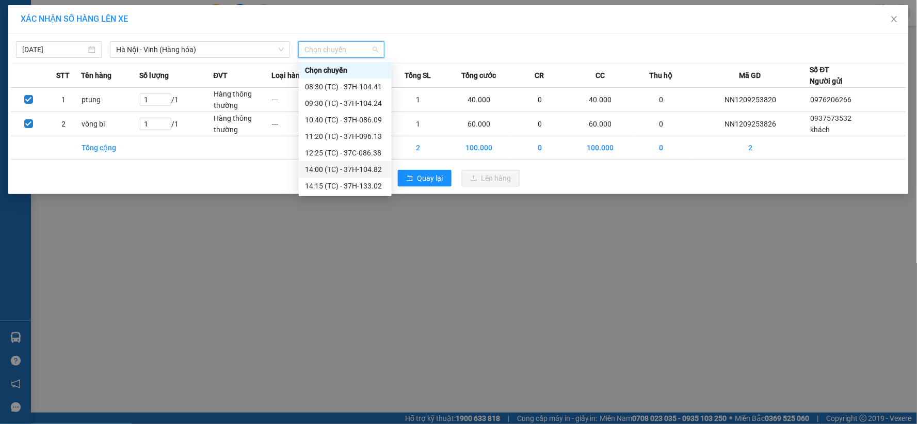
scroll to position [66, 0]
click at [349, 182] on div "22:40 (TC) - 37H-133.00" at bounding box center [345, 185] width 81 height 11
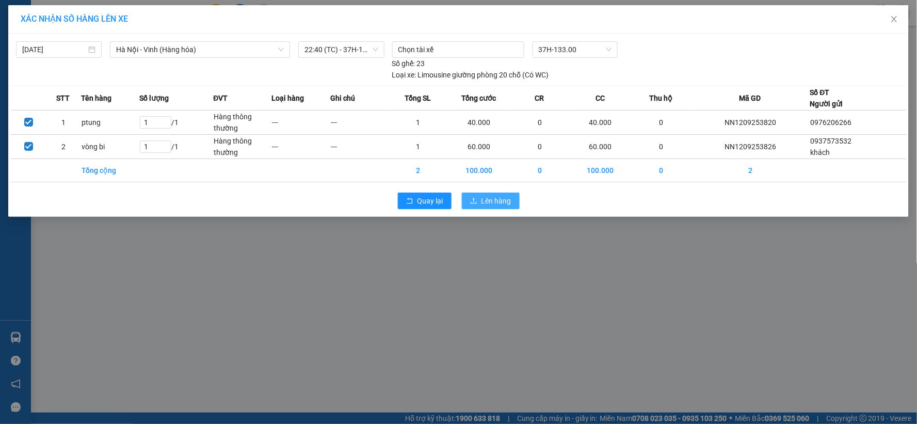
click at [499, 200] on span "Lên hàng" at bounding box center [496, 200] width 30 height 11
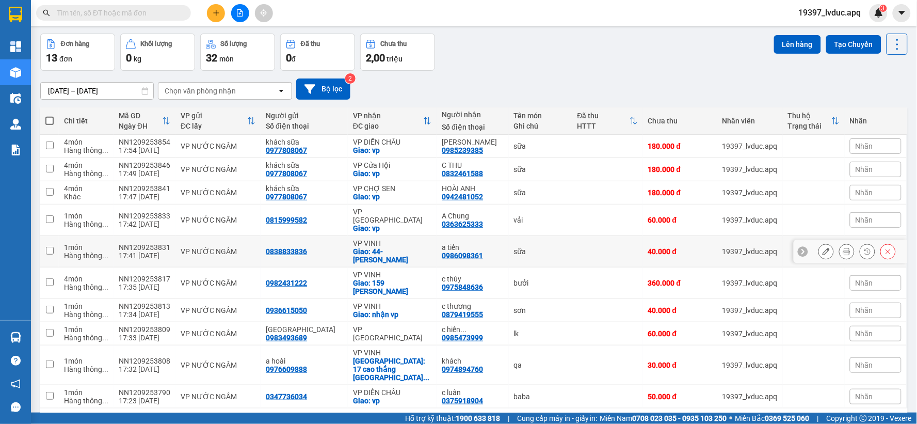
scroll to position [57, 0]
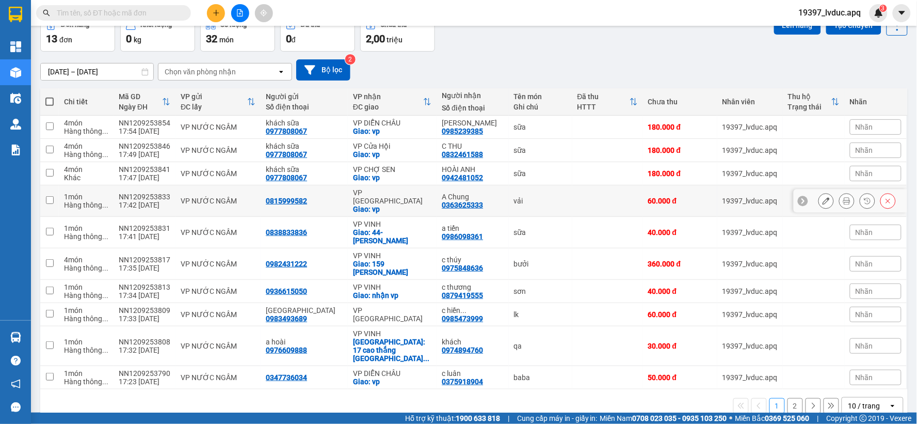
click at [334, 199] on td "0815999582" at bounding box center [304, 200] width 87 height 31
checkbox input "true"
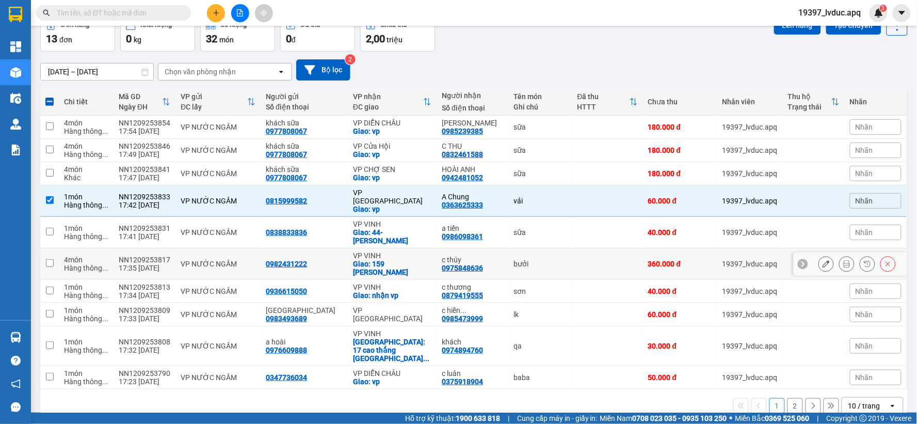
click at [327, 260] on div "0982431222" at bounding box center [304, 264] width 77 height 8
checkbox input "true"
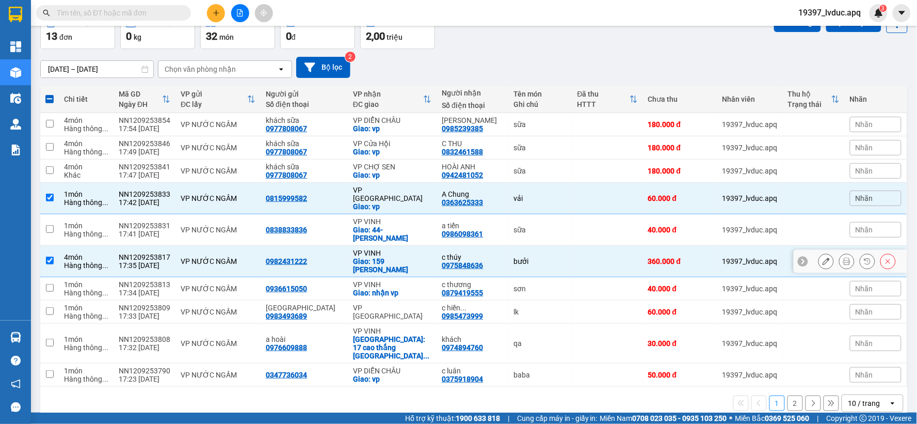
scroll to position [60, 0]
click at [344, 62] on button "Bộ lọc" at bounding box center [323, 66] width 54 height 21
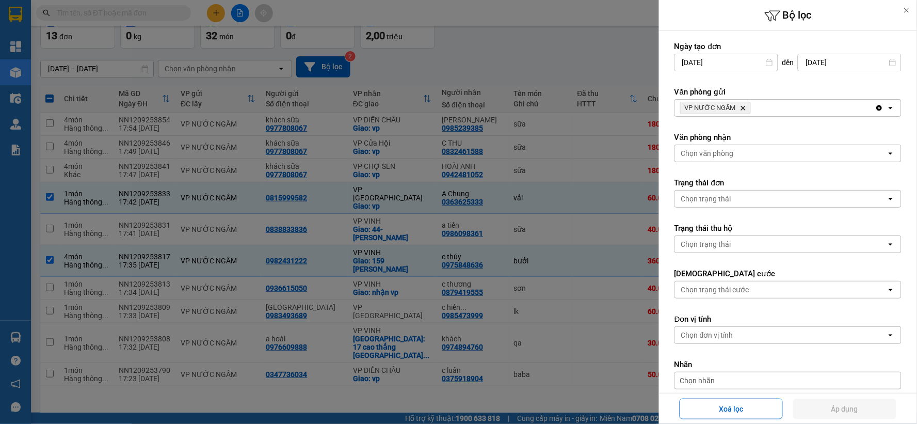
click at [617, 76] on div at bounding box center [458, 212] width 917 height 424
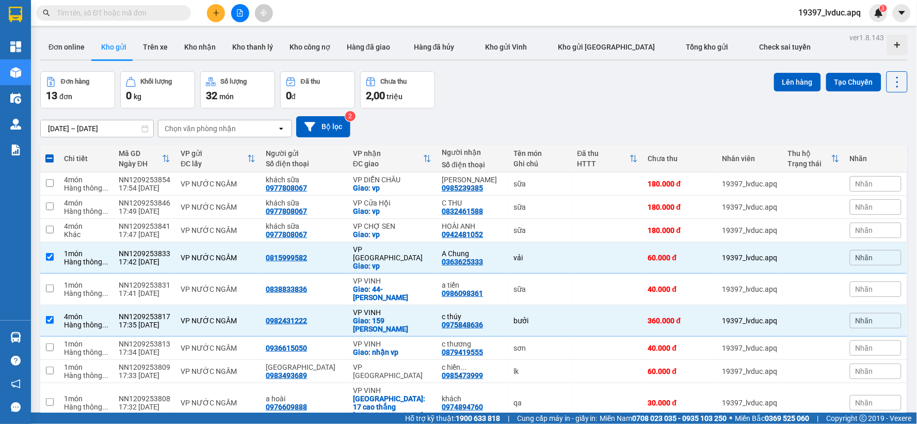
scroll to position [0, 0]
click at [792, 78] on button "Lên hàng" at bounding box center [797, 82] width 47 height 19
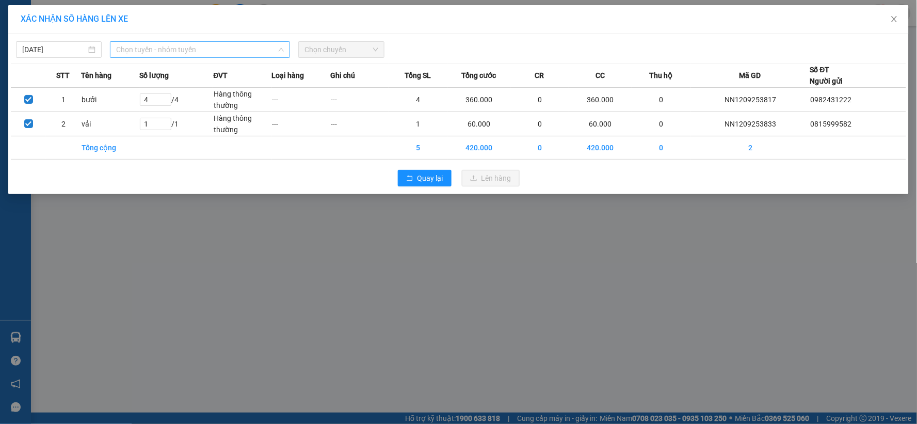
click at [244, 54] on span "Chọn tuyến - nhóm tuyến" at bounding box center [200, 49] width 168 height 15
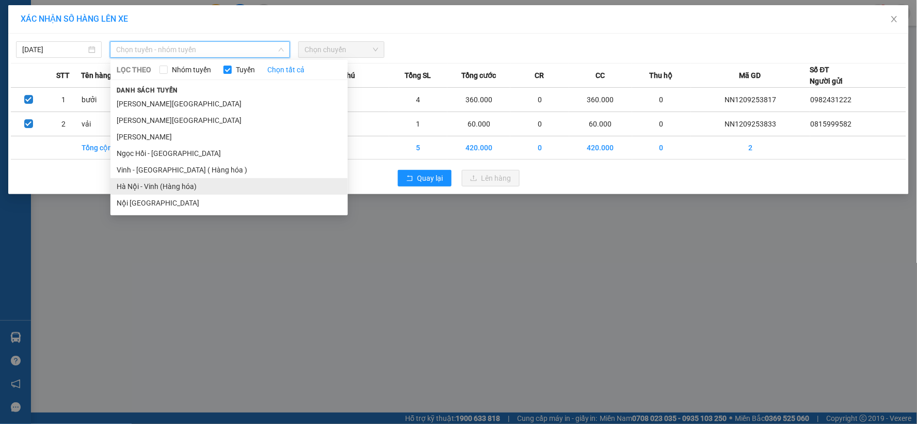
click at [181, 182] on li "Hà Nội - Vinh (Hàng hóa)" at bounding box center [228, 186] width 237 height 17
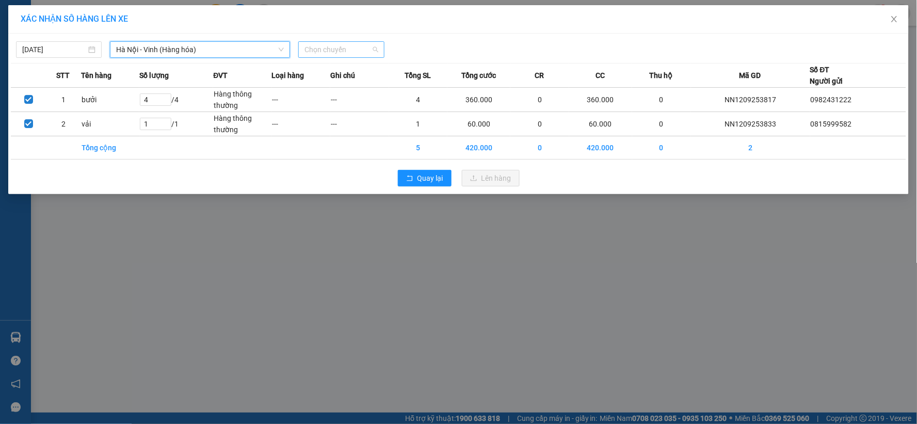
click at [349, 49] on span "Chọn chuyến" at bounding box center [340, 49] width 73 height 15
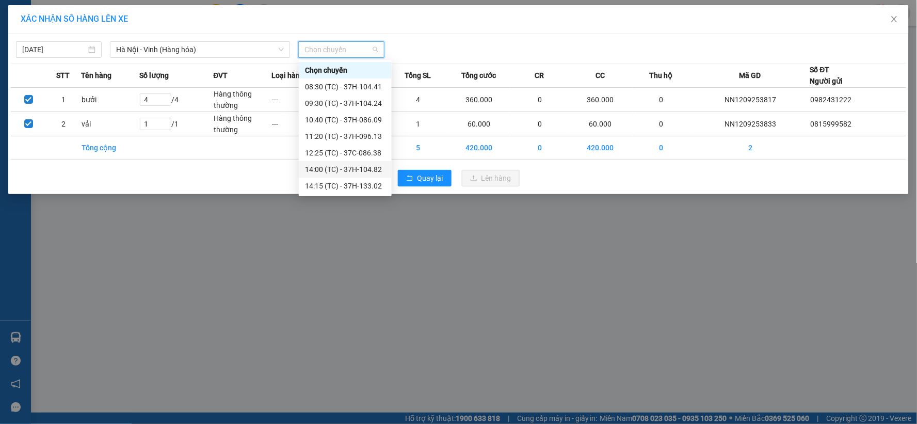
scroll to position [66, 0]
click at [338, 186] on div "22:40 (TC) - 37H-133.00" at bounding box center [345, 185] width 81 height 11
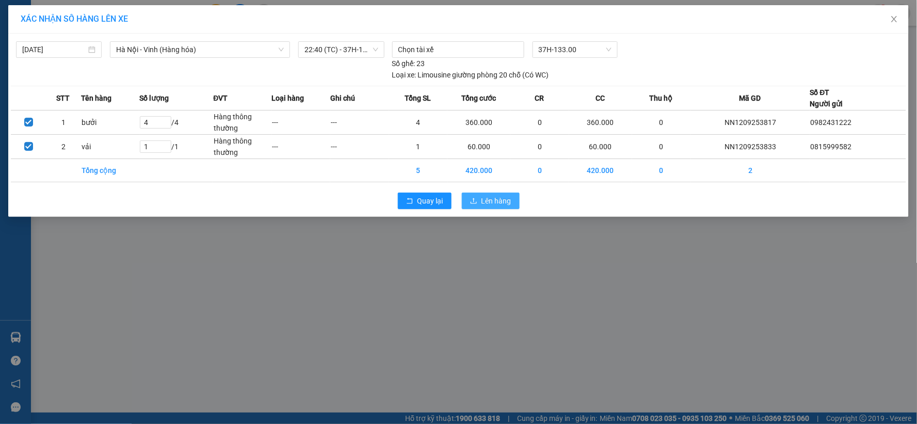
click at [486, 198] on span "Lên hàng" at bounding box center [496, 200] width 30 height 11
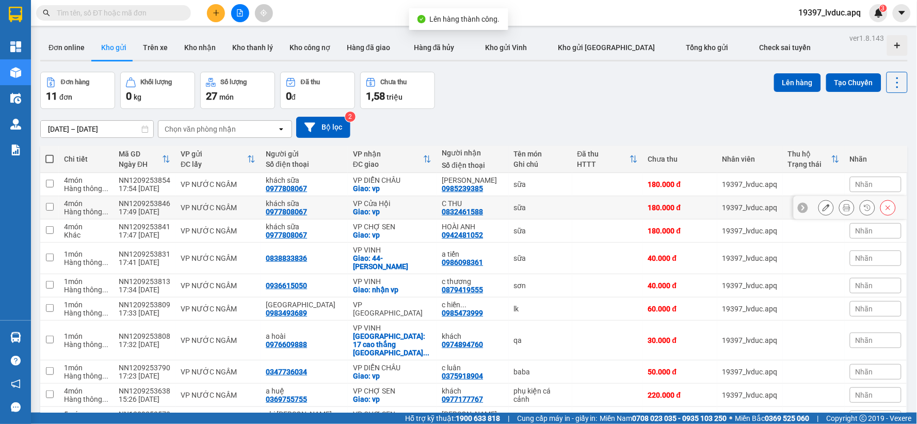
scroll to position [53, 0]
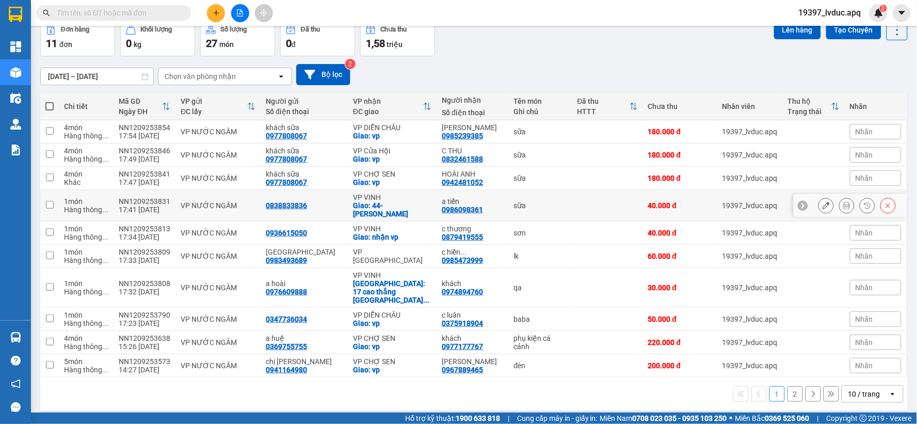
click at [317, 205] on div "0838833836" at bounding box center [304, 205] width 77 height 8
checkbox input "true"
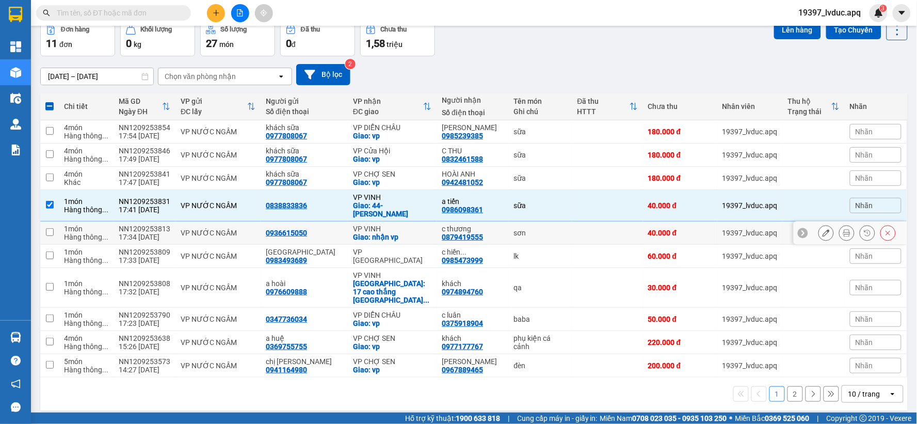
click at [298, 235] on div "0936615050" at bounding box center [286, 233] width 41 height 8
click at [205, 231] on div "VP NƯỚC NGẦM" at bounding box center [218, 233] width 75 height 8
checkbox input "true"
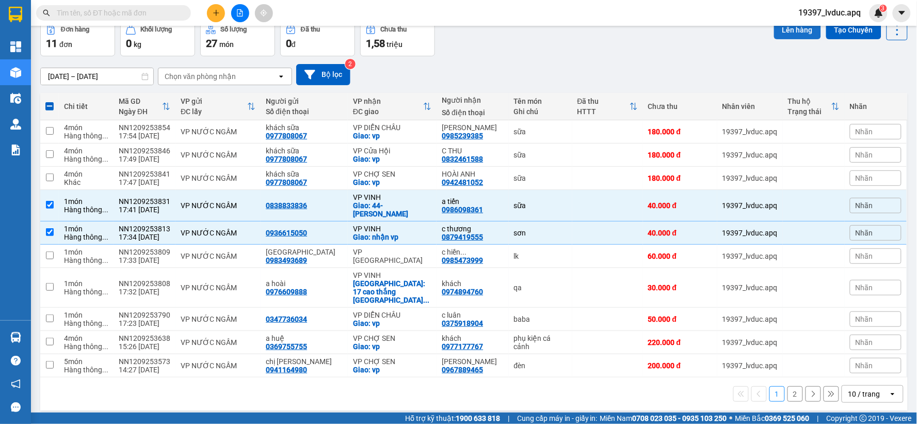
click at [784, 34] on button "Lên hàng" at bounding box center [797, 30] width 47 height 19
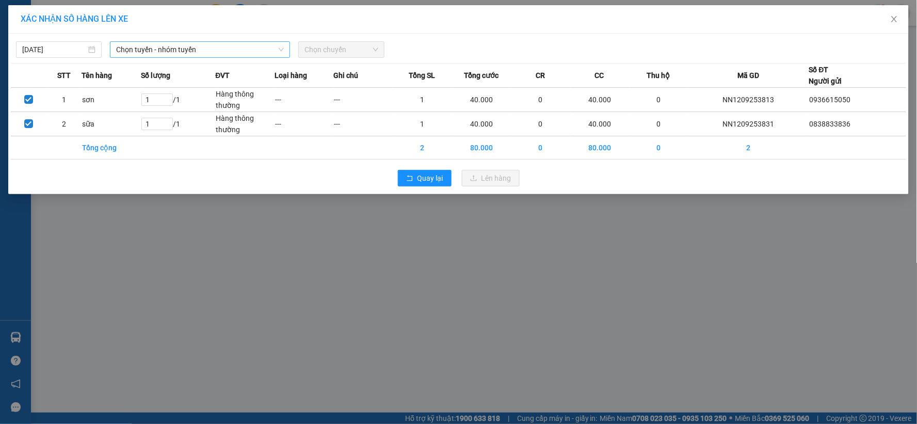
click at [251, 49] on span "Chọn tuyến - nhóm tuyến" at bounding box center [200, 49] width 168 height 15
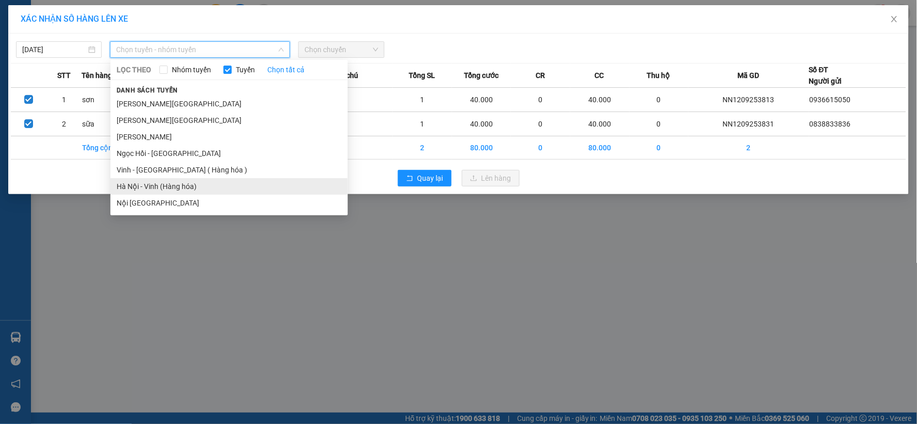
click at [167, 186] on li "Hà Nội - Vinh (Hàng hóa)" at bounding box center [228, 186] width 237 height 17
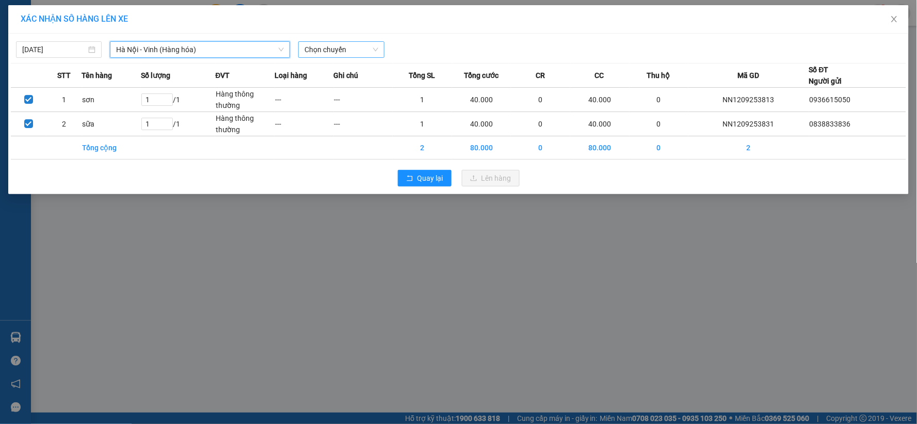
click at [358, 50] on span "Chọn chuyến" at bounding box center [340, 49] width 73 height 15
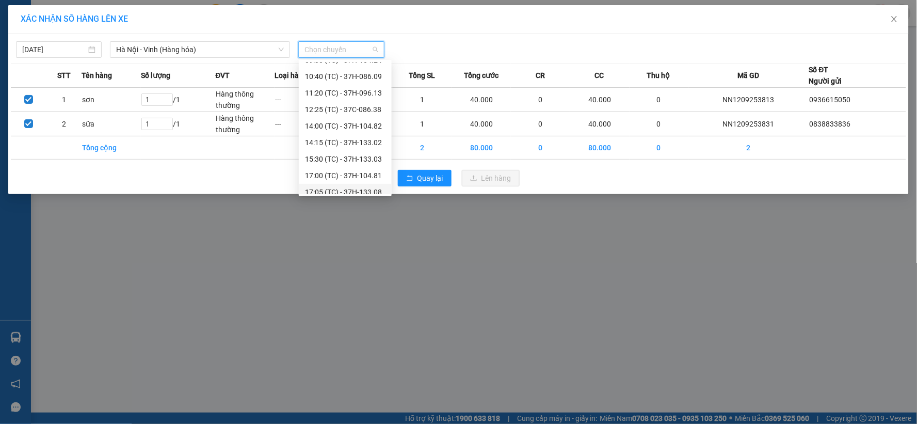
scroll to position [66, 0]
click at [346, 186] on div "22:40 (TC) - 37H-133.00" at bounding box center [345, 185] width 81 height 11
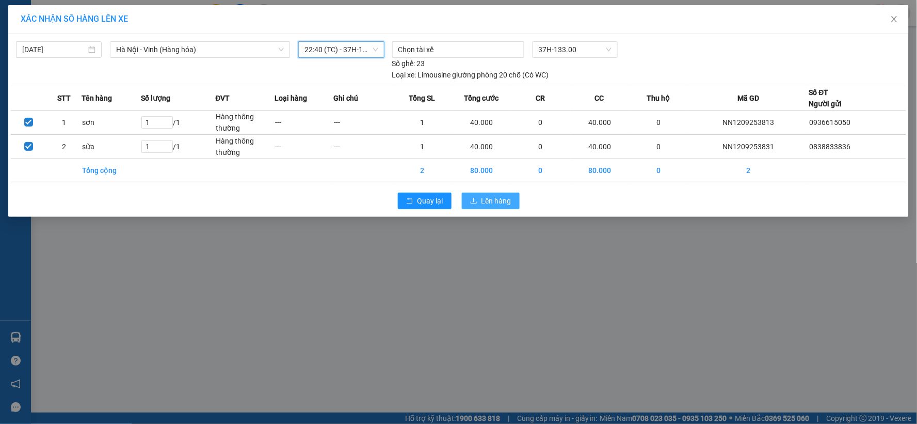
click at [479, 197] on button "Lên hàng" at bounding box center [491, 200] width 58 height 17
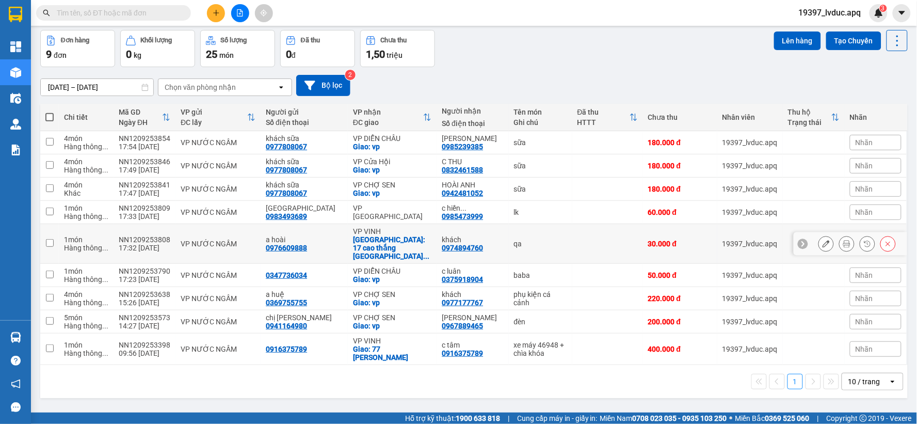
scroll to position [47, 0]
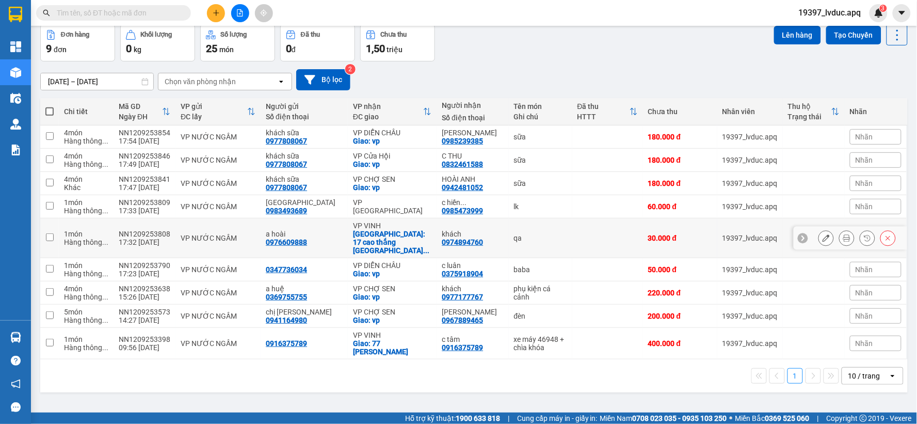
click at [272, 232] on div "a hoài" at bounding box center [304, 234] width 77 height 8
checkbox input "true"
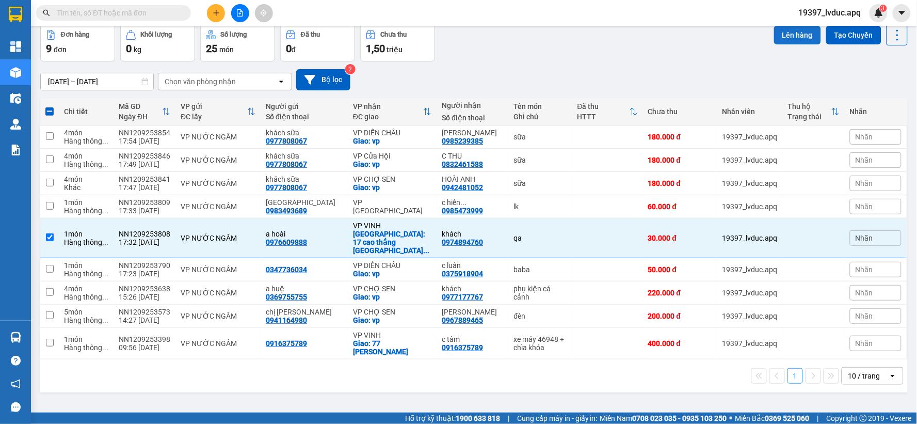
click at [795, 33] on button "Lên hàng" at bounding box center [797, 35] width 47 height 19
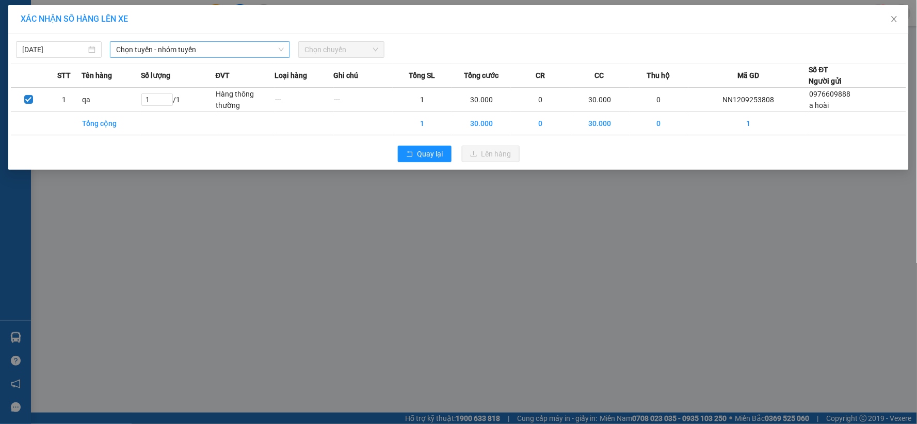
click at [211, 45] on span "Chọn tuyến - nhóm tuyến" at bounding box center [200, 49] width 168 height 15
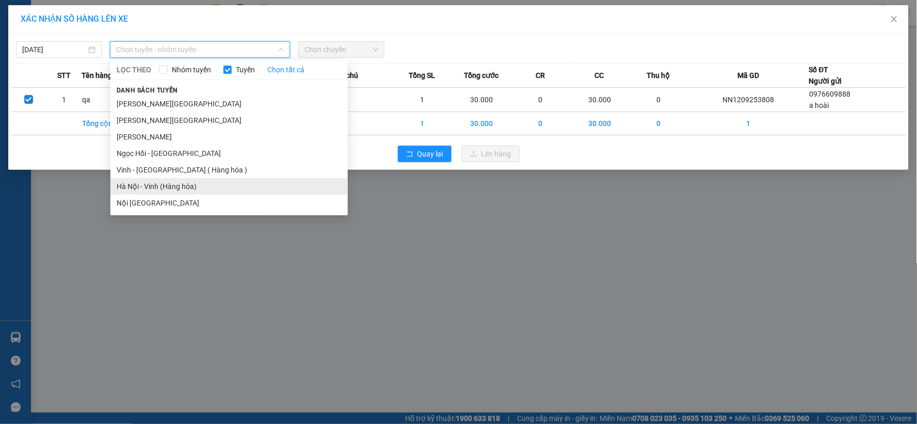
drag, startPoint x: 171, startPoint y: 173, endPoint x: 171, endPoint y: 186, distance: 12.4
click at [171, 186] on ul "Gia Lâm - Mỹ Đình Mỹ Đình - Gia Lâm Mỹ Đình - Ngọc Hồi Ngọc Hồi - Mỹ Đình Vinh …" at bounding box center [228, 153] width 237 height 116
click at [171, 186] on li "Hà Nội - Vinh (Hàng hóa)" at bounding box center [228, 186] width 237 height 17
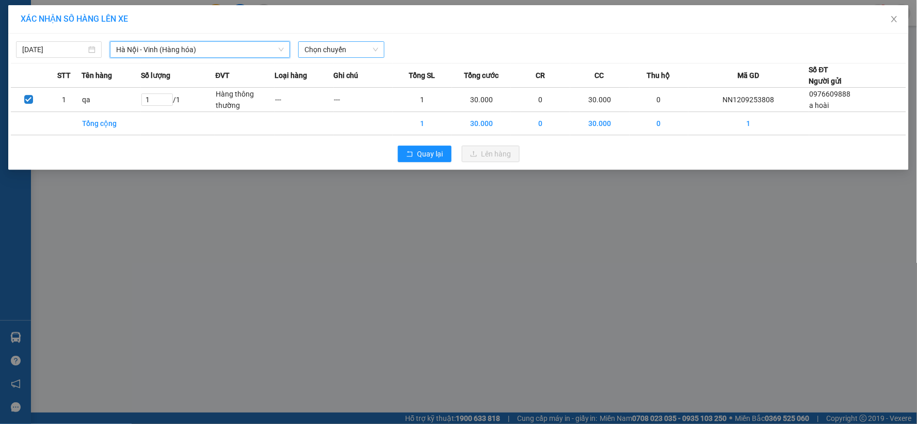
click at [344, 47] on span "Chọn chuyến" at bounding box center [340, 49] width 73 height 15
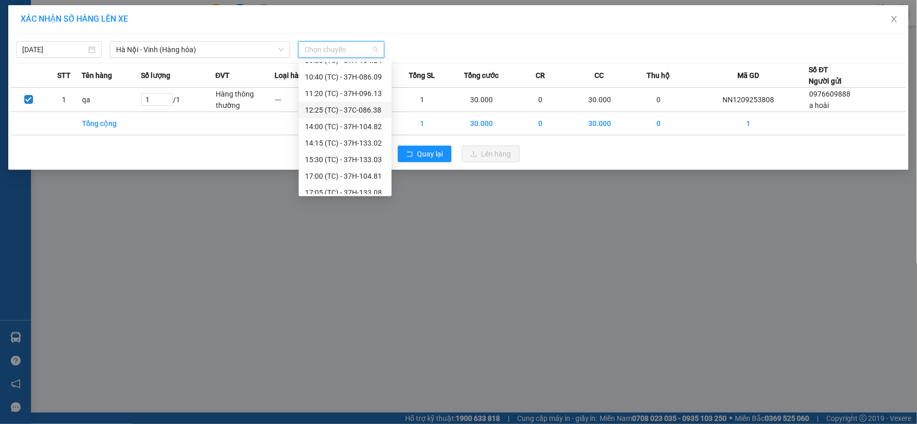
scroll to position [66, 0]
click at [343, 185] on div "22:40 (TC) - 37H-133.00" at bounding box center [345, 185] width 81 height 11
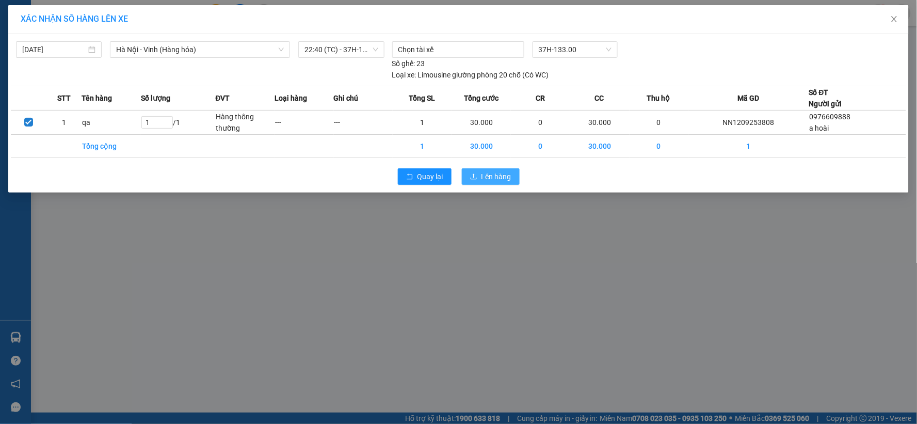
click at [477, 174] on icon "upload" at bounding box center [473, 176] width 7 height 7
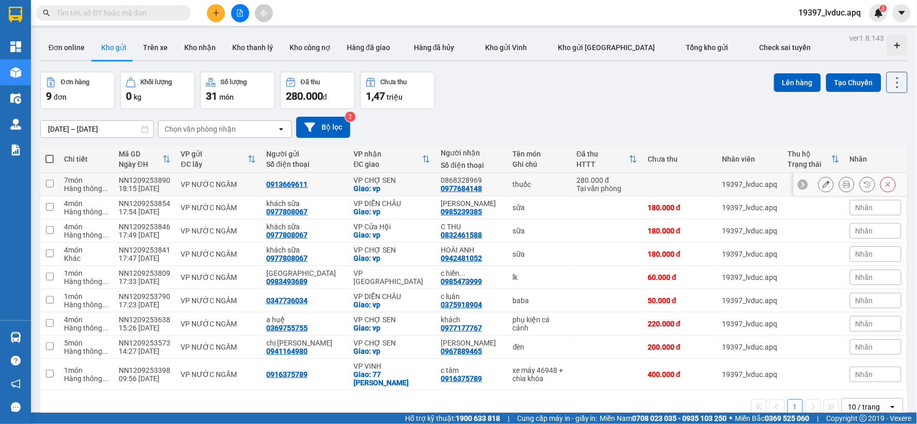
scroll to position [47, 0]
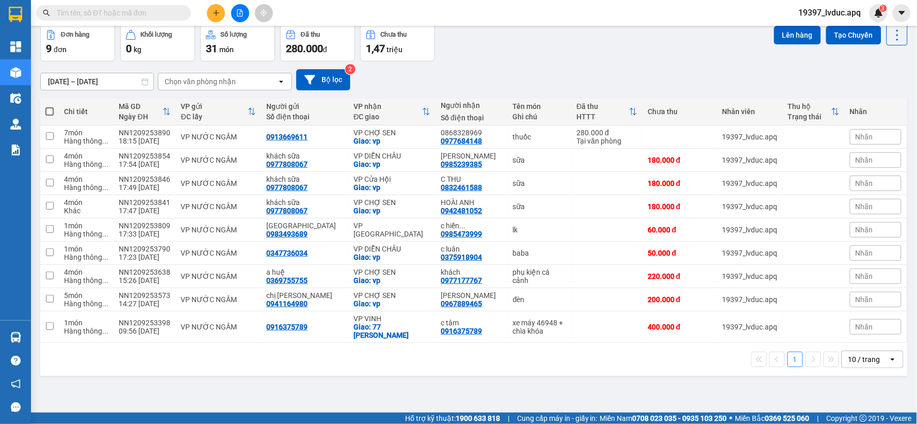
click at [116, 13] on input "text" at bounding box center [118, 12] width 122 height 11
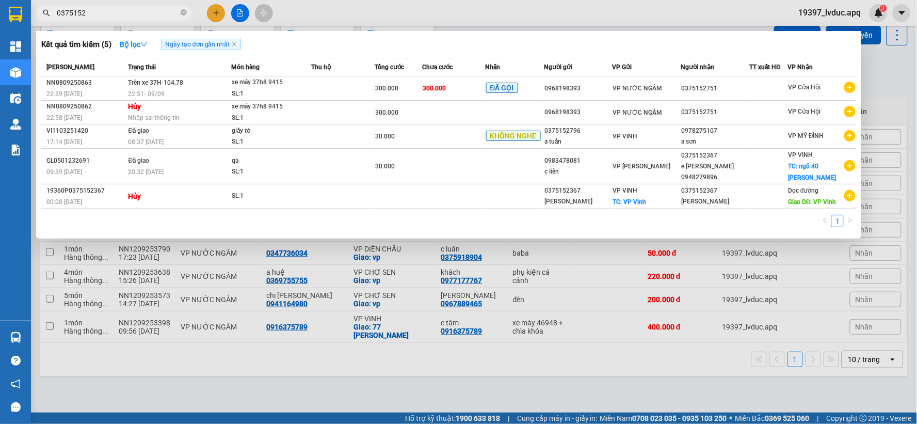
type input "0375152"
